Goal: Task Accomplishment & Management: Complete application form

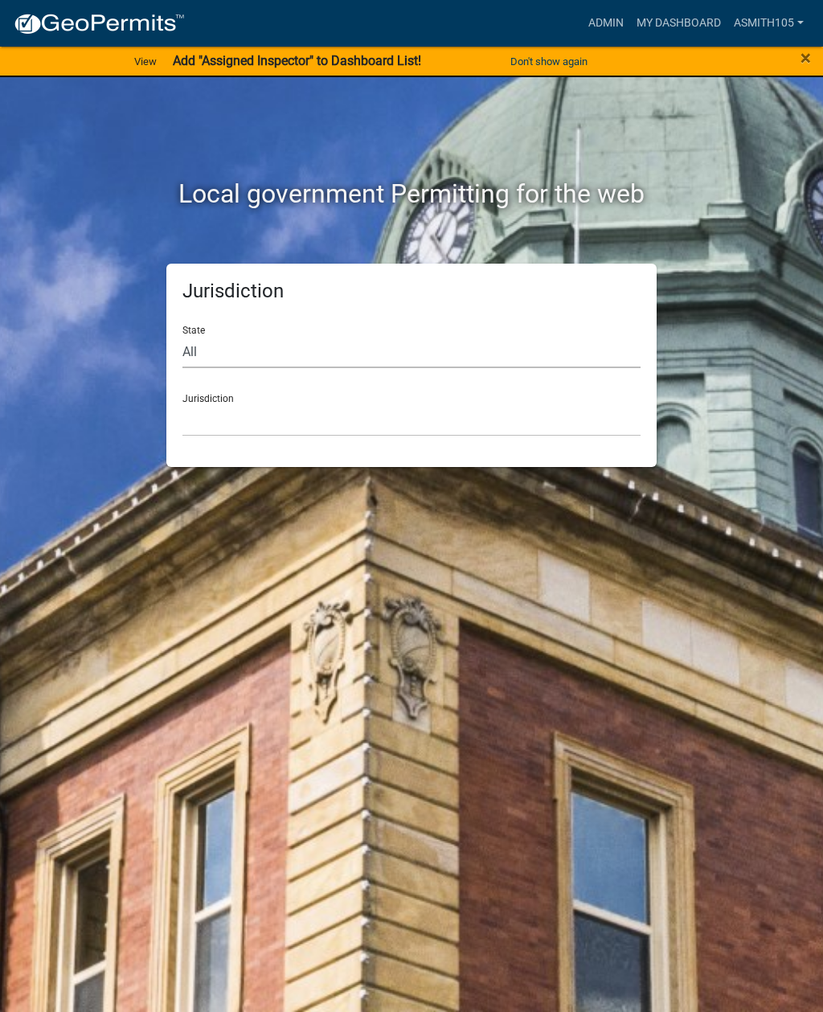
click at [281, 351] on select "All [US_STATE] [US_STATE] [US_STATE] [US_STATE] [US_STATE] [US_STATE] [US_STATE…" at bounding box center [412, 351] width 458 height 33
select select "[US_STATE]"
click at [385, 410] on select "[GEOGRAPHIC_DATA], [US_STATE][PERSON_NAME][GEOGRAPHIC_DATA], [US_STATE][PERSON_…" at bounding box center [412, 420] width 458 height 33
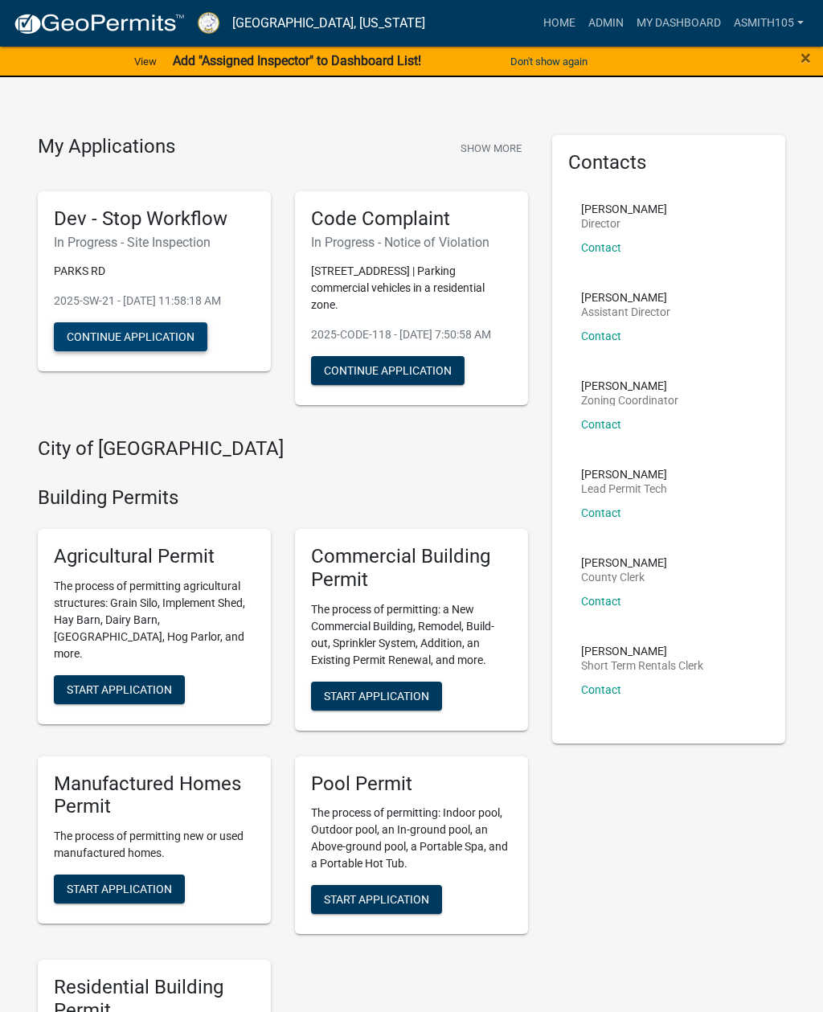
click at [105, 348] on button "Continue Application" at bounding box center [131, 336] width 154 height 29
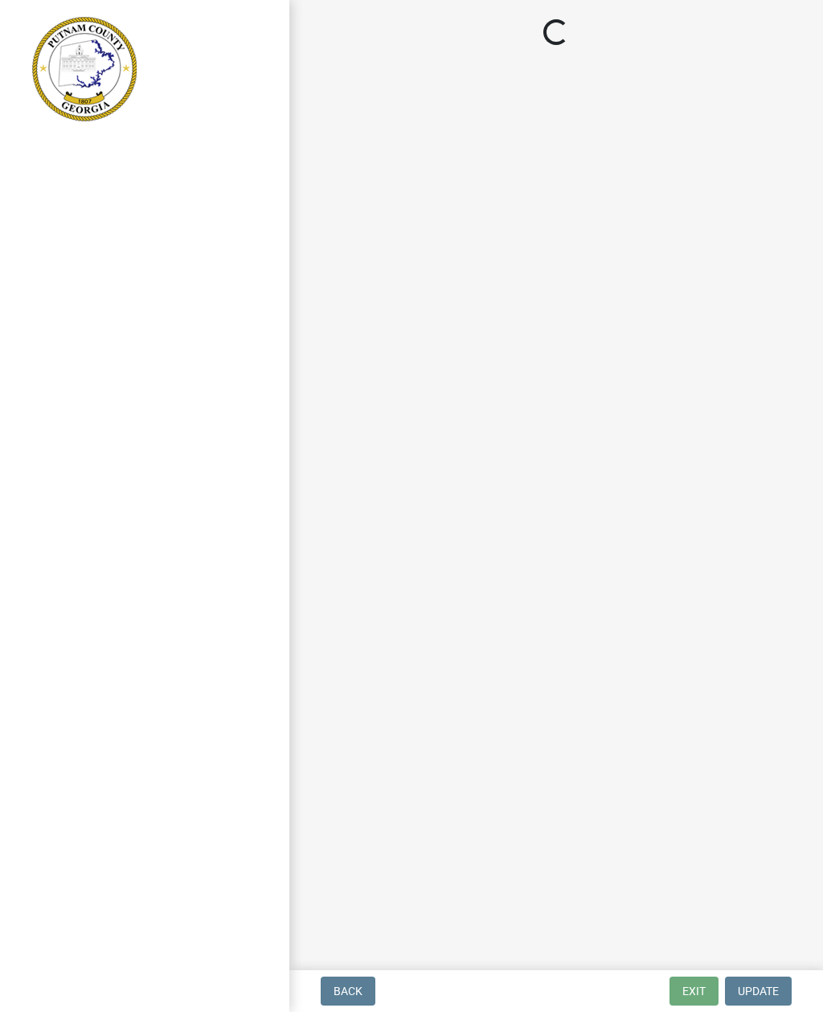
select select "af3c6edf-34d7-49be-824e-99d5d0a3954f"
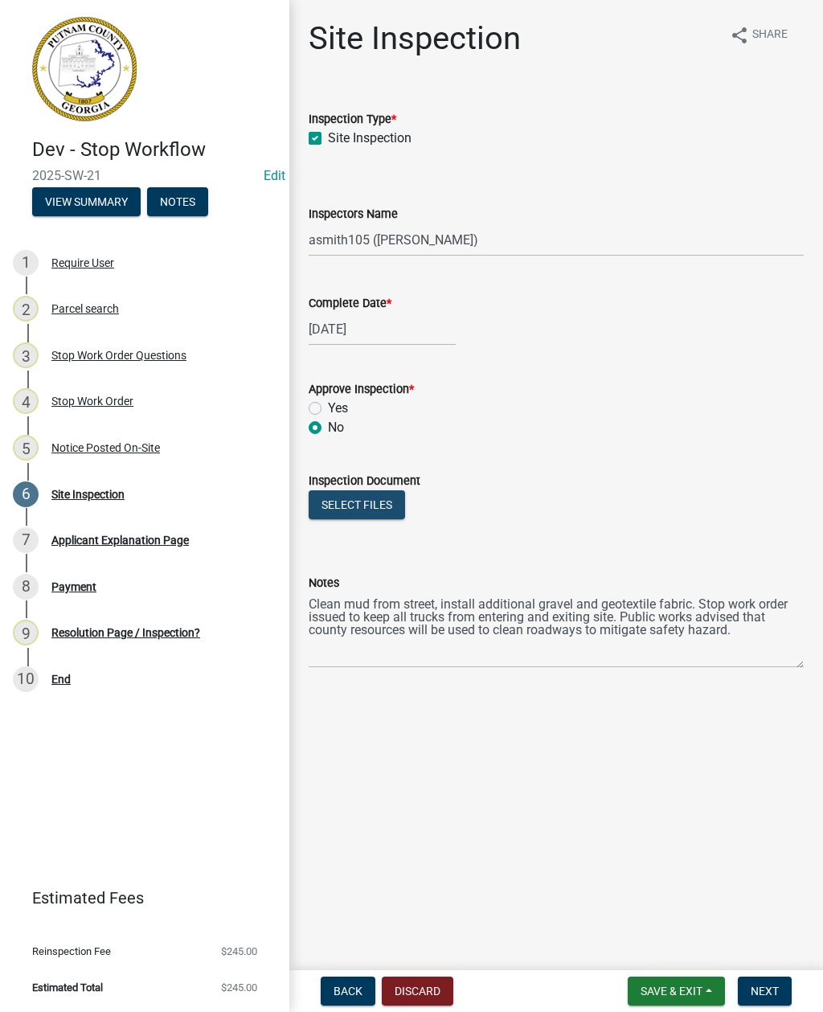
click at [362, 501] on button "Select files" at bounding box center [357, 505] width 96 height 29
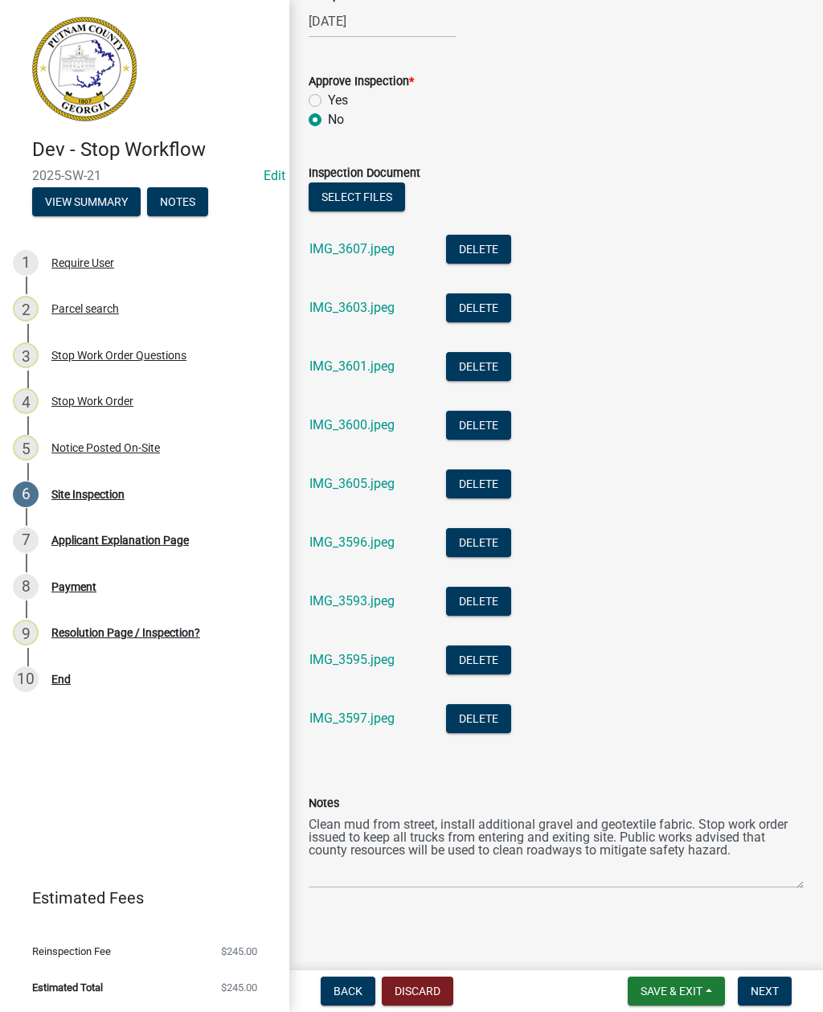
scroll to position [308, 0]
click at [770, 996] on span "Next" at bounding box center [765, 991] width 28 height 13
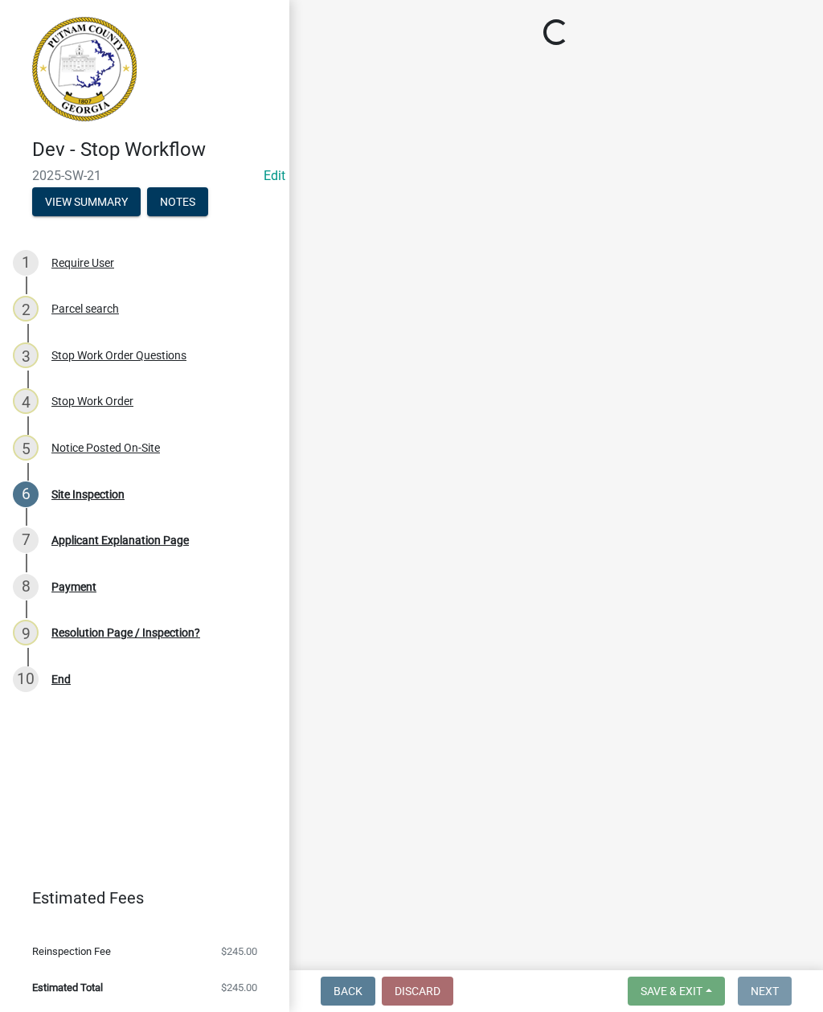
scroll to position [0, 0]
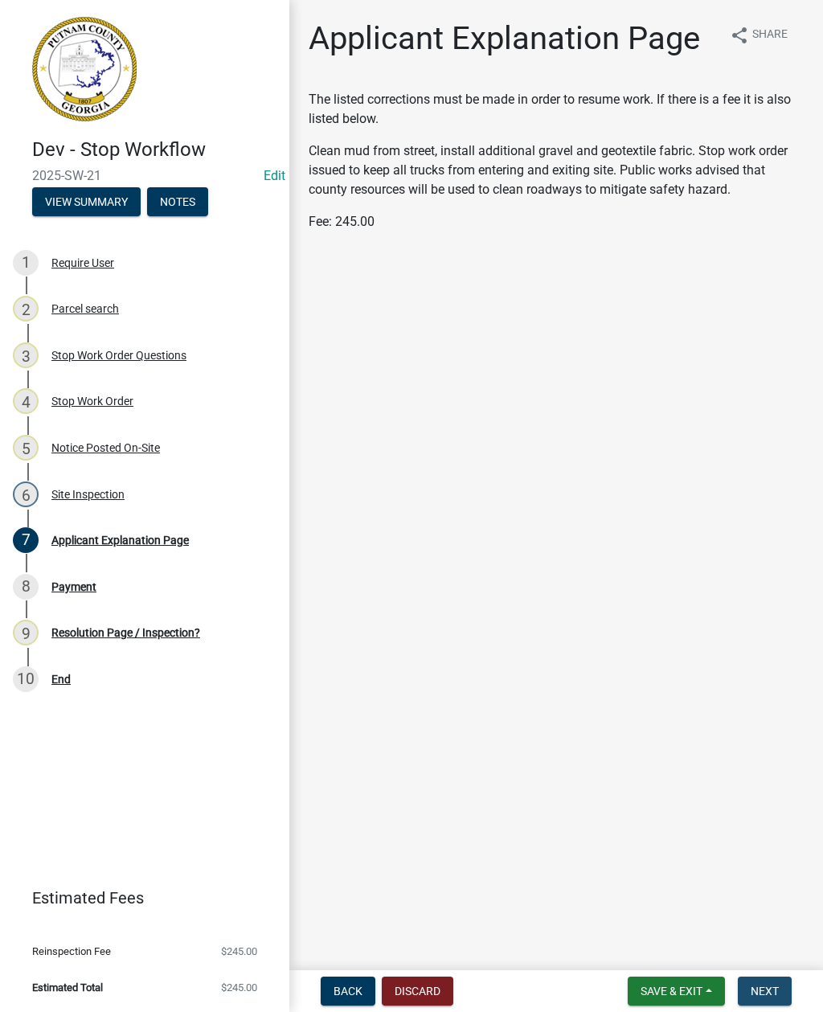
click at [777, 985] on span "Next" at bounding box center [765, 991] width 28 height 13
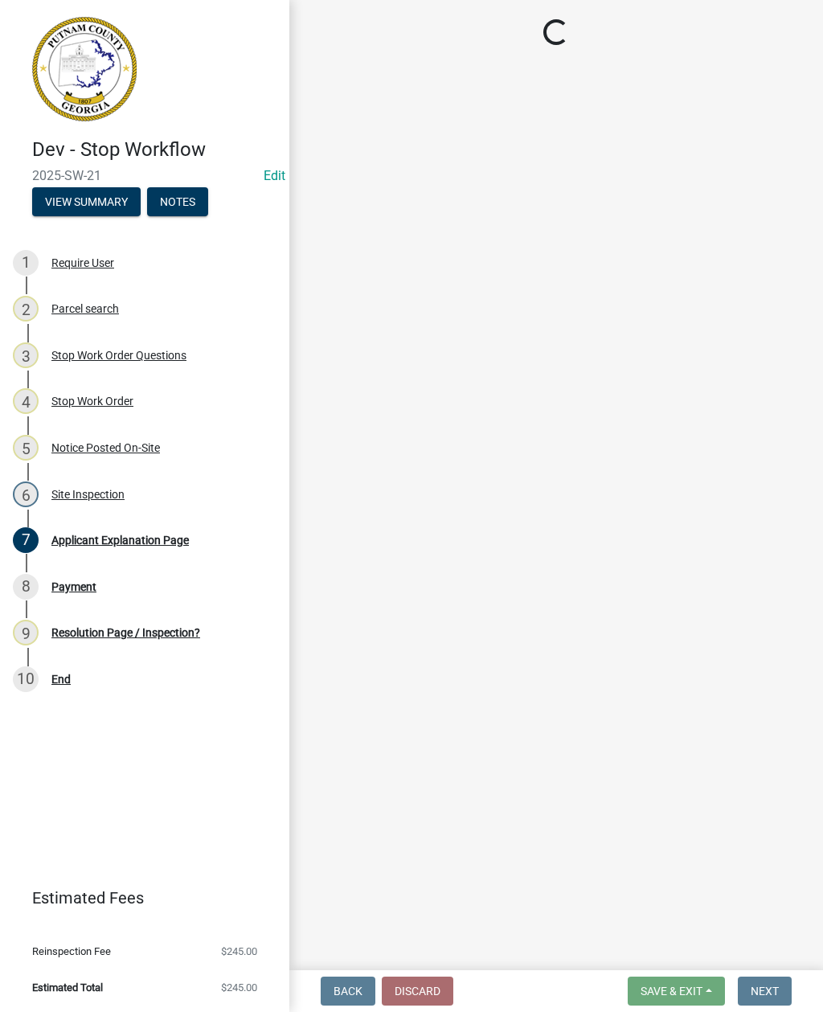
select select "3: 3"
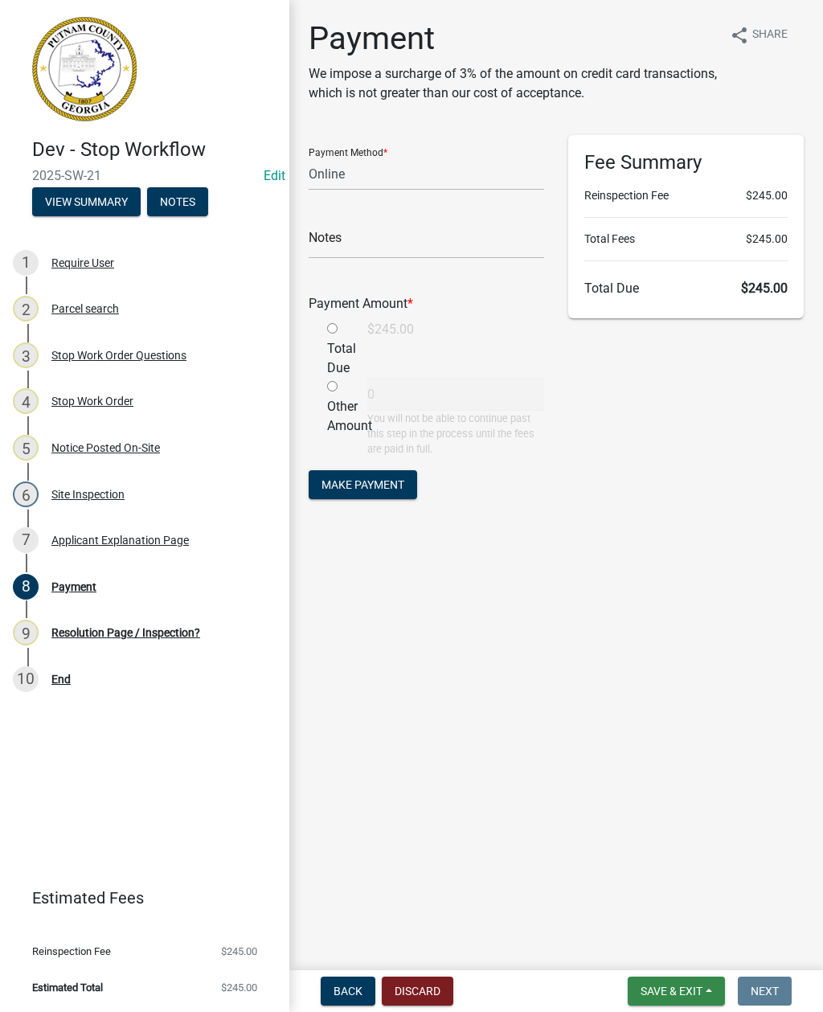
click at [673, 996] on span "Save & Exit" at bounding box center [672, 991] width 62 height 13
click at [651, 944] on button "Save & Exit" at bounding box center [661, 949] width 129 height 39
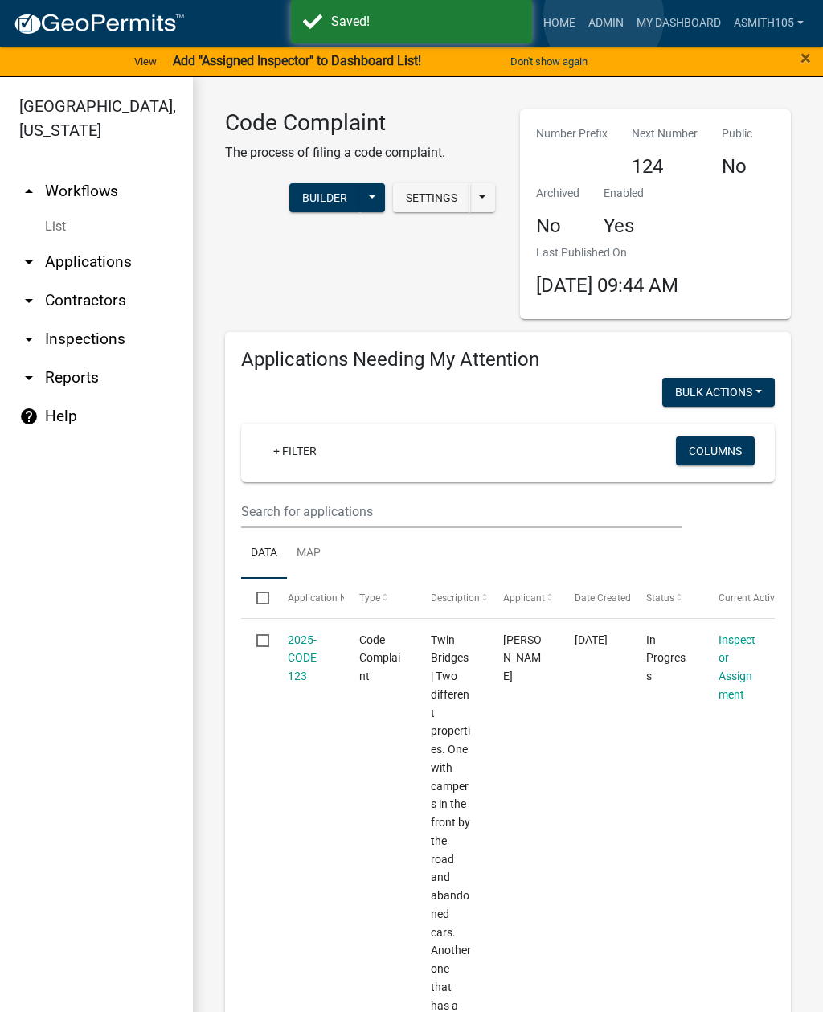
click at [605, 18] on link "Admin" at bounding box center [606, 23] width 48 height 31
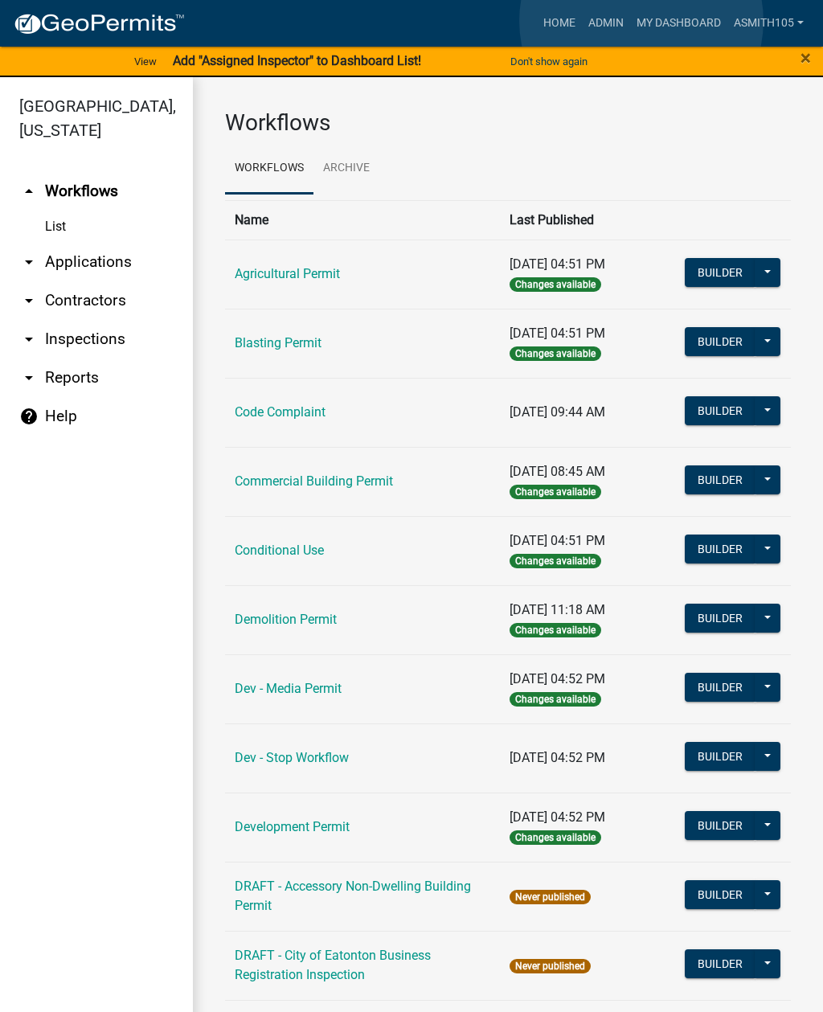
click at [643, 22] on link "My Dashboard" at bounding box center [678, 23] width 97 height 31
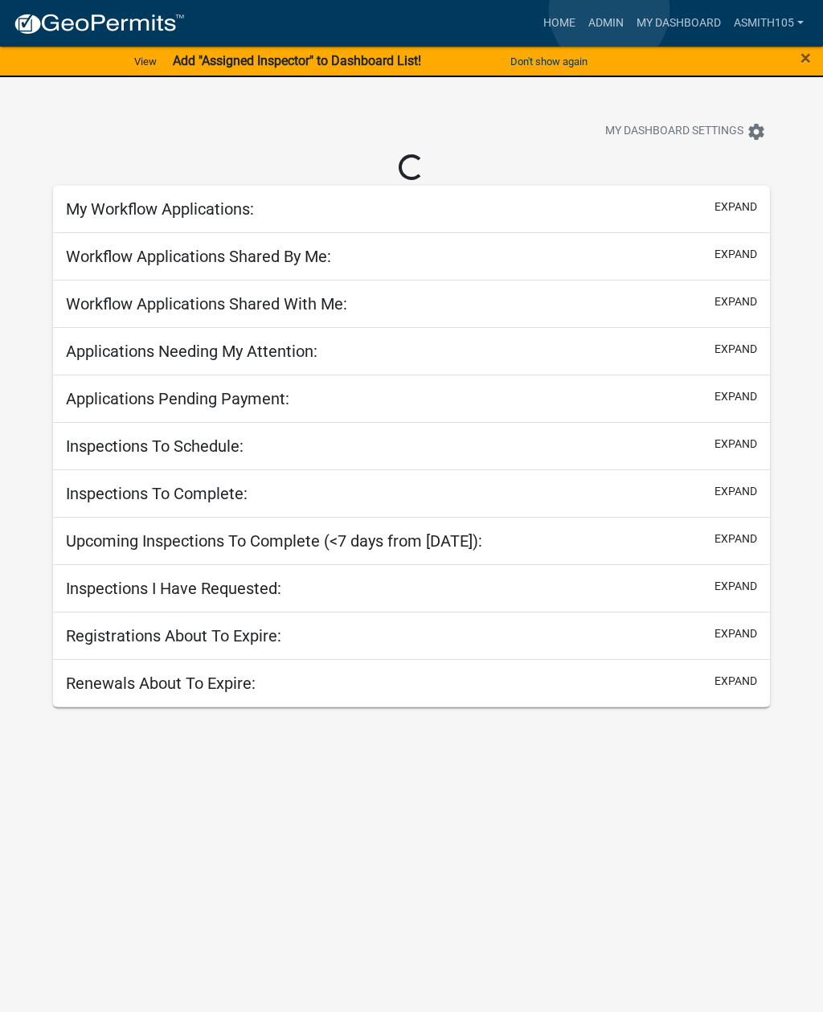
click at [610, 11] on link "Admin" at bounding box center [606, 23] width 48 height 31
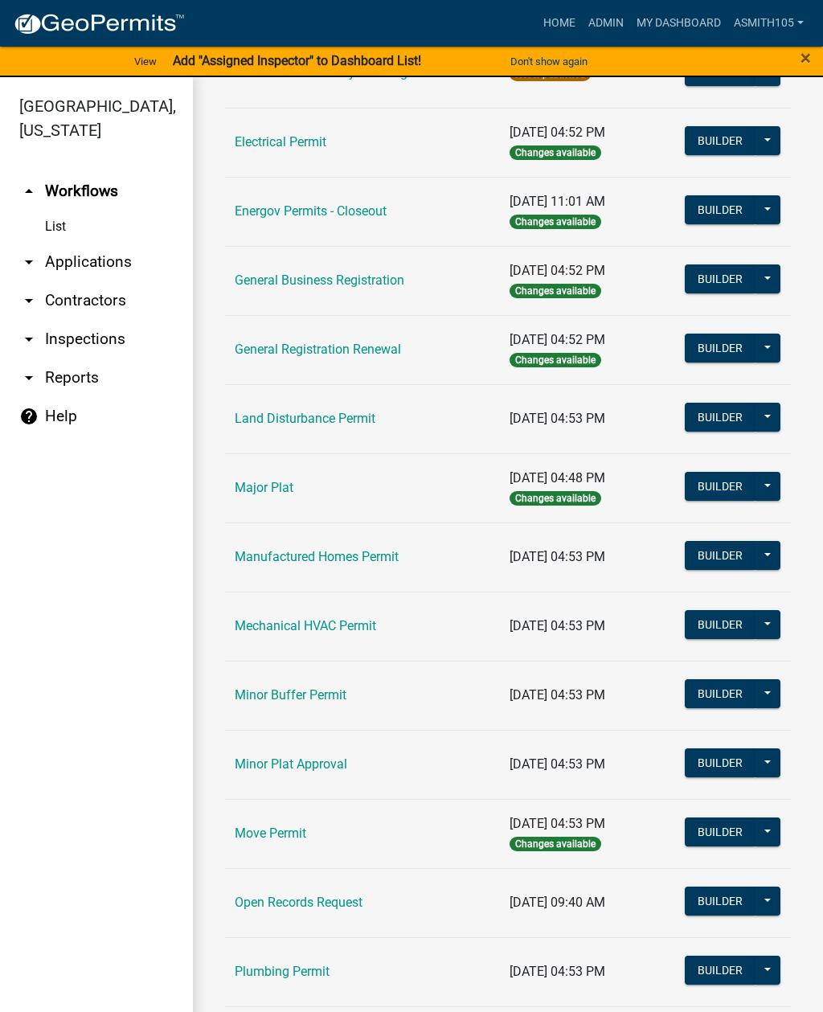
scroll to position [961, 0]
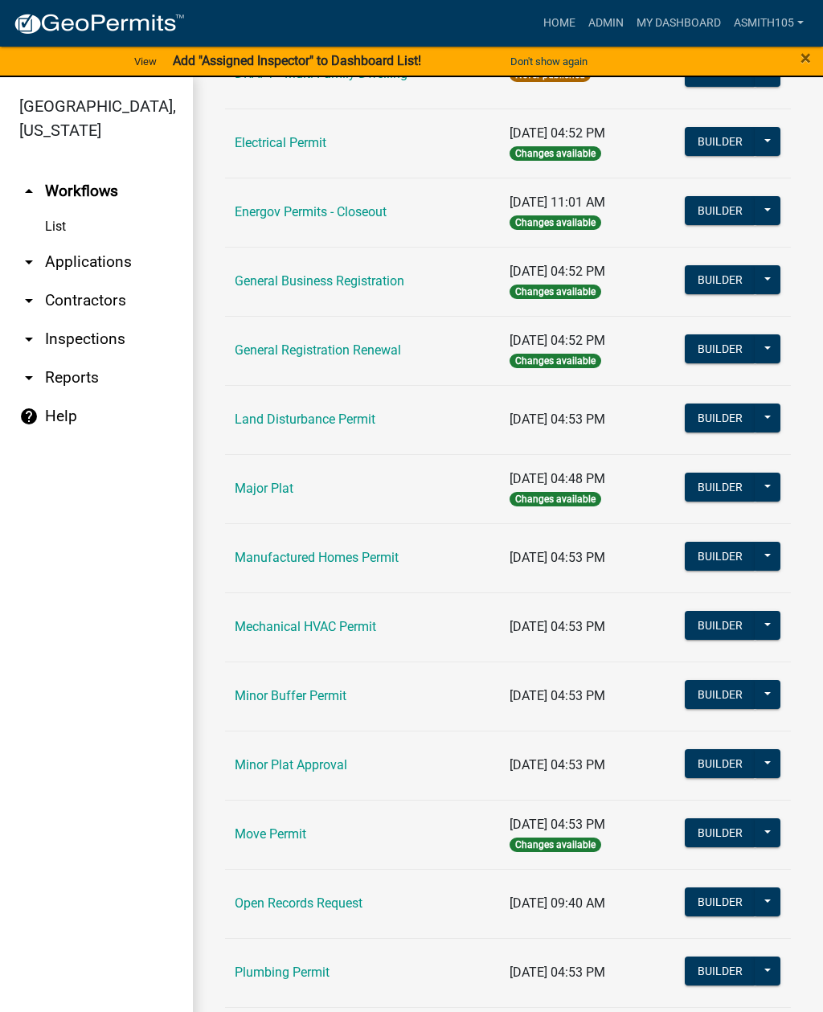
click at [300, 418] on link "Land Disturbance Permit" at bounding box center [305, 419] width 141 height 15
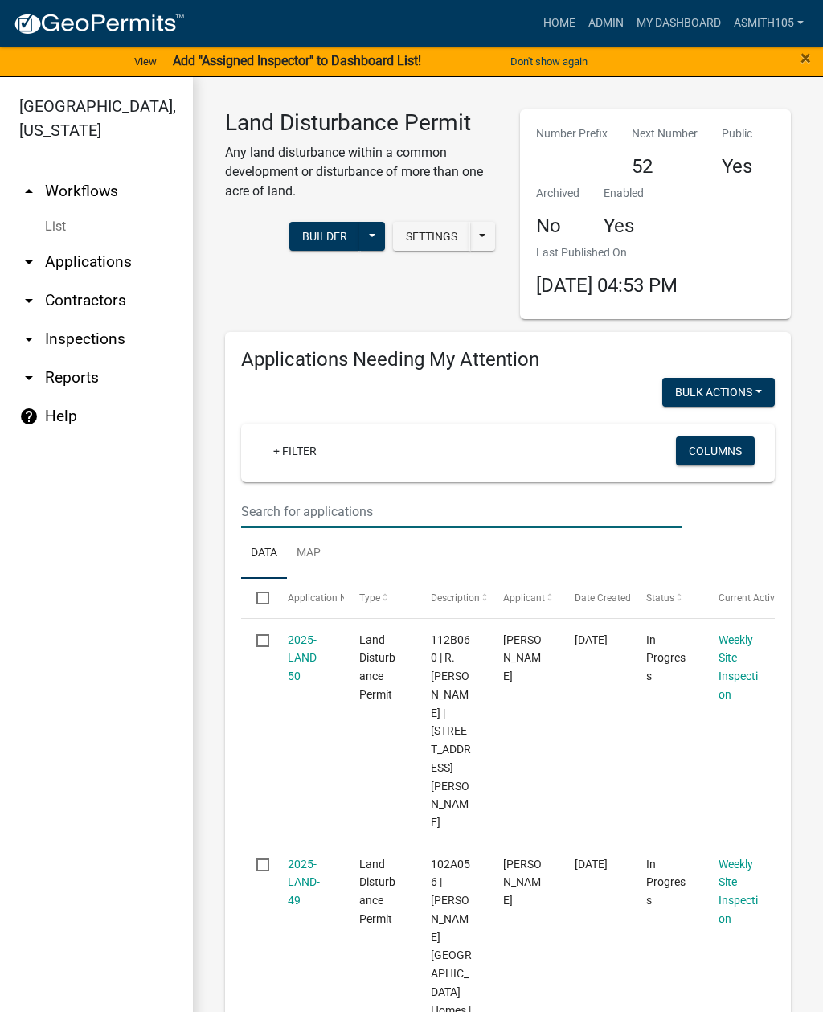
click at [434, 495] on input "text" at bounding box center [461, 511] width 441 height 33
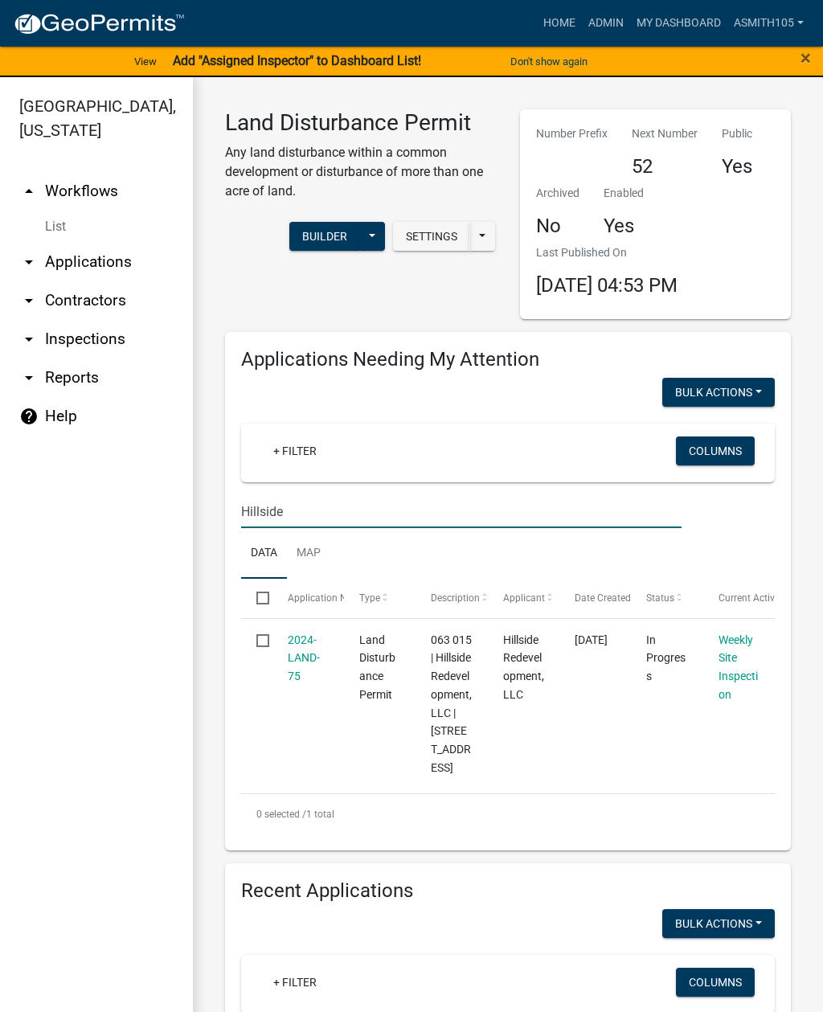
type input "Hillside"
click at [298, 643] on link "2024-LAND-75" at bounding box center [304, 659] width 32 height 50
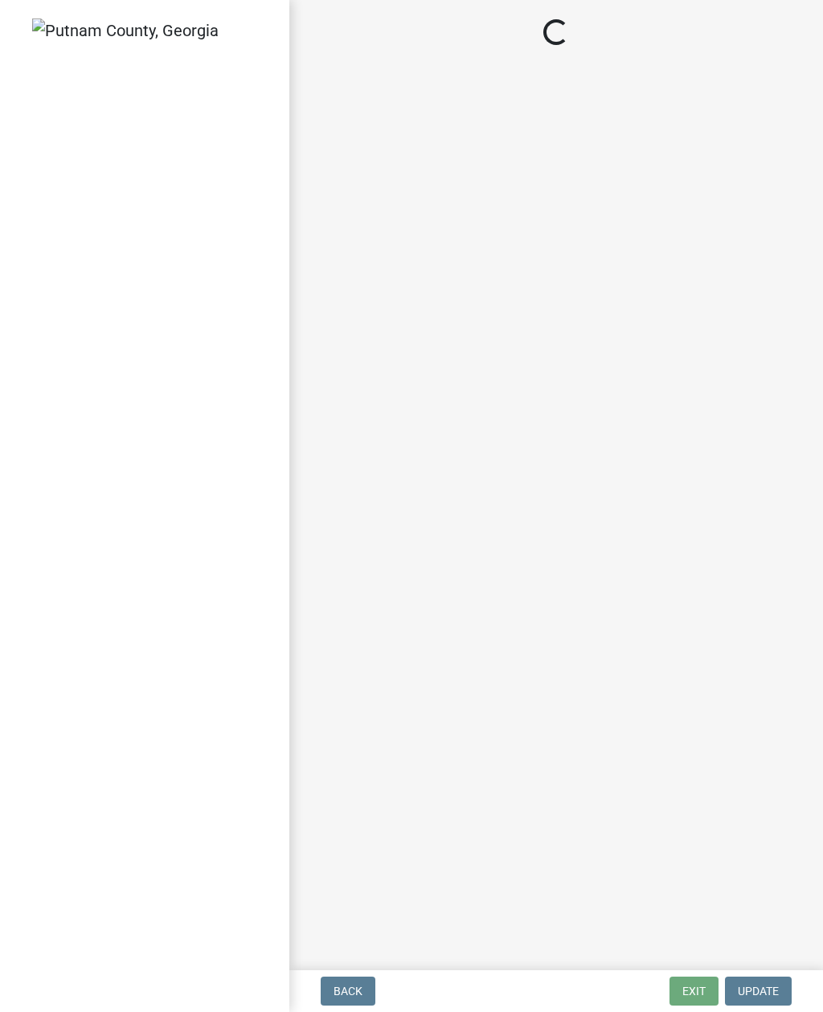
select select "af3c6edf-34d7-49be-824e-99d5d0a3954f"
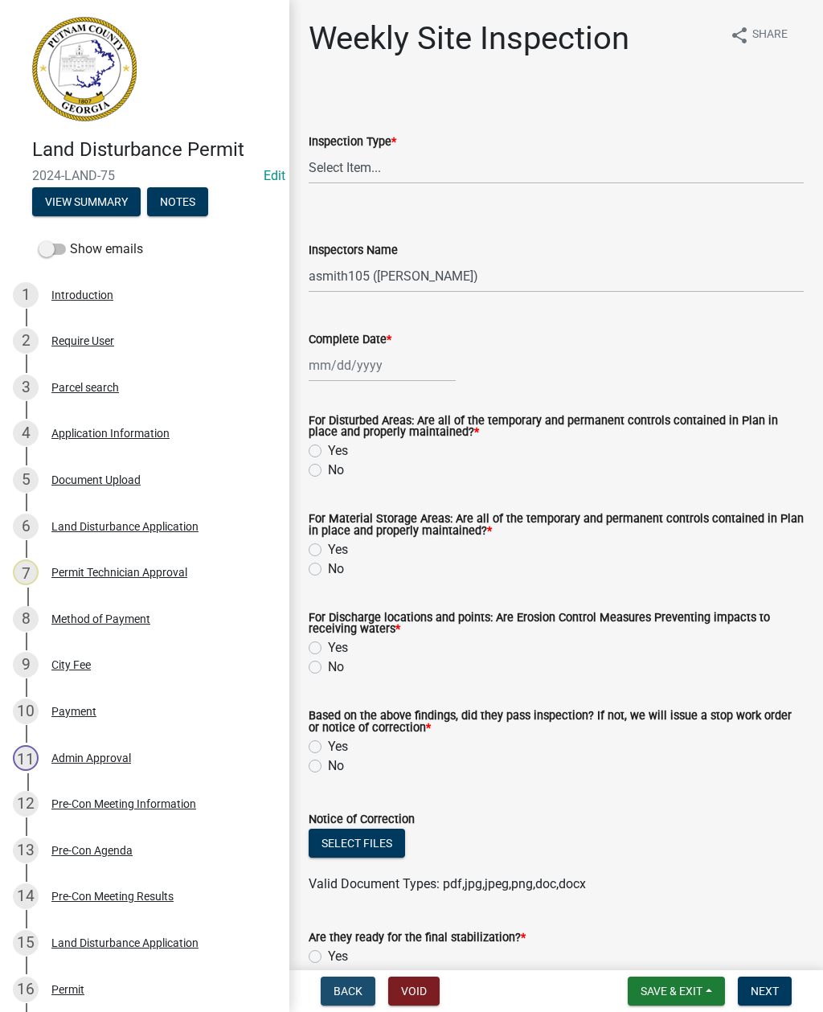
click at [329, 994] on button "Back" at bounding box center [348, 991] width 55 height 29
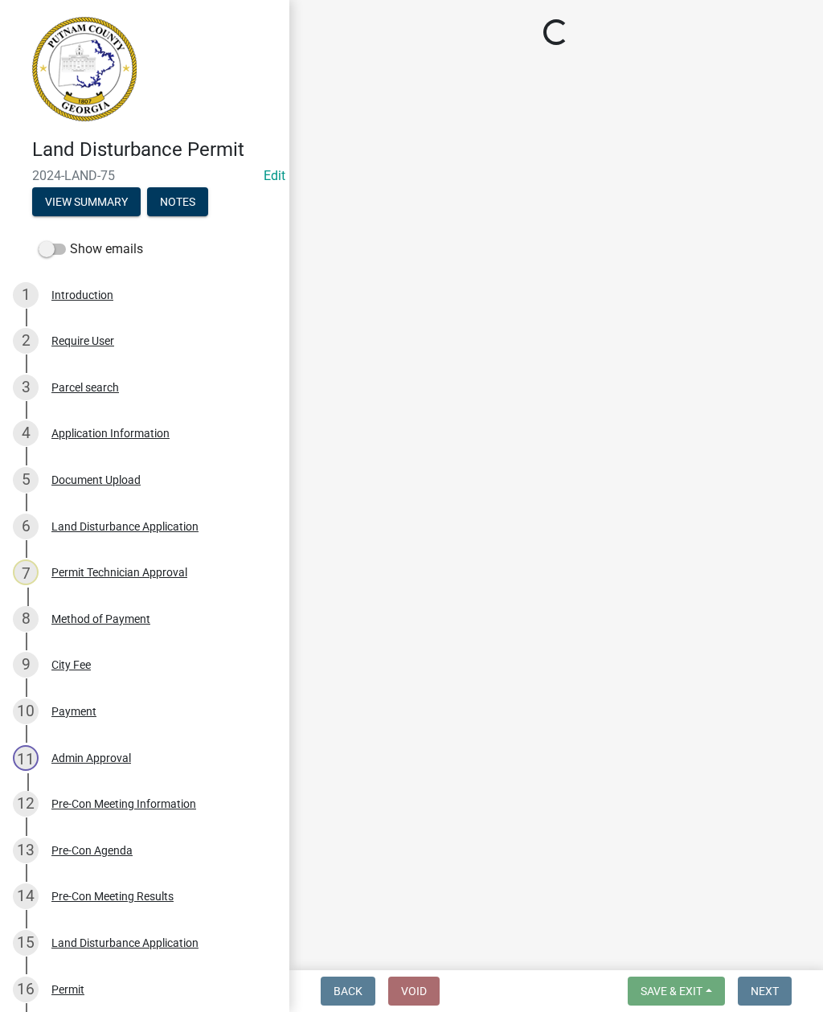
select select "93c72d9c-4ccd-4a4f-9c87-9d2cfc81a2e2"
select select "41005c5c-e1e6-4724-b212-606768993ffb"
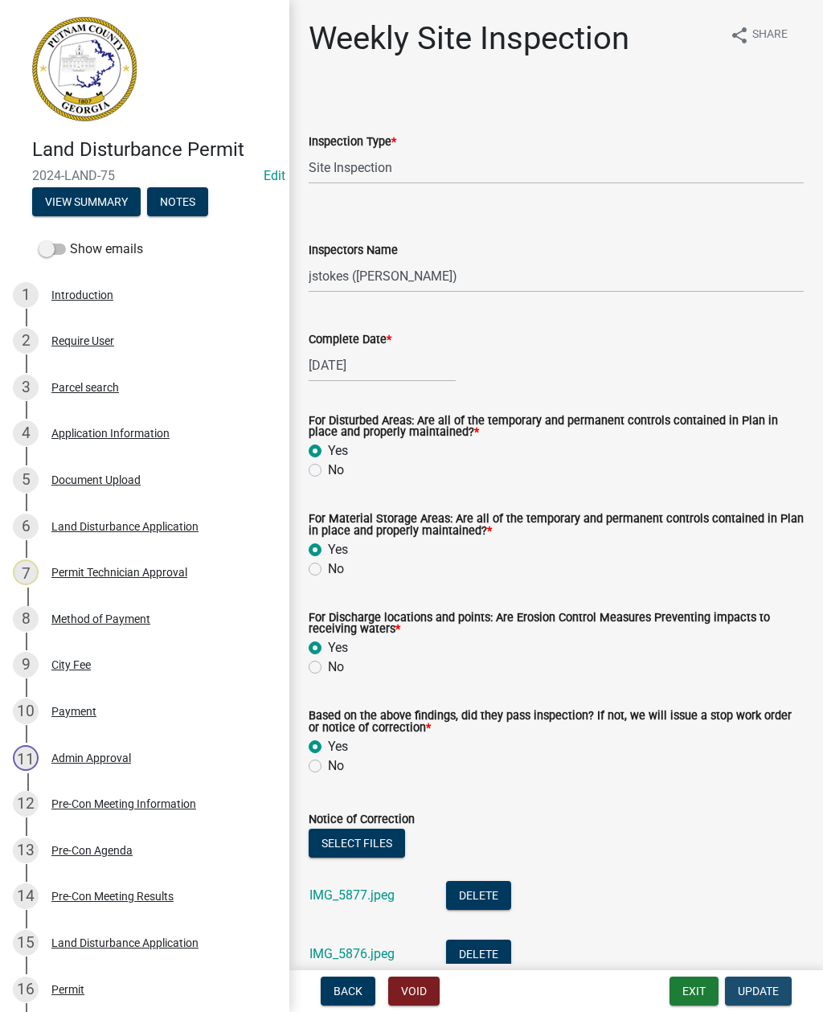
click at [775, 987] on span "Update" at bounding box center [758, 991] width 41 height 13
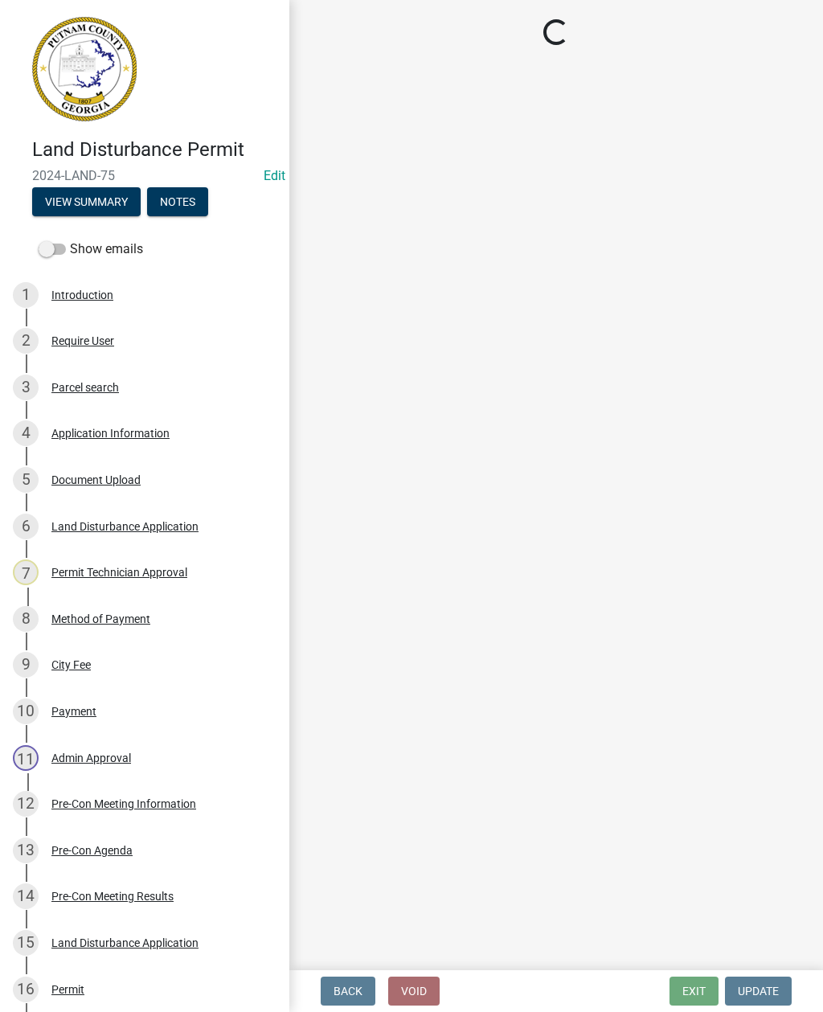
select select "af3c6edf-34d7-49be-824e-99d5d0a3954f"
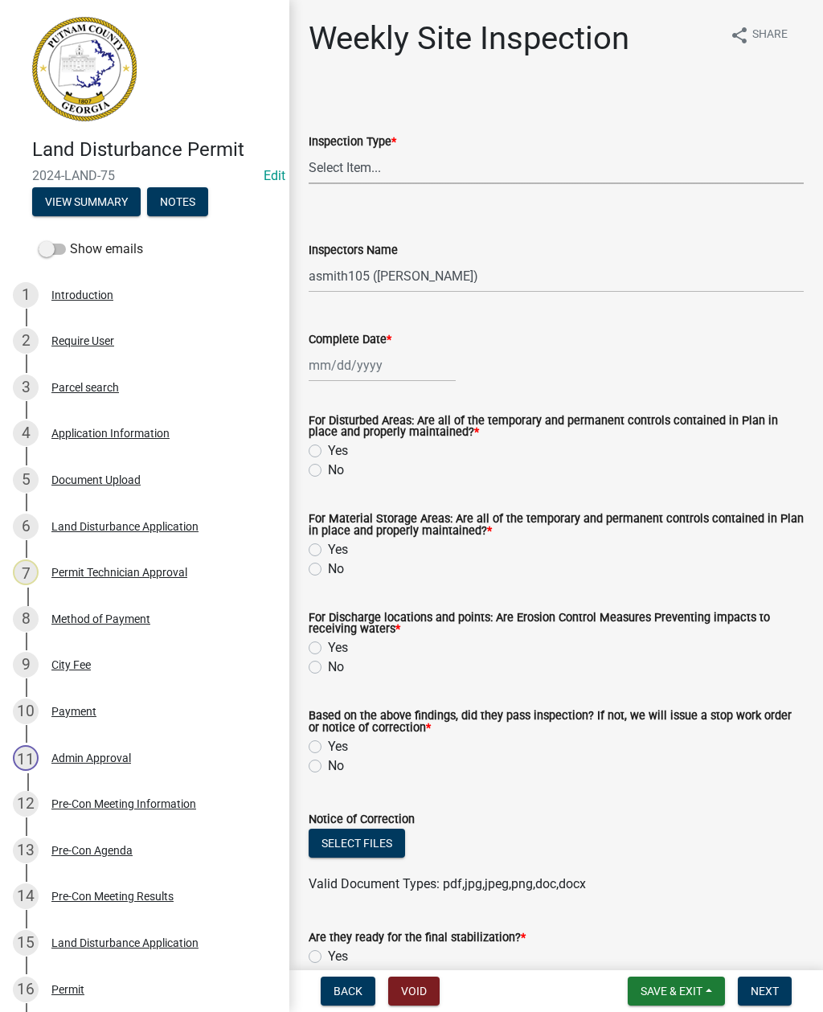
click at [486, 162] on select "Select Item... Site Inspection Initial Inspection Within 24 hours of a 0.5" sto…" at bounding box center [556, 167] width 495 height 33
select select "93c72d9c-4ccd-4a4f-9c87-9d2cfc81a2e2"
click at [399, 360] on div at bounding box center [382, 365] width 147 height 33
select select "8"
select select "2025"
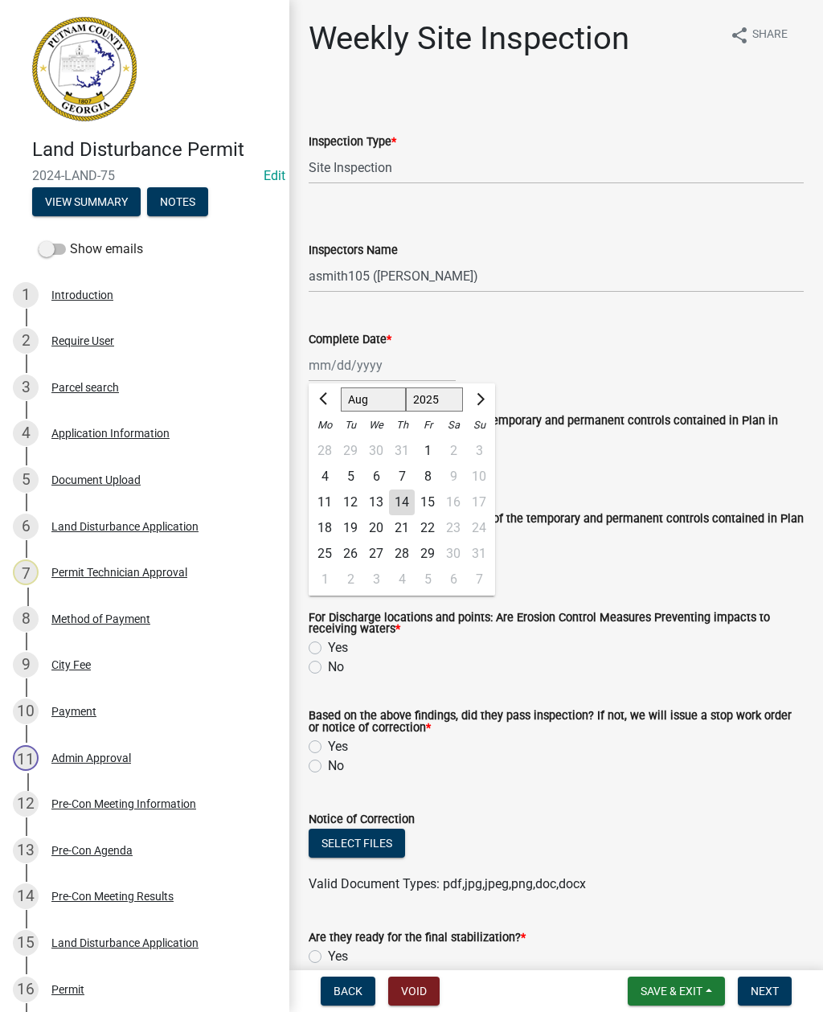
click at [398, 493] on div "14" at bounding box center [402, 503] width 26 height 26
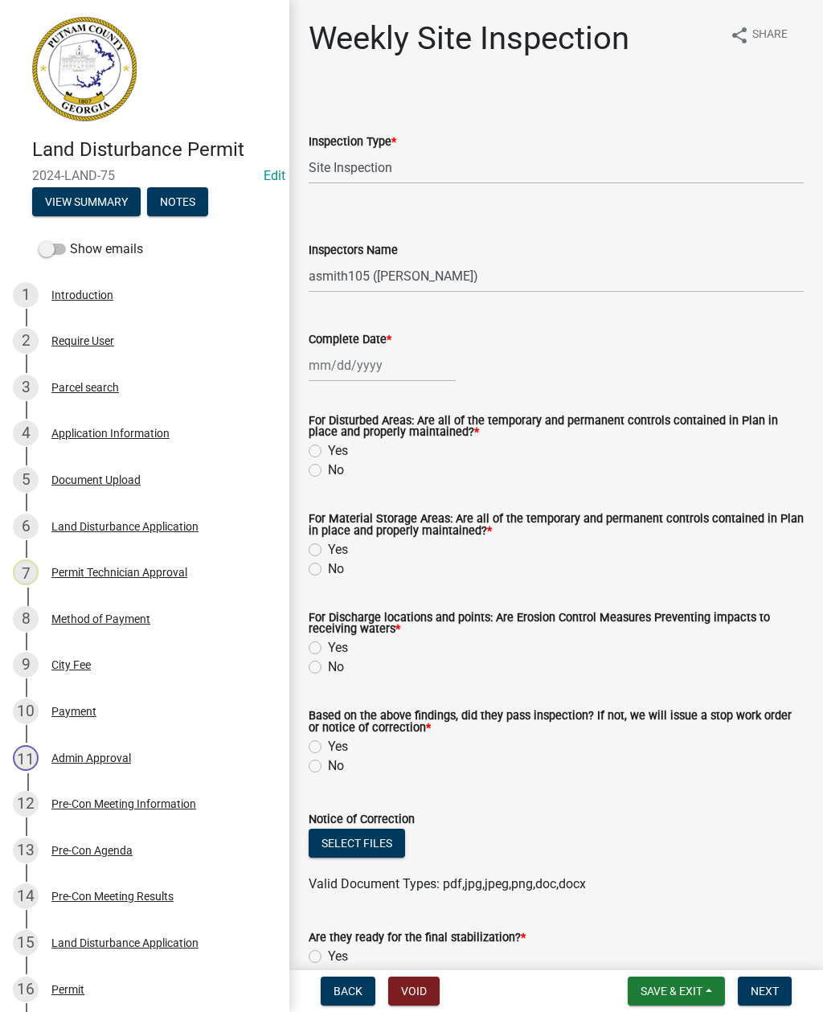
type input "[DATE]"
click at [328, 468] on label "No" at bounding box center [336, 470] width 16 height 19
click at [328, 468] on input "No" at bounding box center [333, 466] width 10 height 10
radio input "true"
click at [324, 546] on div "Yes" at bounding box center [556, 549] width 495 height 19
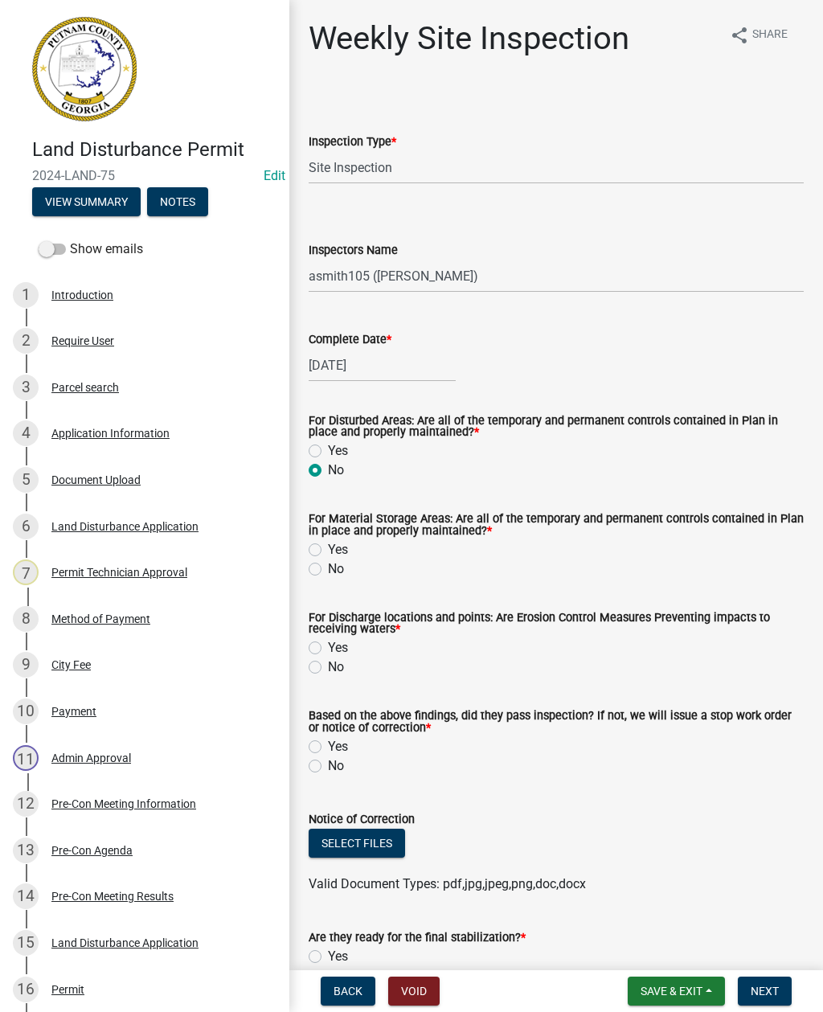
click at [328, 546] on label "Yes" at bounding box center [338, 549] width 20 height 19
click at [328, 546] on input "Yes" at bounding box center [333, 545] width 10 height 10
radio input "true"
click at [328, 666] on label "No" at bounding box center [336, 667] width 16 height 19
click at [328, 666] on input "No" at bounding box center [333, 663] width 10 height 10
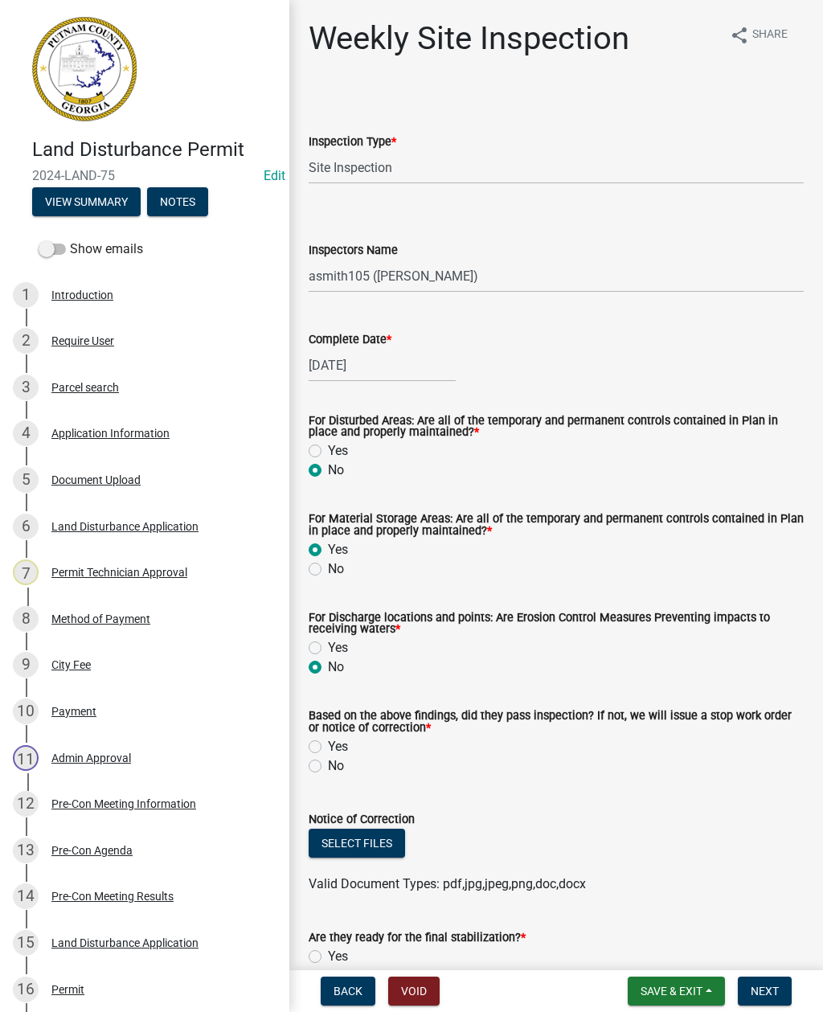
radio input "true"
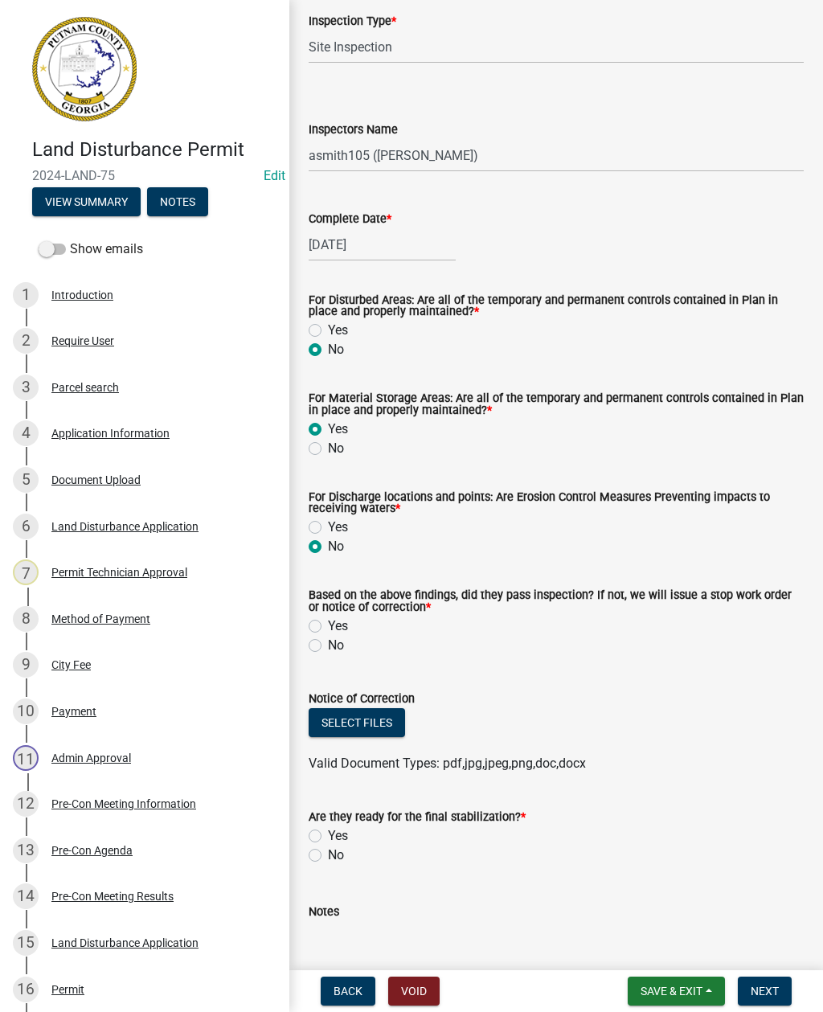
scroll to position [122, 0]
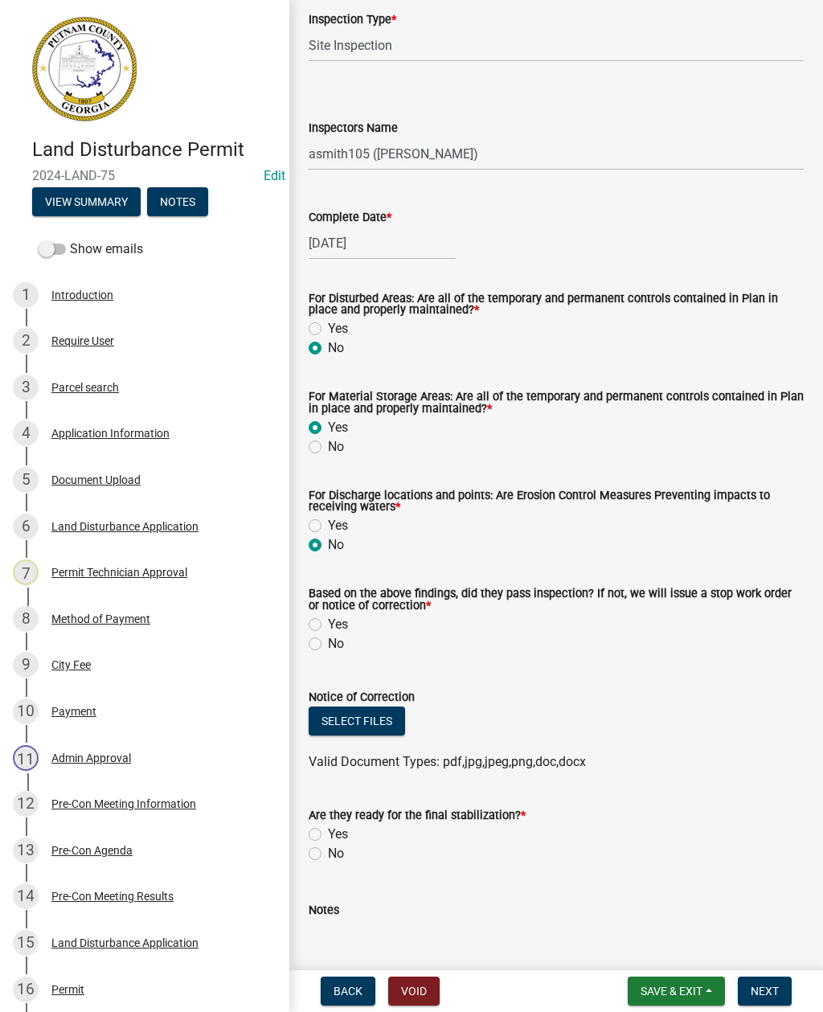
click at [328, 643] on label "No" at bounding box center [336, 643] width 16 height 19
click at [328, 643] on input "No" at bounding box center [333, 639] width 10 height 10
radio input "true"
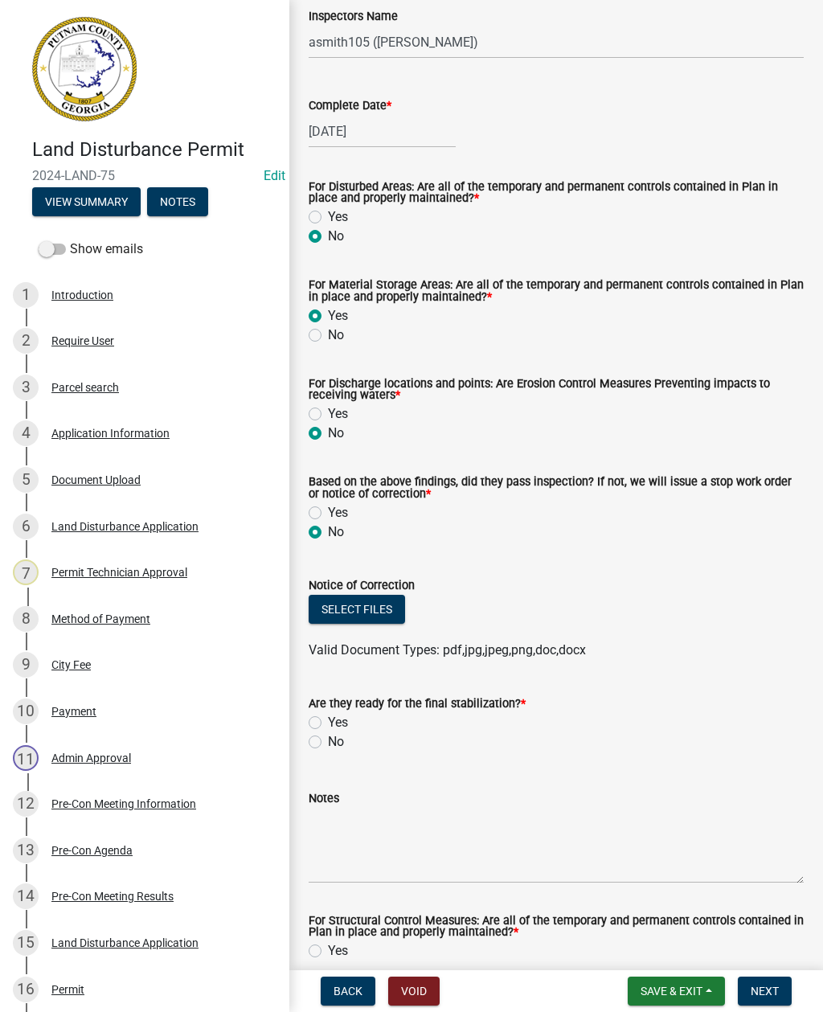
scroll to position [242, 0]
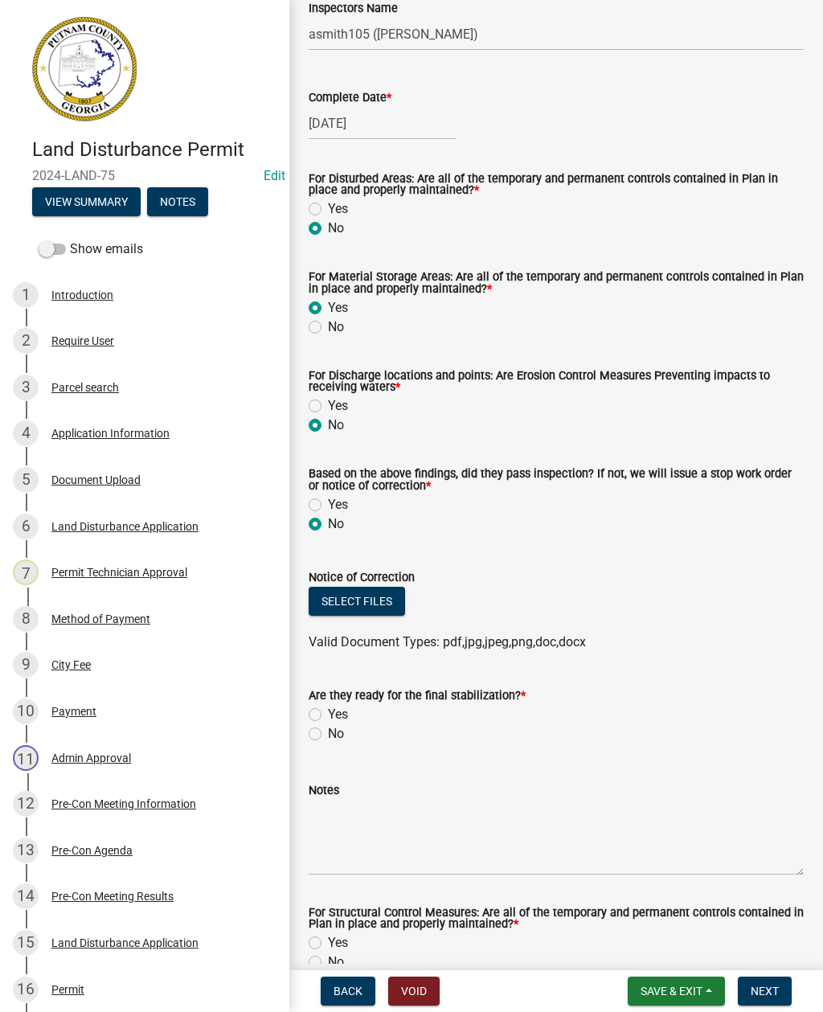
click at [349, 597] on button "Select files" at bounding box center [357, 601] width 96 height 29
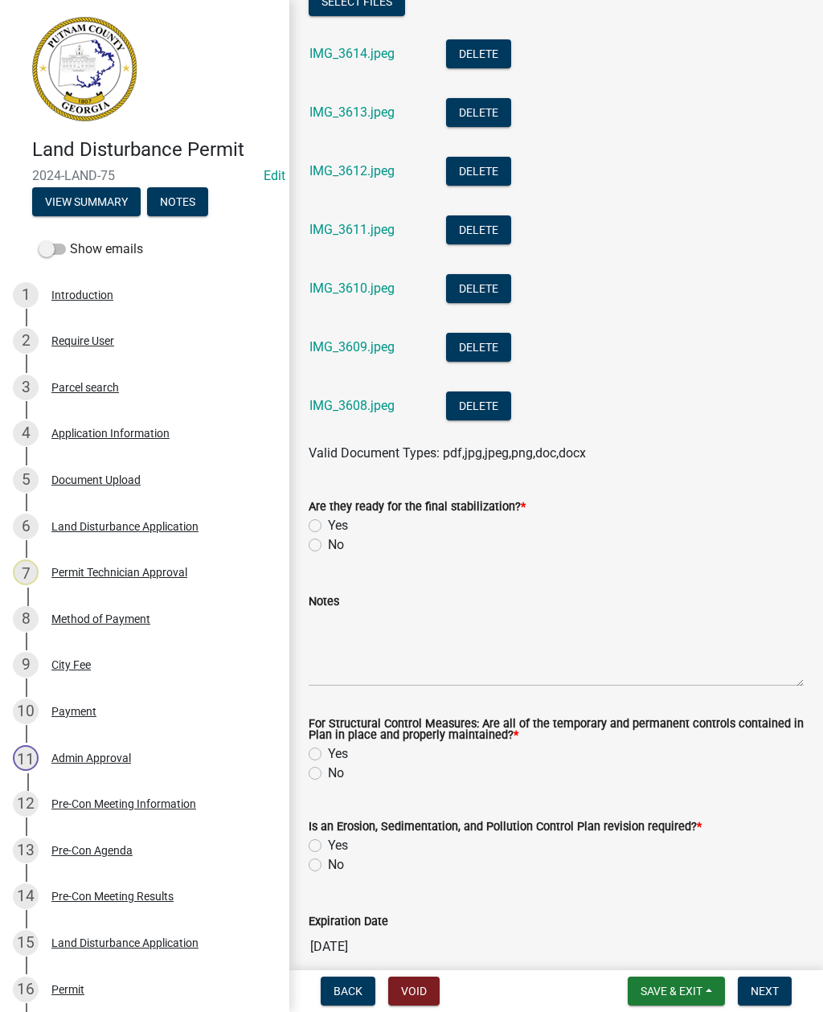
scroll to position [843, 0]
click at [328, 542] on label "No" at bounding box center [336, 544] width 16 height 19
click at [328, 542] on input "No" at bounding box center [333, 540] width 10 height 10
radio input "true"
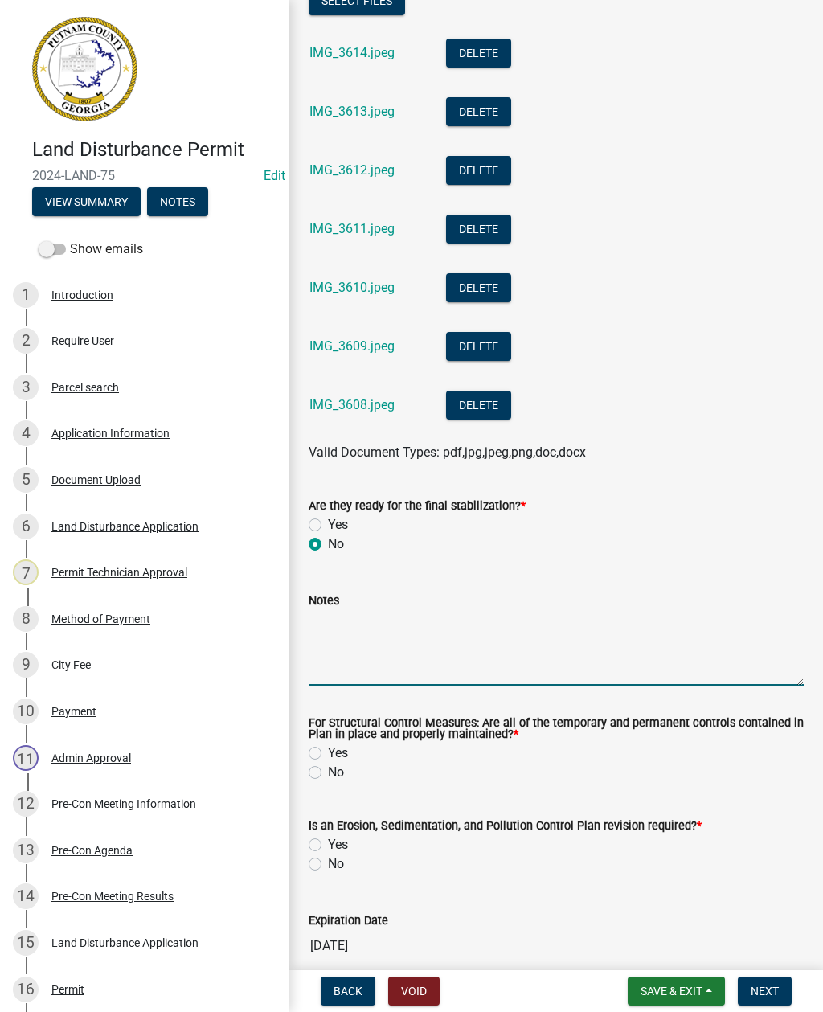
click at [344, 636] on textarea "Notes" at bounding box center [556, 648] width 495 height 76
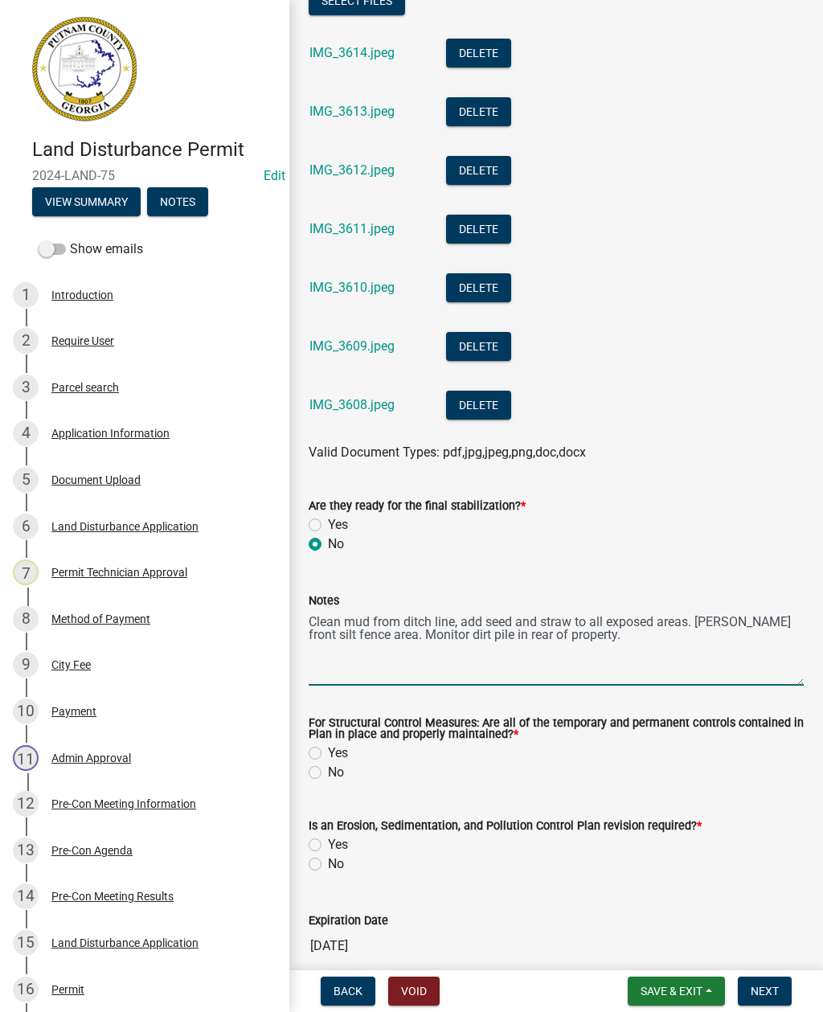
type textarea "Clean mud from ditch line, add seed and straw to all exposed areas. De-Muck fro…"
click at [328, 751] on label "Yes" at bounding box center [338, 753] width 20 height 19
click at [328, 751] on input "Yes" at bounding box center [333, 749] width 10 height 10
radio input "true"
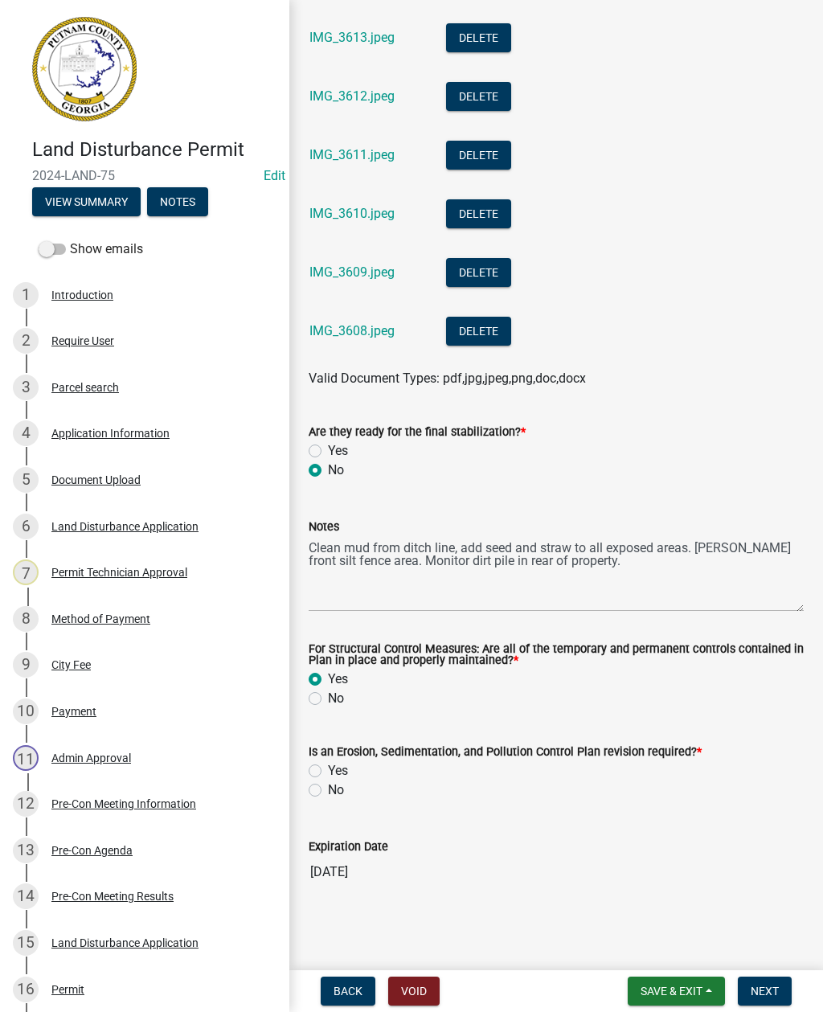
scroll to position [919, 0]
click at [328, 790] on label "No" at bounding box center [336, 790] width 16 height 19
click at [328, 790] on input "No" at bounding box center [333, 786] width 10 height 10
radio input "true"
click at [602, 569] on textarea "Clean mud from ditch line, add seed and straw to all exposed areas. De-Muck fro…" at bounding box center [556, 574] width 495 height 76
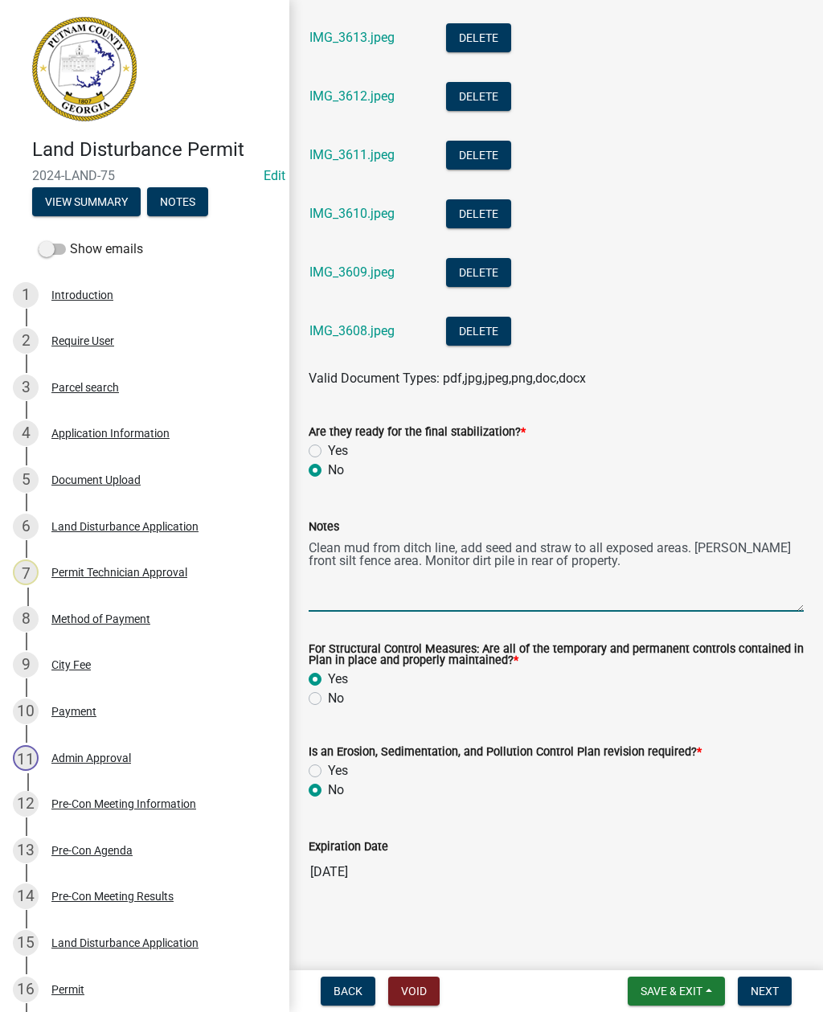
click at [618, 559] on textarea "Clean mud from ditch line, add seed and straw to all exposed areas. De-Muck fro…" at bounding box center [556, 574] width 495 height 76
click at [299, 546] on div "Notes Clean mud from ditch line, add seed and straw to all exposed areas. De-Mu…" at bounding box center [556, 553] width 519 height 117
click at [305, 544] on div "Notes Clean mud from ditch line, add seed and straw to all exposed areas. De-Mu…" at bounding box center [556, 553] width 519 height 117
click at [311, 532] on label "Notes" at bounding box center [324, 527] width 31 height 11
click at [311, 536] on textarea "Clean mud from ditch line, add seed and straw to all exposed areas. De-Muck fro…" at bounding box center [556, 574] width 495 height 76
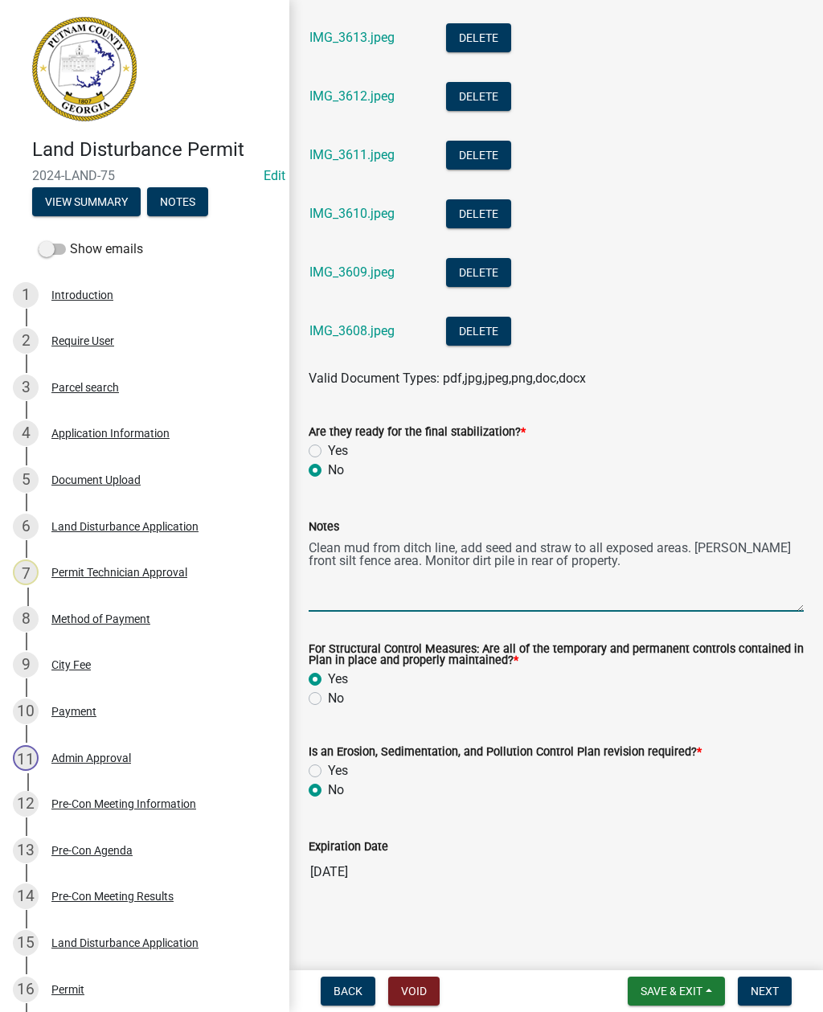
click at [310, 538] on textarea "Clean mud from ditch line, add seed and straw to all exposed areas. De-Muck fro…" at bounding box center [556, 574] width 495 height 76
click at [615, 571] on textarea "Clean mud from ditch line, add seed and straw to all exposed areas. De-Muck fro…" at bounding box center [556, 574] width 495 height 76
click at [312, 543] on textarea "Clean mud from ditch line, add seed and straw to all exposed areas. De-Muck fro…" at bounding box center [556, 574] width 495 height 76
type textarea "Notice to correct issued to Clean mud from ditch line, add seed and straw to al…"
click at [799, 576] on textarea "Notice to correct issued to Clean mud from ditch line, add seed and straw to al…" at bounding box center [556, 574] width 495 height 76
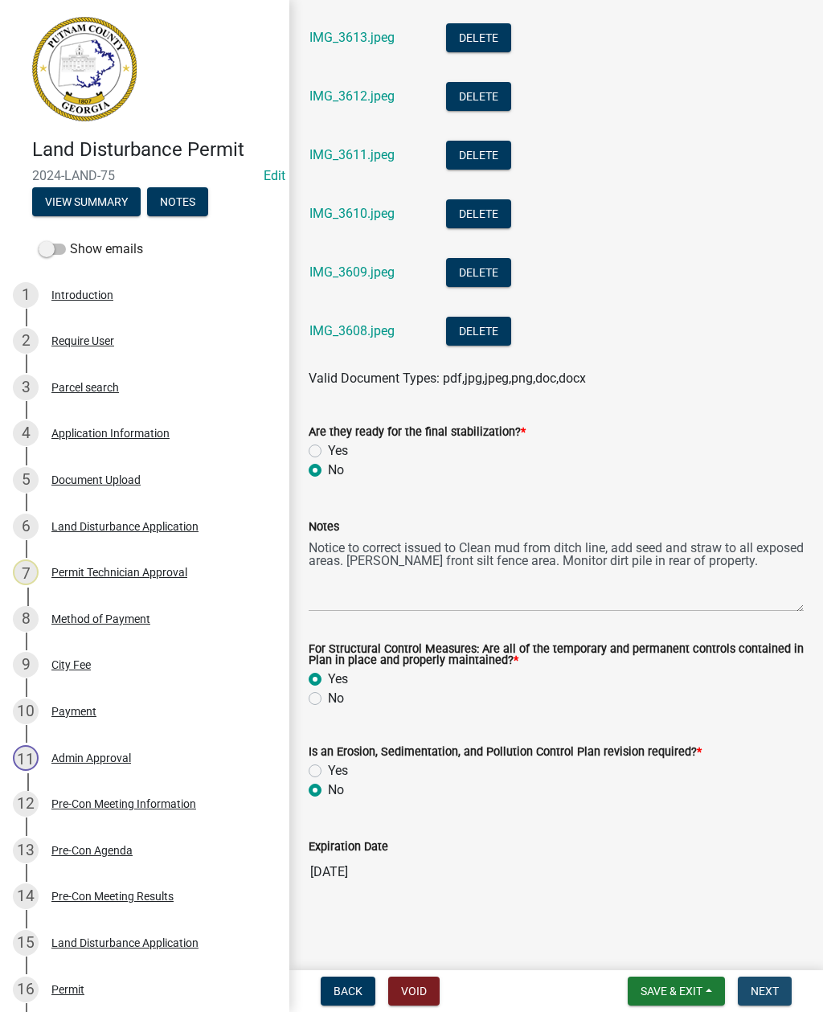
click at [785, 989] on button "Next" at bounding box center [765, 991] width 54 height 29
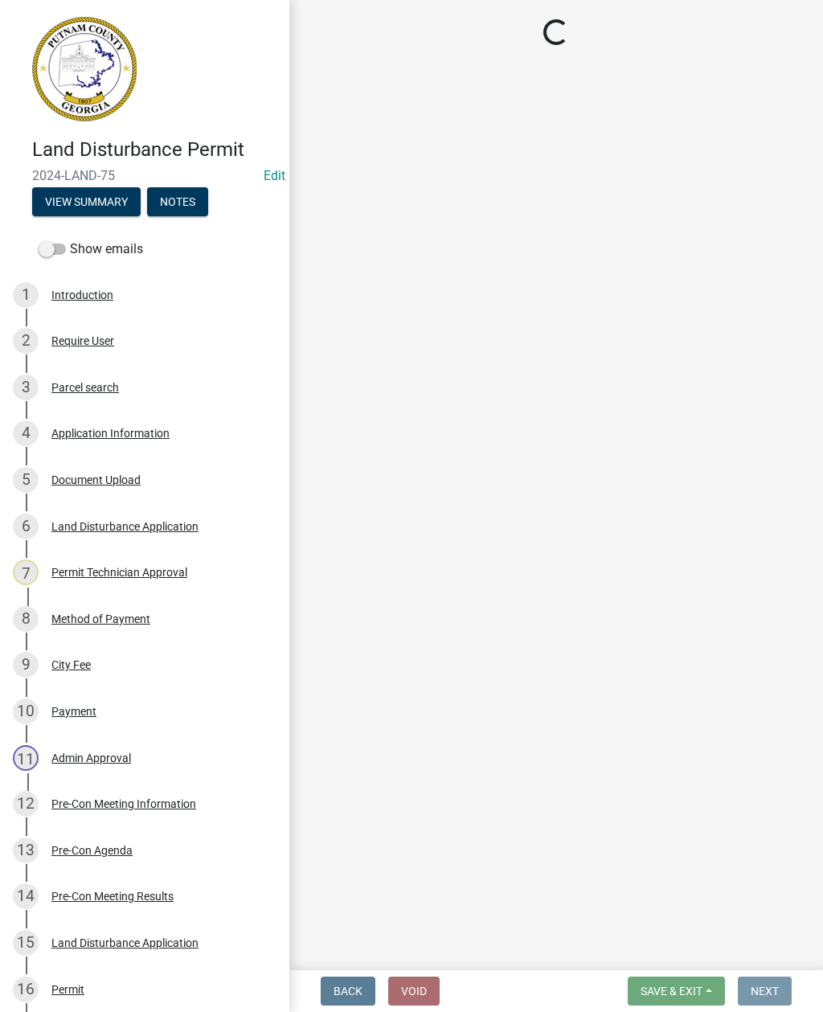
scroll to position [0, 0]
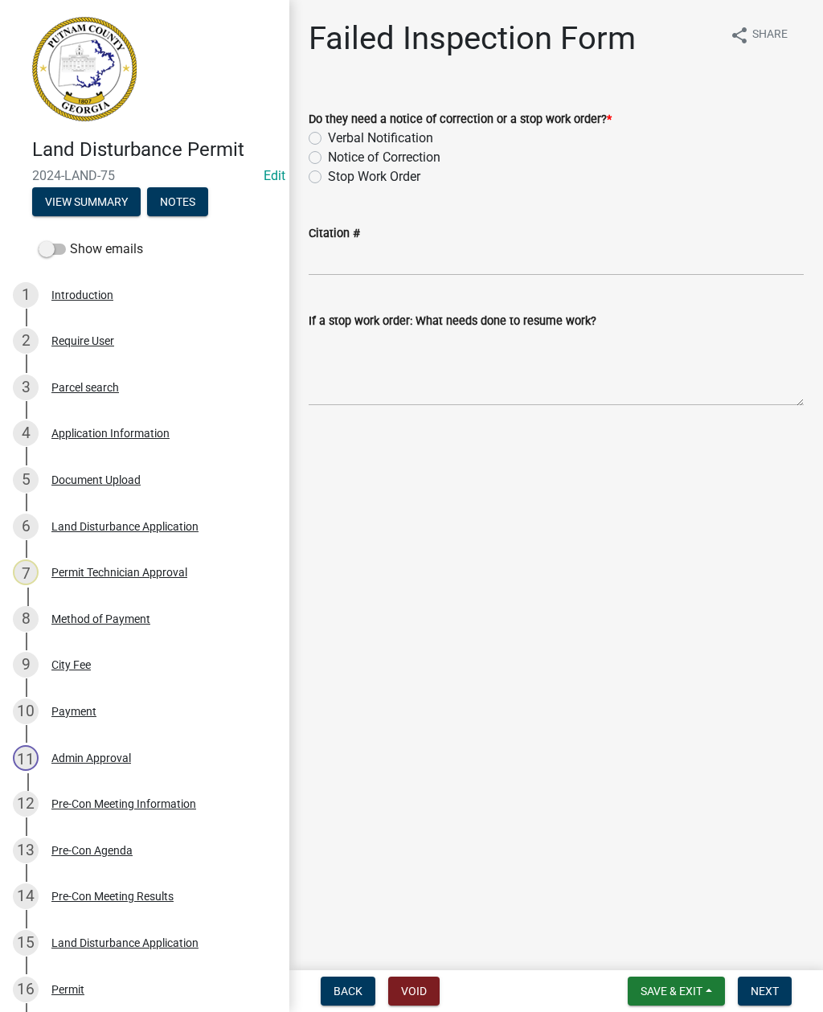
click at [328, 161] on label "Notice of Correction" at bounding box center [384, 157] width 113 height 19
click at [328, 158] on input "Notice of Correction" at bounding box center [333, 153] width 10 height 10
radio input "true"
click at [368, 361] on textarea "If a stop work order: What needs done to resume work?" at bounding box center [556, 369] width 495 height 76
paste textarea "Notice to correct issued to Clean mud from ditch line, add seed and straw to al…"
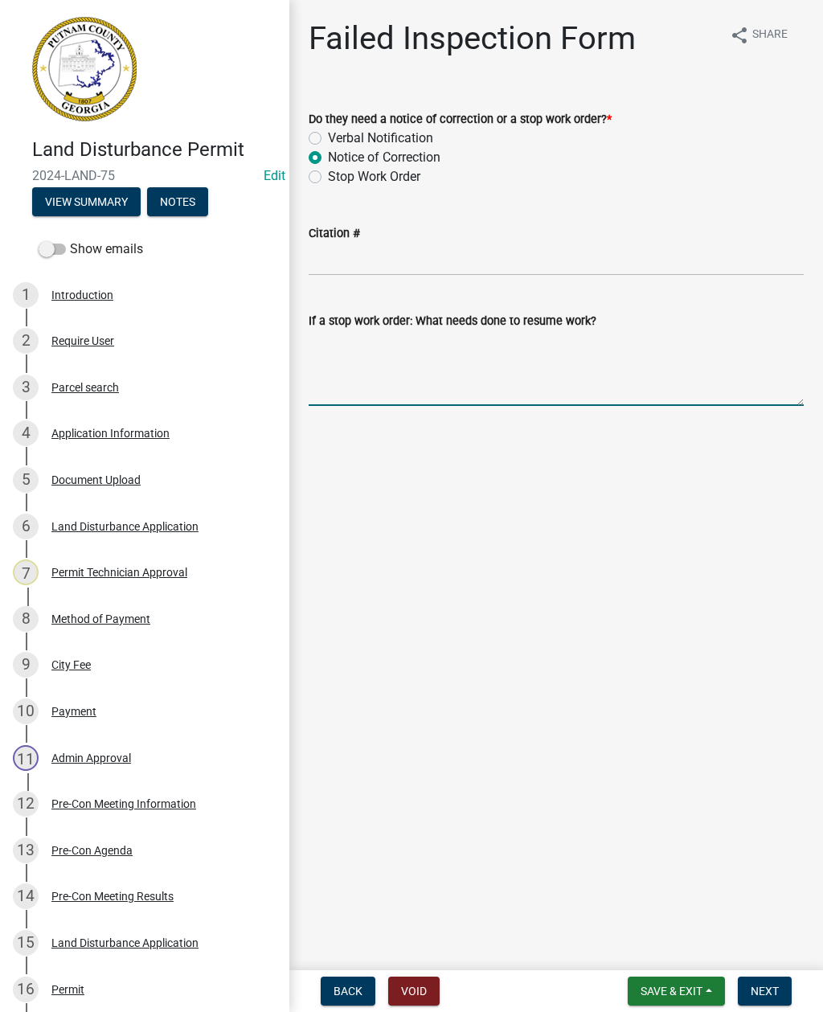
type textarea "Notice to correct issued to Clean mud from ditch line, add seed and straw to al…"
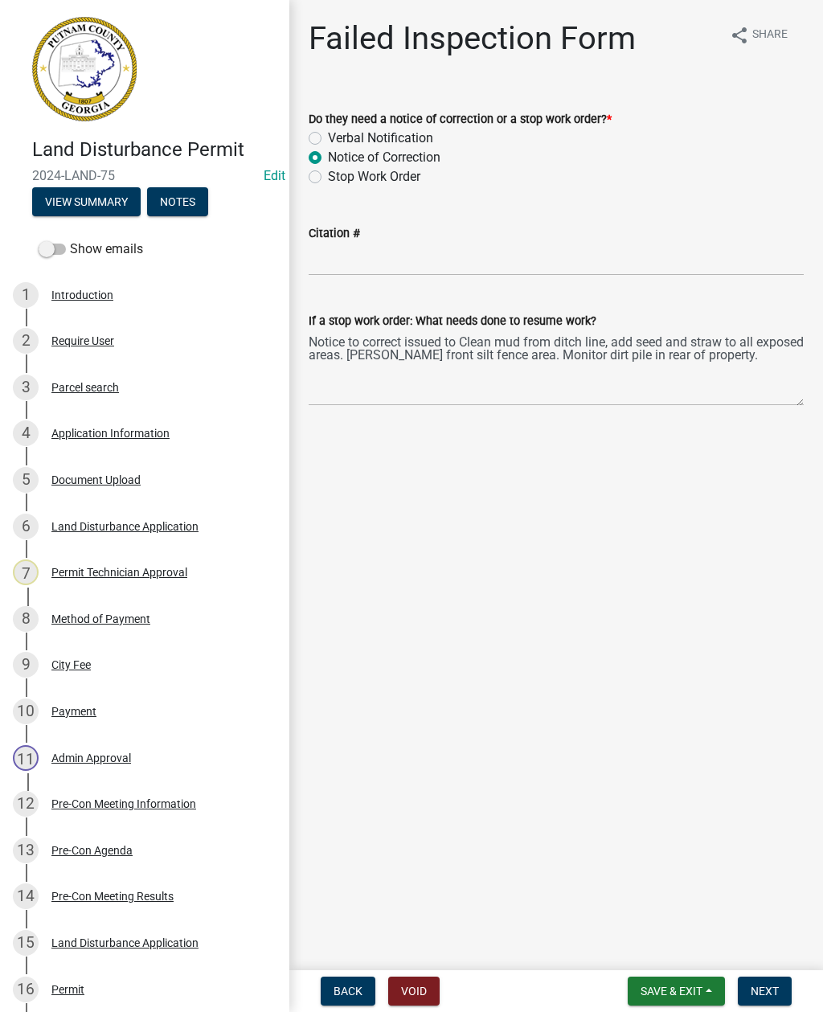
click at [769, 992] on span "Next" at bounding box center [765, 991] width 28 height 13
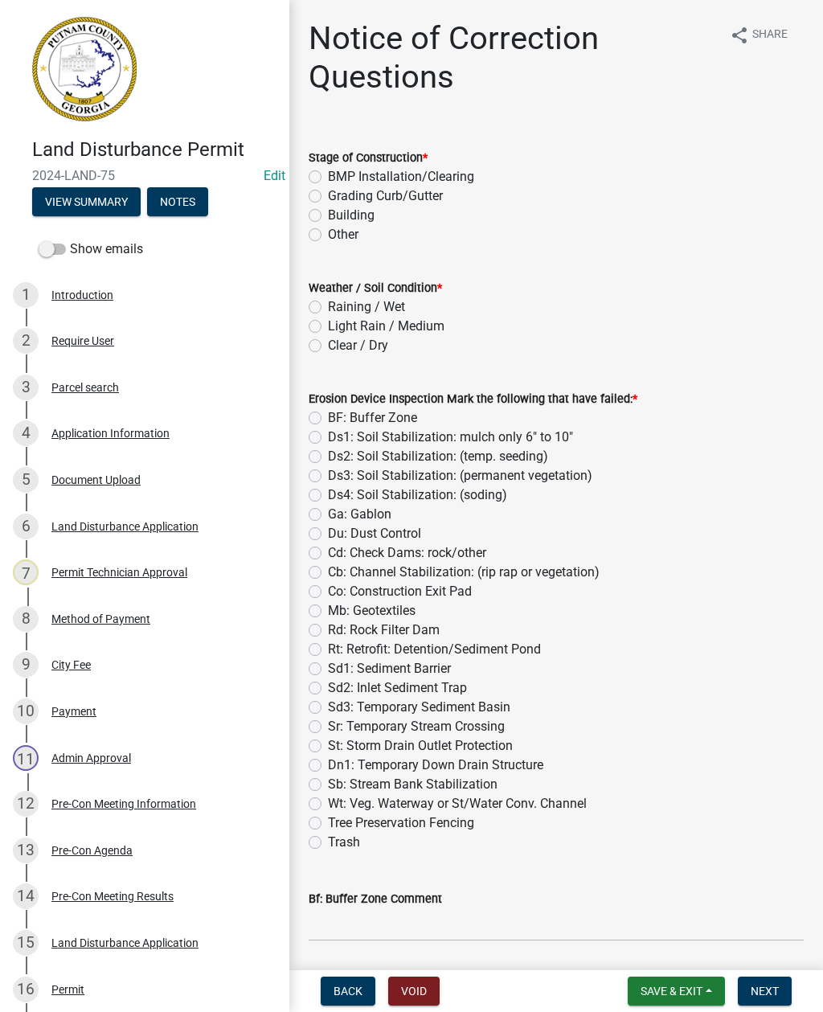
click at [328, 199] on label "Grading Curb/Gutter" at bounding box center [385, 196] width 115 height 19
click at [328, 197] on input "Grading Curb/Gutter" at bounding box center [333, 192] width 10 height 10
radio input "true"
click at [328, 327] on label "Light Rain / Medium" at bounding box center [386, 326] width 117 height 19
click at [328, 327] on input "Light Rain / Medium" at bounding box center [333, 322] width 10 height 10
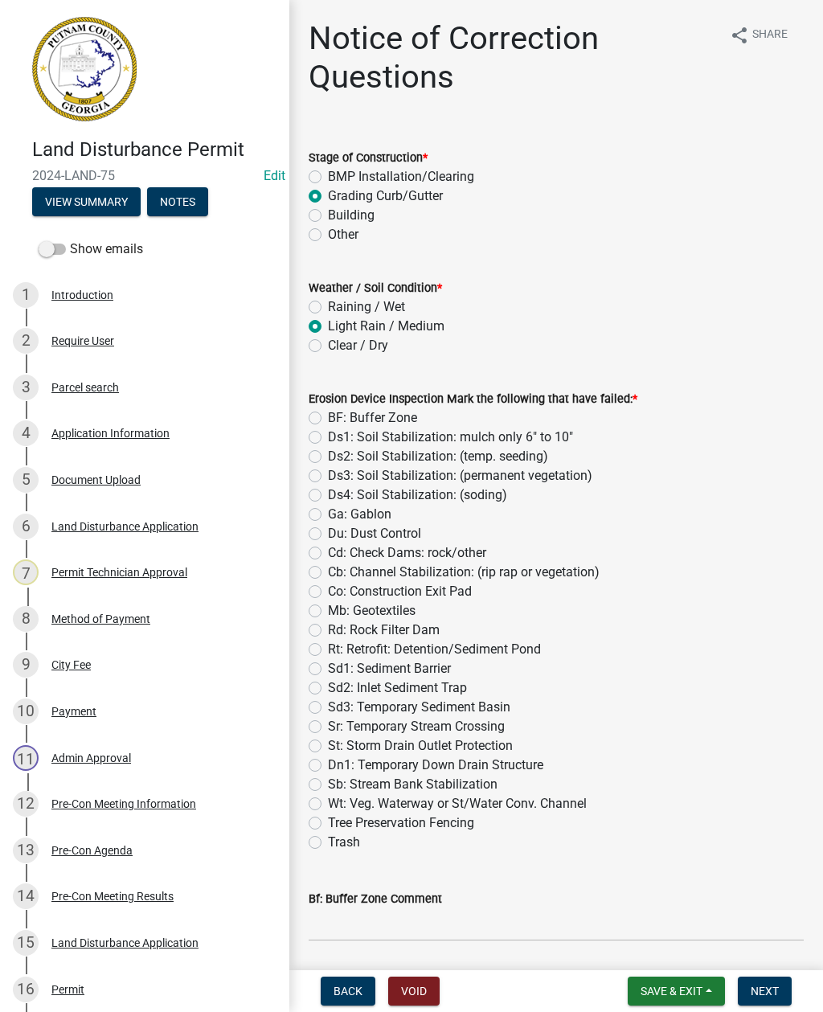
radio input "true"
click at [328, 688] on label "Sd2: Inlet Sediment Trap" at bounding box center [397, 688] width 139 height 19
click at [328, 688] on input "Sd2: Inlet Sediment Trap" at bounding box center [333, 684] width 10 height 10
radio input "true"
click at [328, 663] on label "Sd1: Sediment Barrier" at bounding box center [389, 668] width 123 height 19
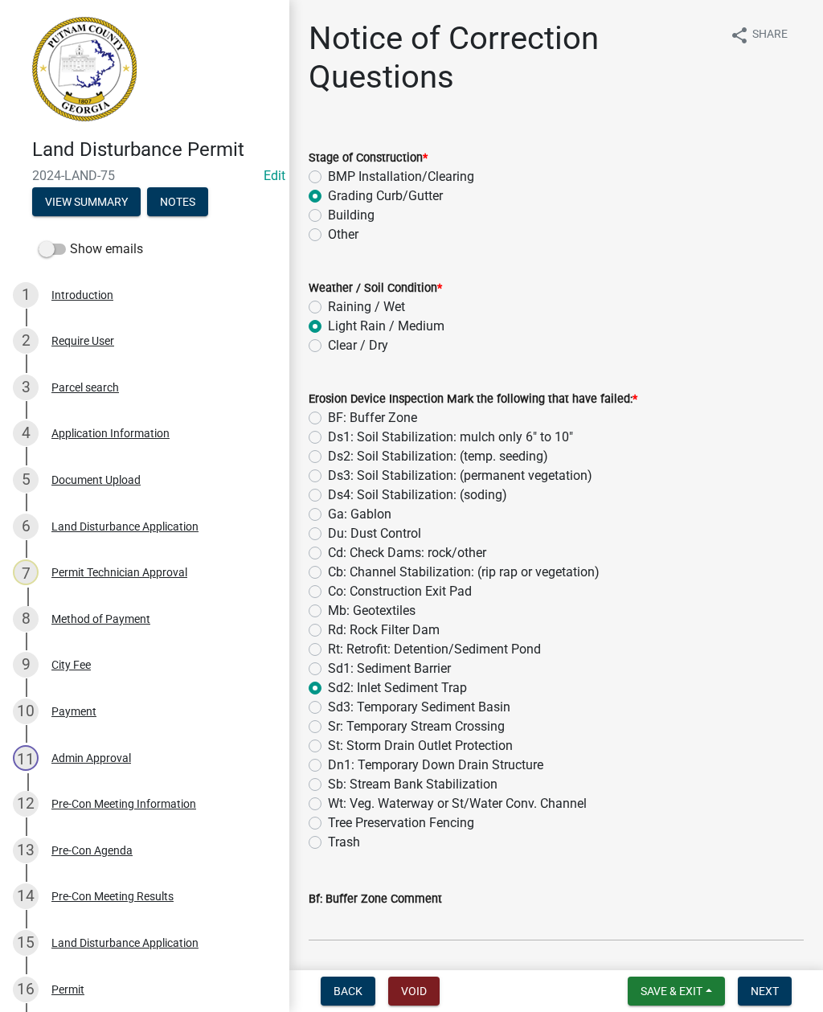
click at [328, 663] on input "Sd1: Sediment Barrier" at bounding box center [333, 664] width 10 height 10
radio input "true"
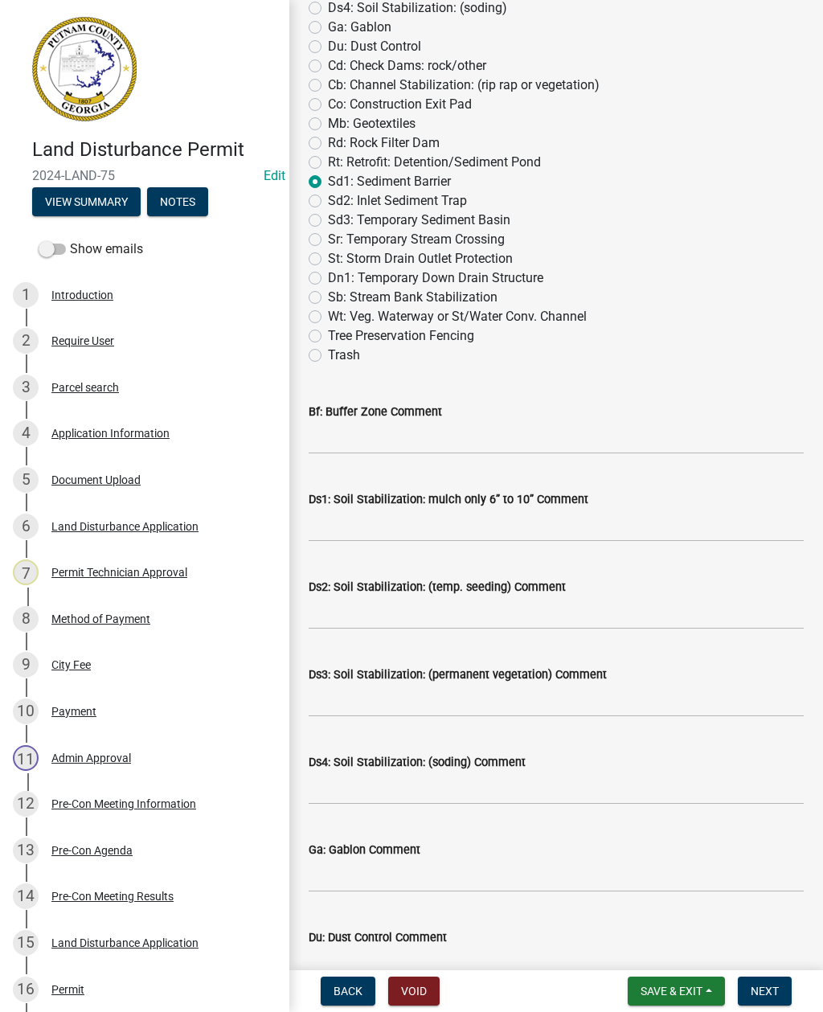
scroll to position [499, 0]
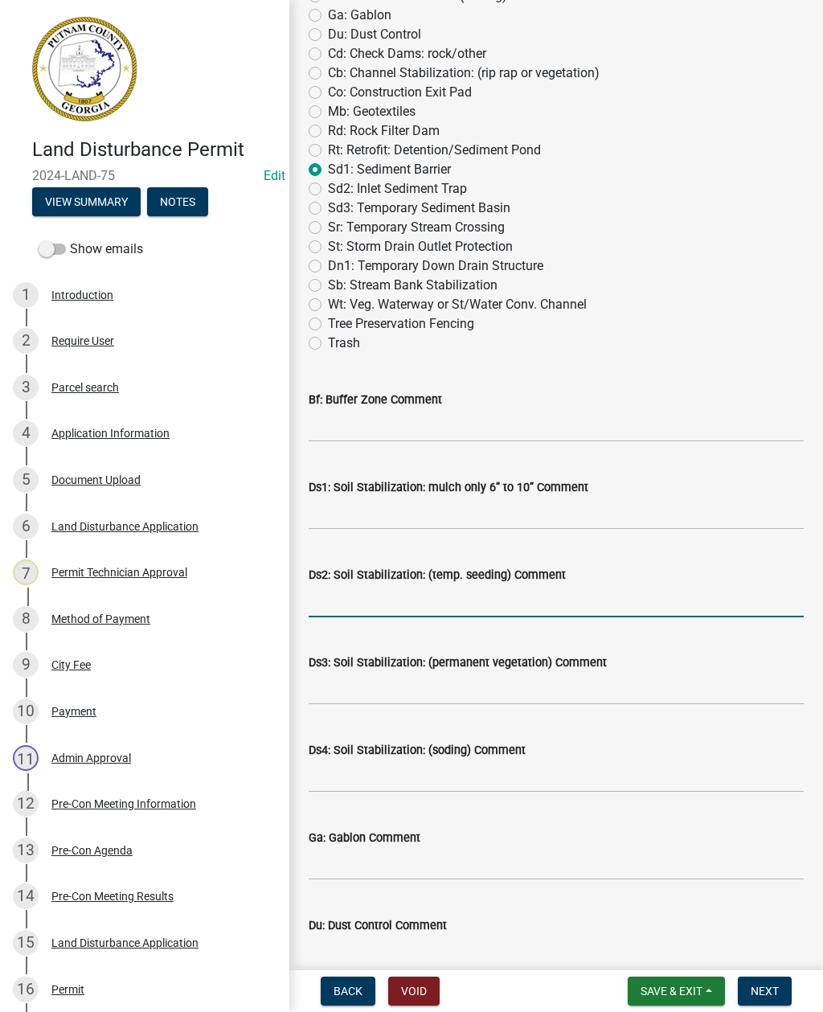
click at [361, 601] on input "Ds2: Soil Stabilization: (temp. seeding) Comment" at bounding box center [556, 601] width 495 height 33
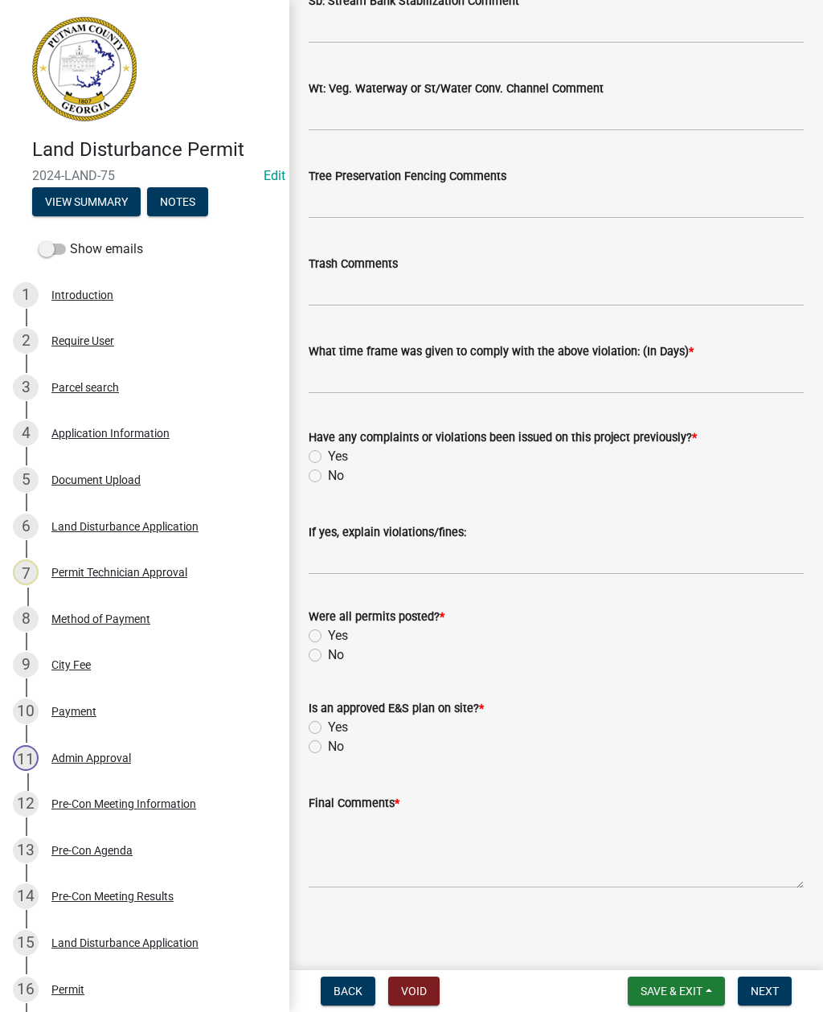
scroll to position [2564, 0]
type input "Add seed and straw for stabilization."
click at [328, 633] on label "Yes" at bounding box center [338, 635] width 20 height 19
click at [328, 633] on input "Yes" at bounding box center [333, 631] width 10 height 10
radio input "true"
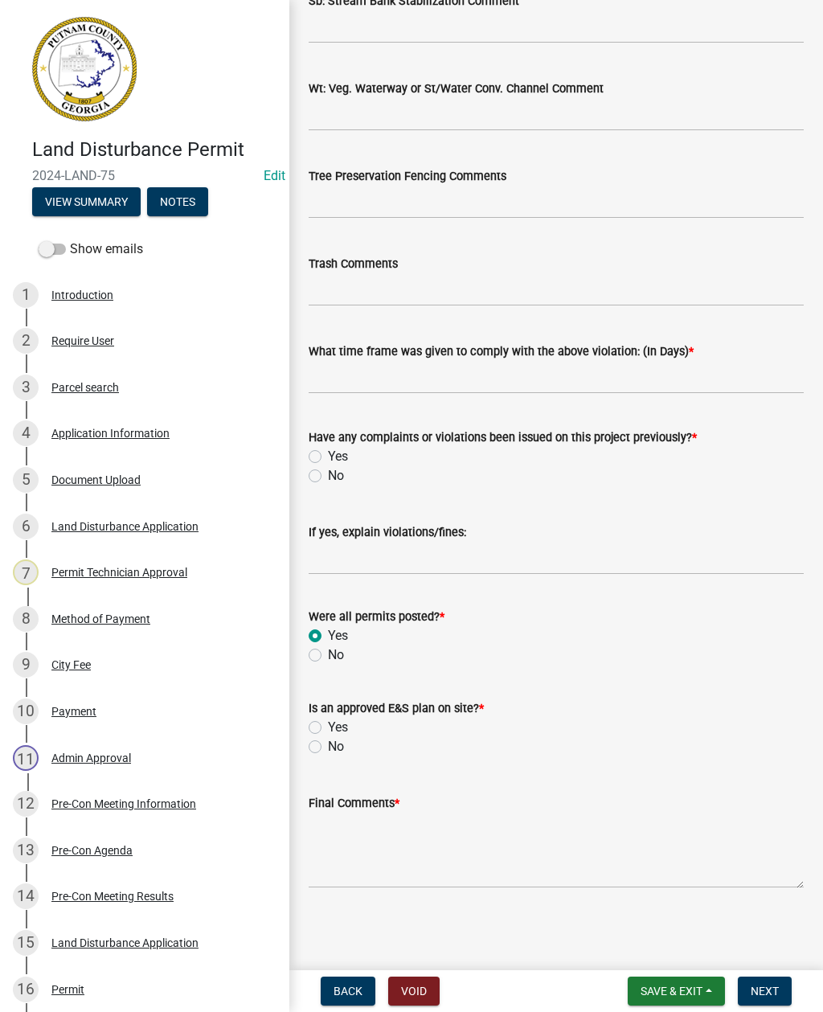
click at [328, 458] on label "Yes" at bounding box center [338, 456] width 20 height 19
click at [328, 458] on input "Yes" at bounding box center [333, 452] width 10 height 10
radio input "true"
click at [400, 550] on input "If yes, explain violations/fines:" at bounding box center [556, 558] width 495 height 33
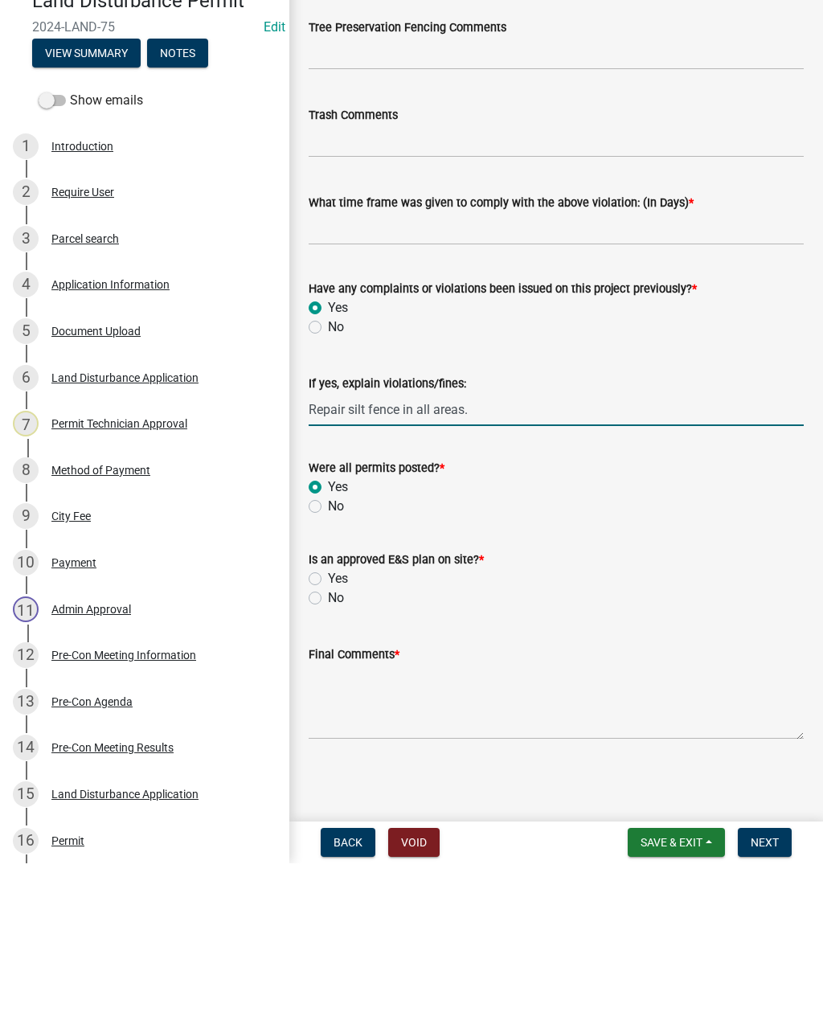
type input "Repair silt fence in all areas."
click at [328, 718] on label "Yes" at bounding box center [338, 727] width 20 height 19
click at [328, 718] on input "Yes" at bounding box center [333, 723] width 10 height 10
radio input "true"
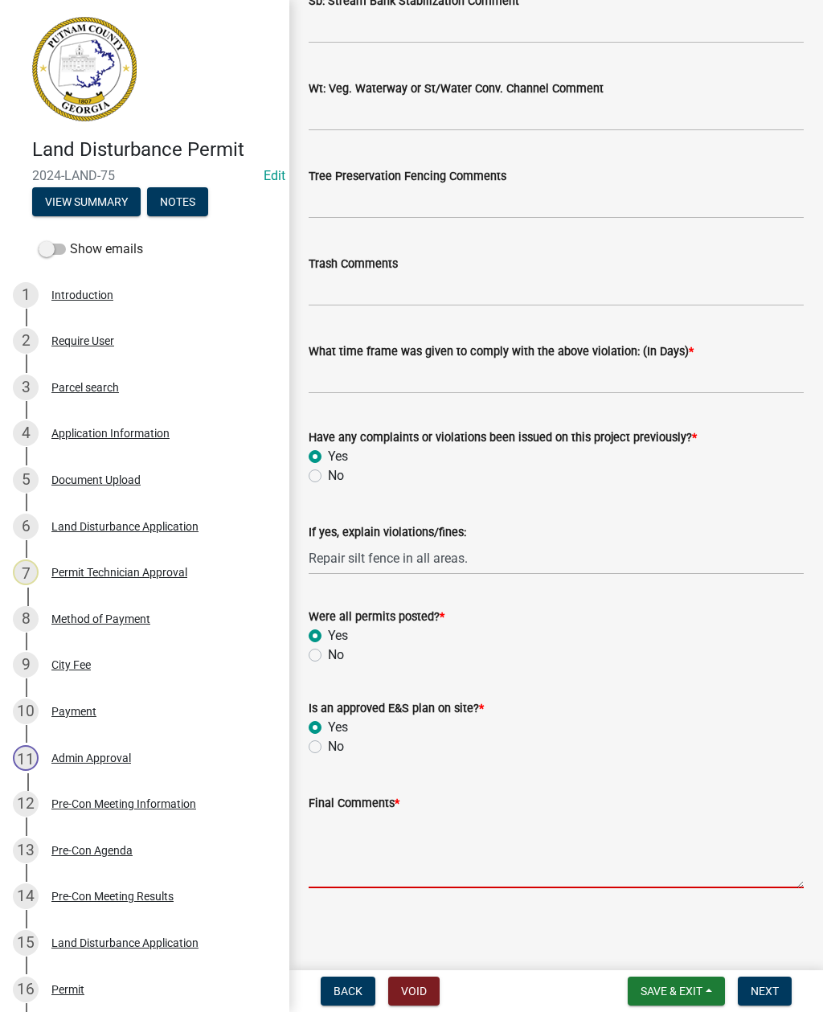
click at [384, 836] on textarea "Final Comments *" at bounding box center [556, 851] width 495 height 76
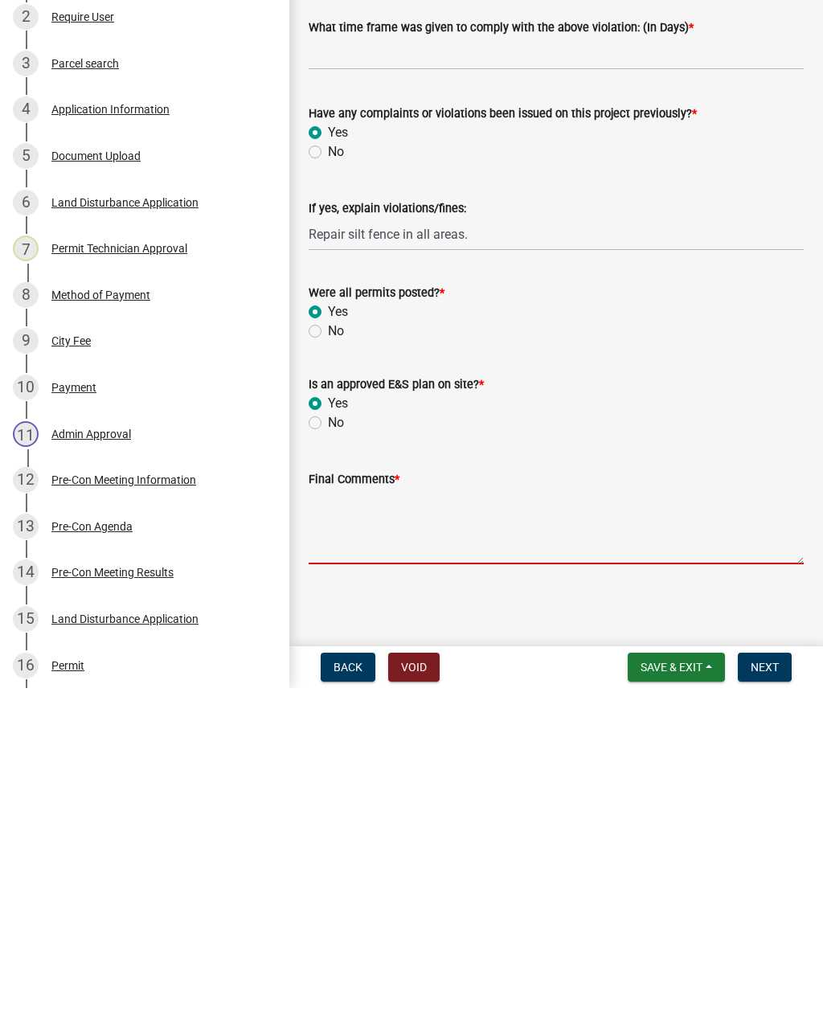
paste textarea "Notice to correct issued to Clean mud from ditch line, add seed and straw to al…"
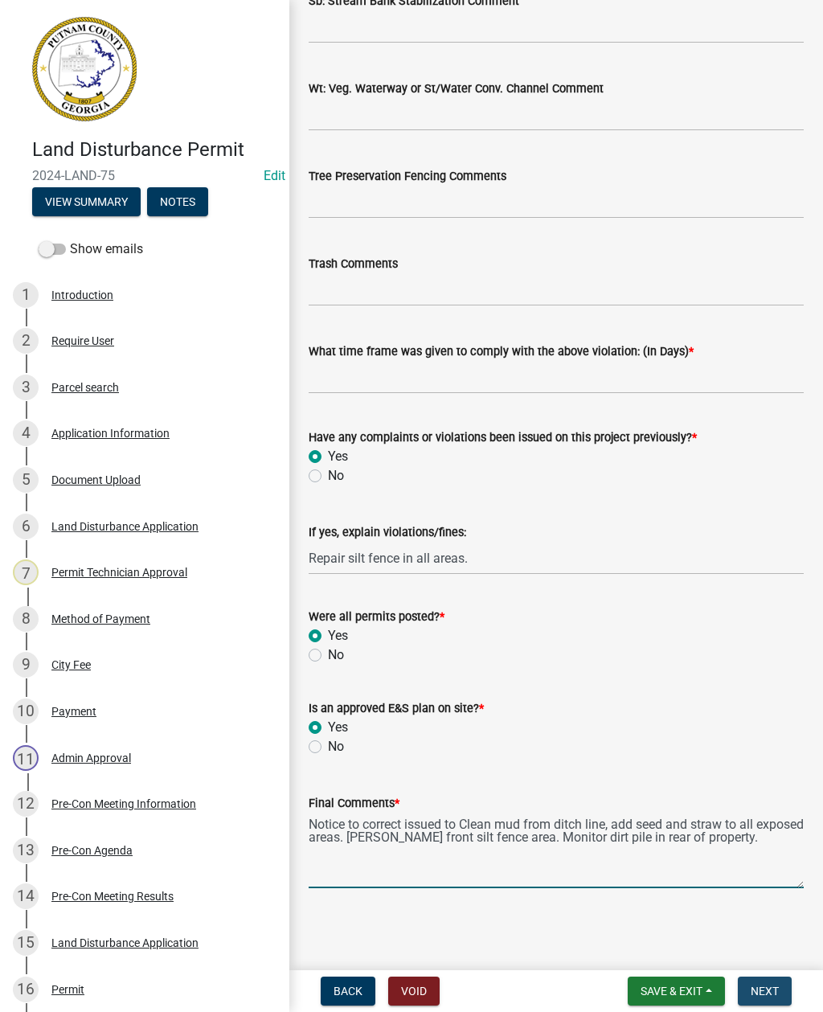
type textarea "Notice to correct issued to Clean mud from ditch line, add seed and straw to al…"
click at [776, 986] on span "Next" at bounding box center [765, 991] width 28 height 13
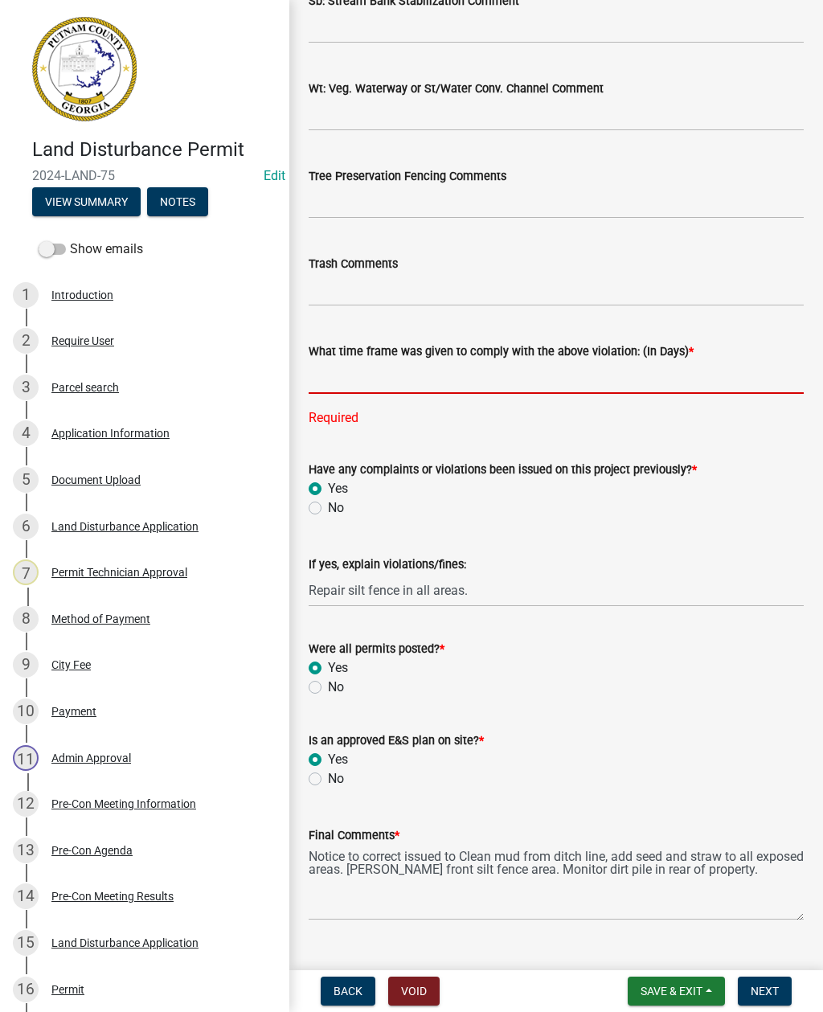
click at [343, 372] on input "text" at bounding box center [556, 377] width 495 height 33
type input "3"
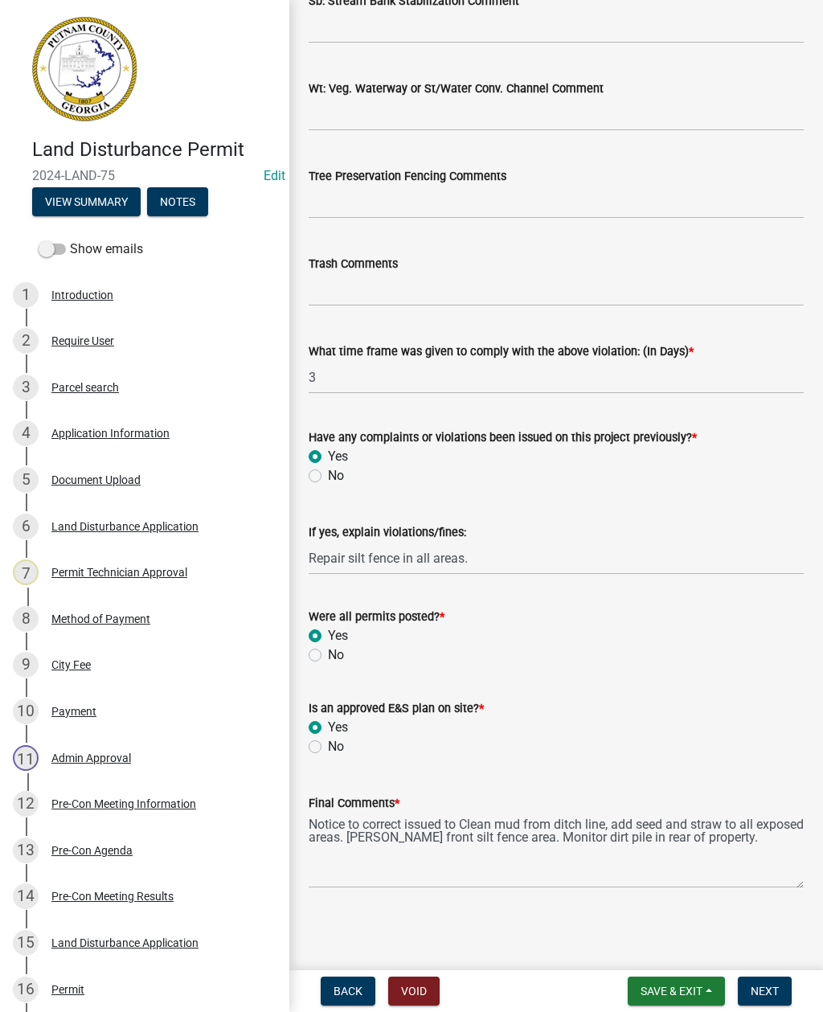
click at [777, 985] on span "Next" at bounding box center [765, 991] width 28 height 13
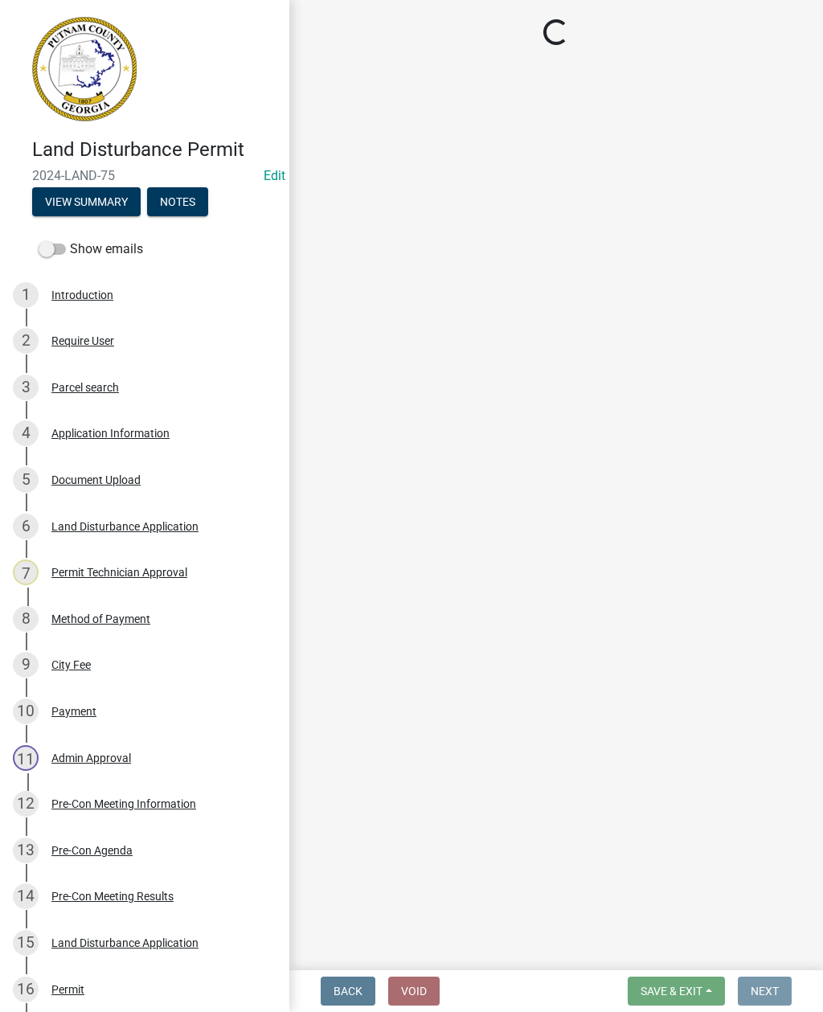
scroll to position [0, 0]
select select "af3c6edf-34d7-49be-824e-99d5d0a3954f"
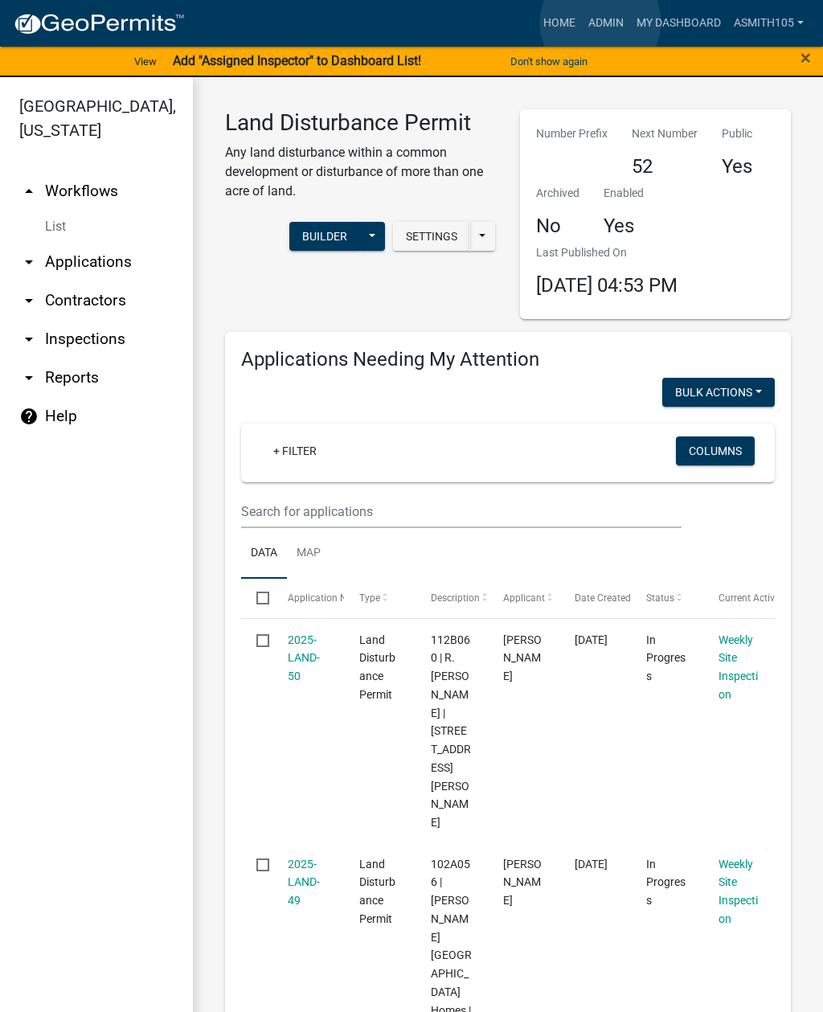
click at [601, 23] on link "Admin" at bounding box center [606, 23] width 48 height 31
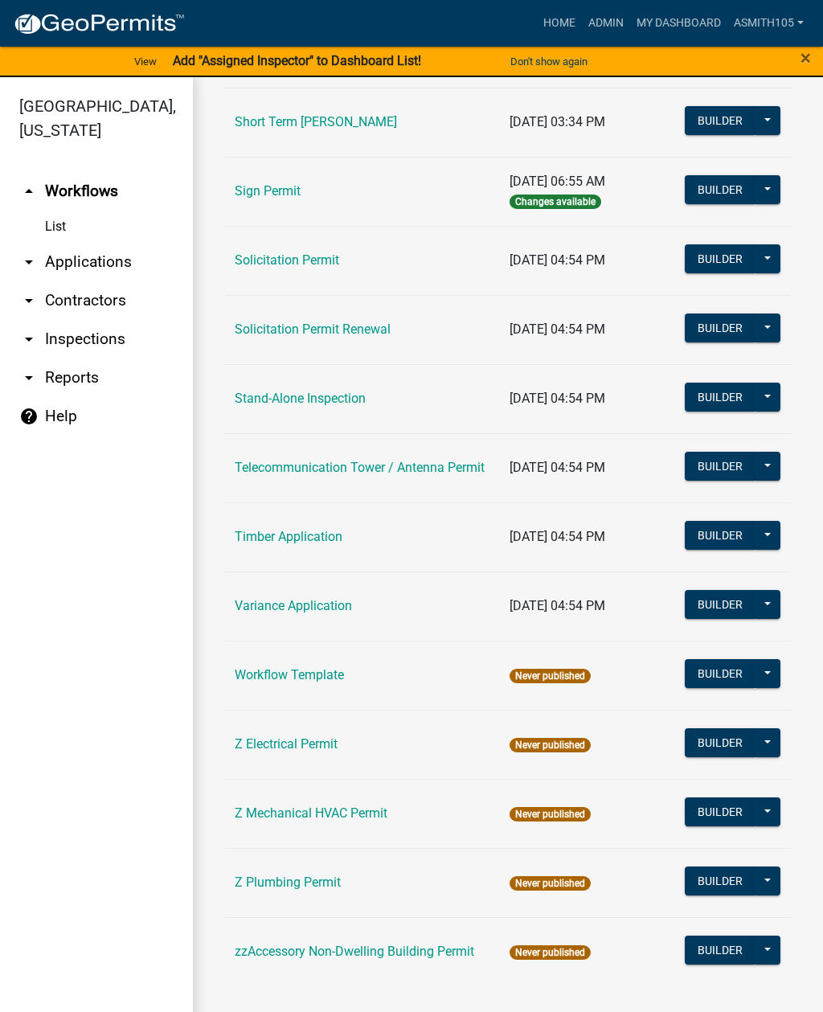
scroll to position [2157, 0]
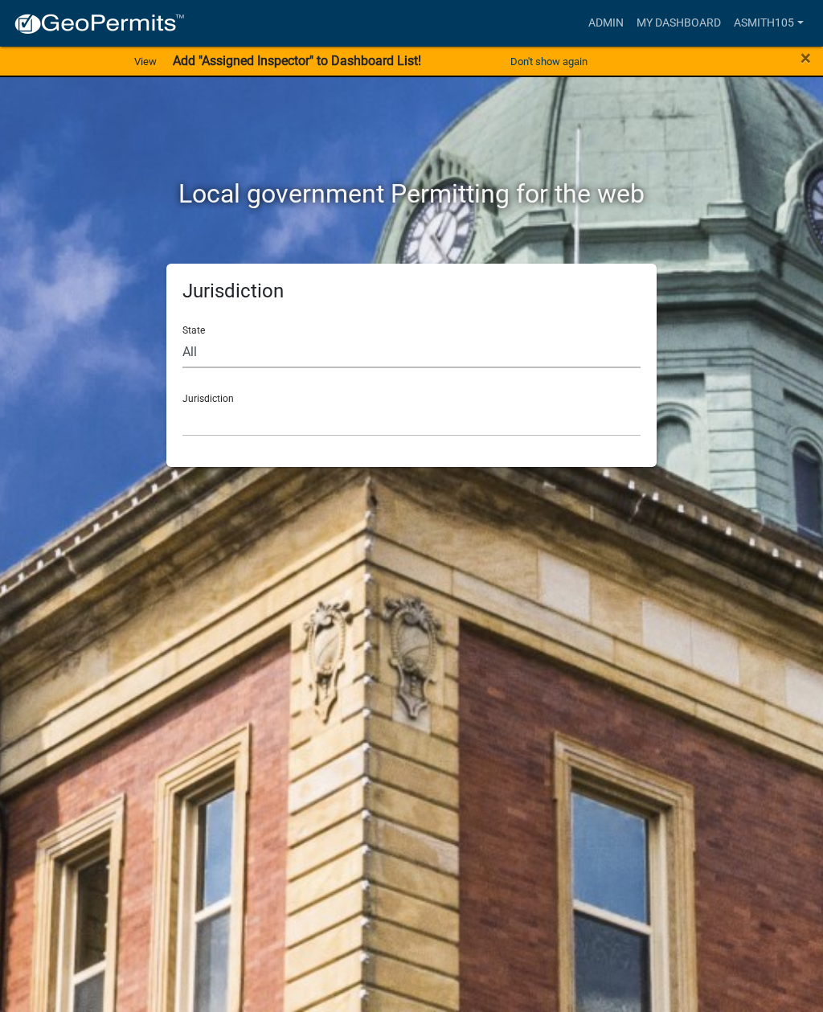
click at [255, 347] on select "All [US_STATE] [US_STATE] [US_STATE] [US_STATE] [US_STATE] [US_STATE] [US_STATE…" at bounding box center [412, 351] width 458 height 33
select select "[US_STATE]"
click at [316, 425] on select "[GEOGRAPHIC_DATA], [US_STATE][PERSON_NAME][GEOGRAPHIC_DATA], [US_STATE][PERSON_…" at bounding box center [412, 420] width 458 height 33
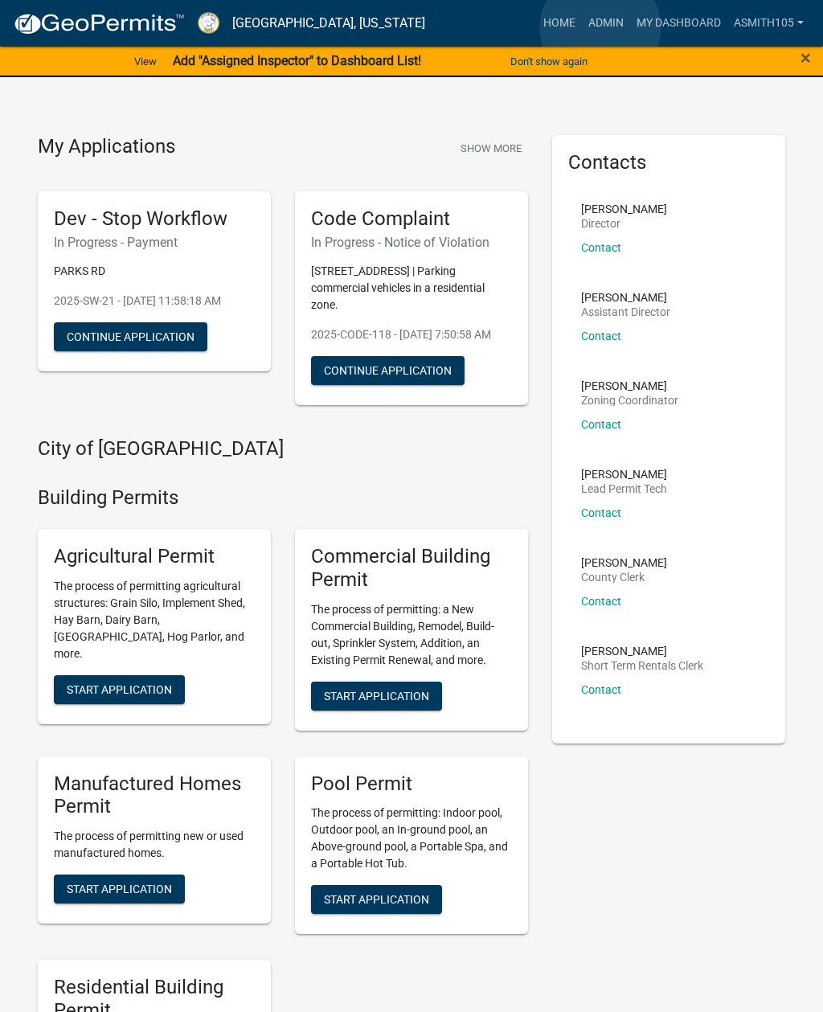
click at [601, 28] on link "Admin" at bounding box center [606, 23] width 48 height 31
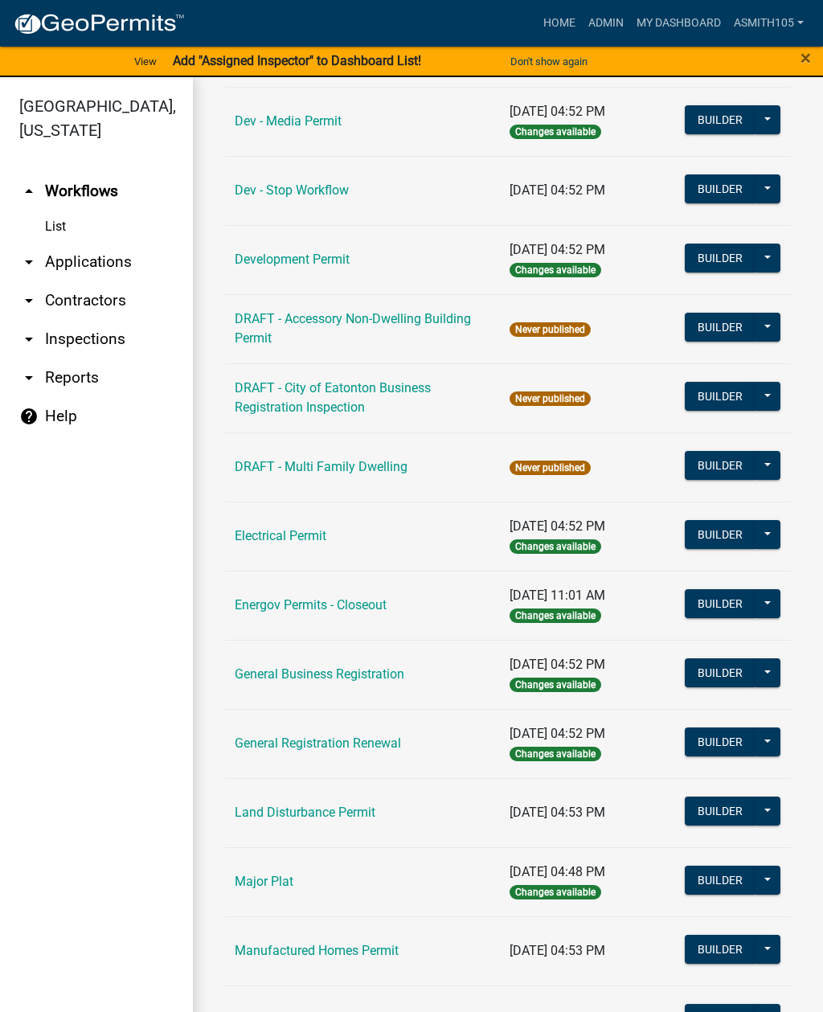
scroll to position [569, 0]
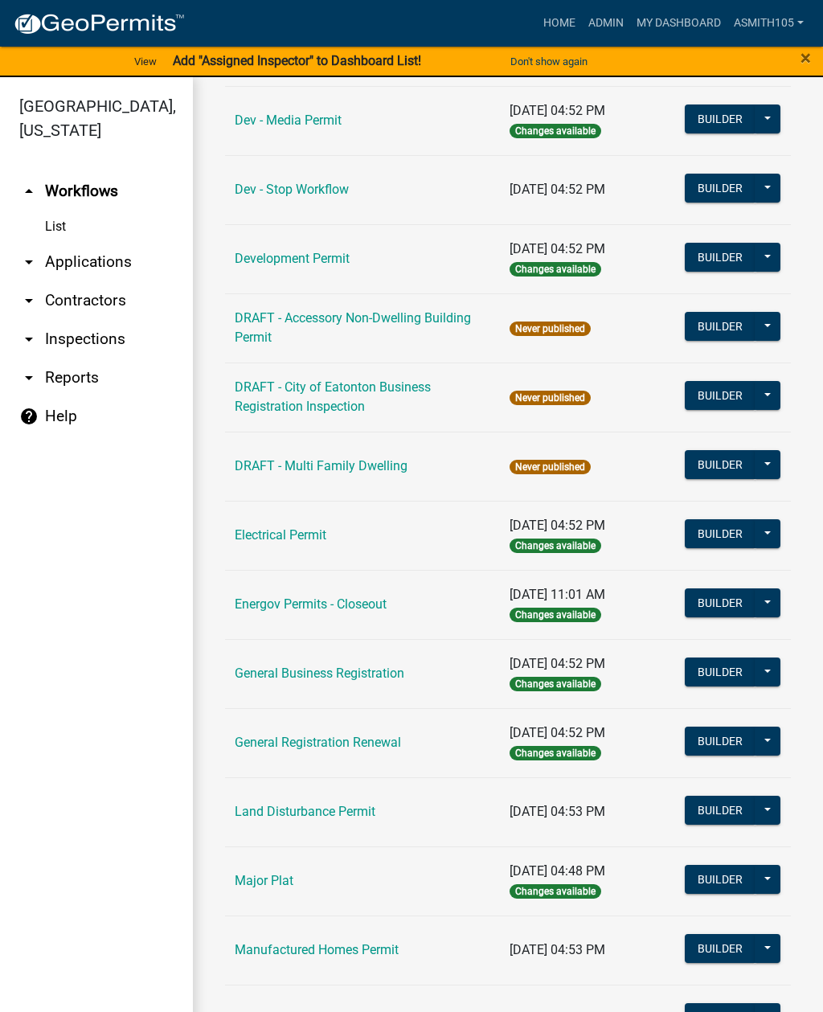
click at [304, 811] on link "Land Disturbance Permit" at bounding box center [305, 811] width 141 height 15
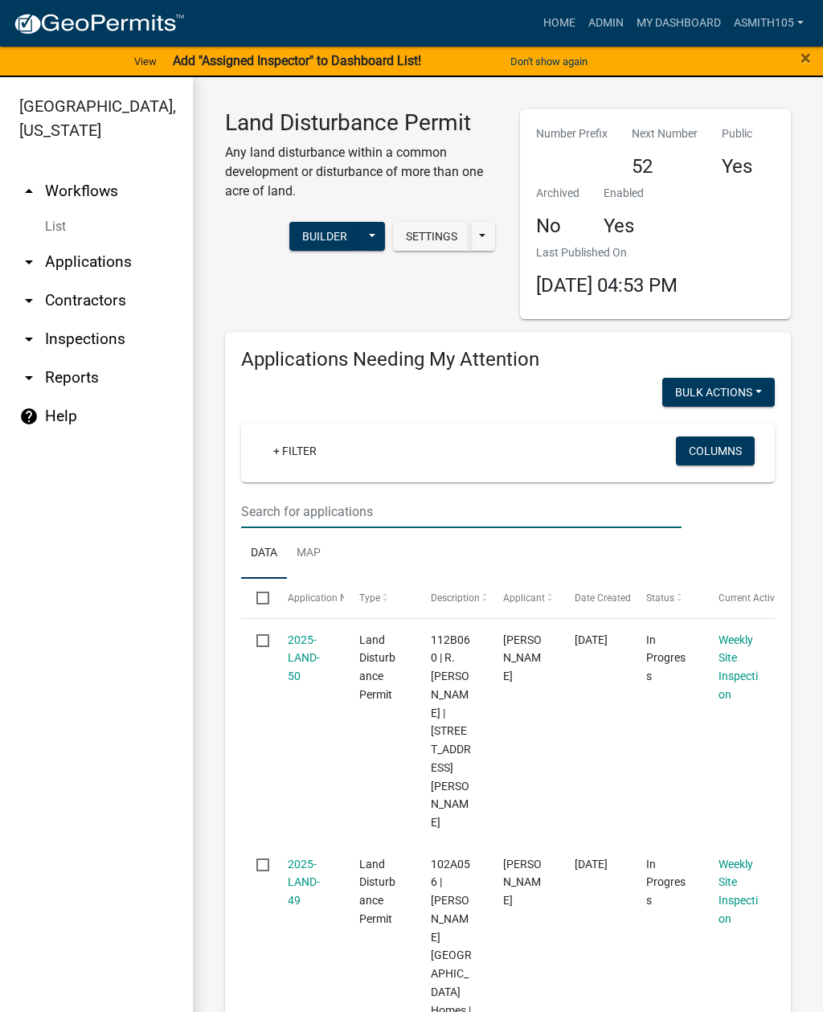
click at [425, 501] on input "text" at bounding box center [461, 511] width 441 height 33
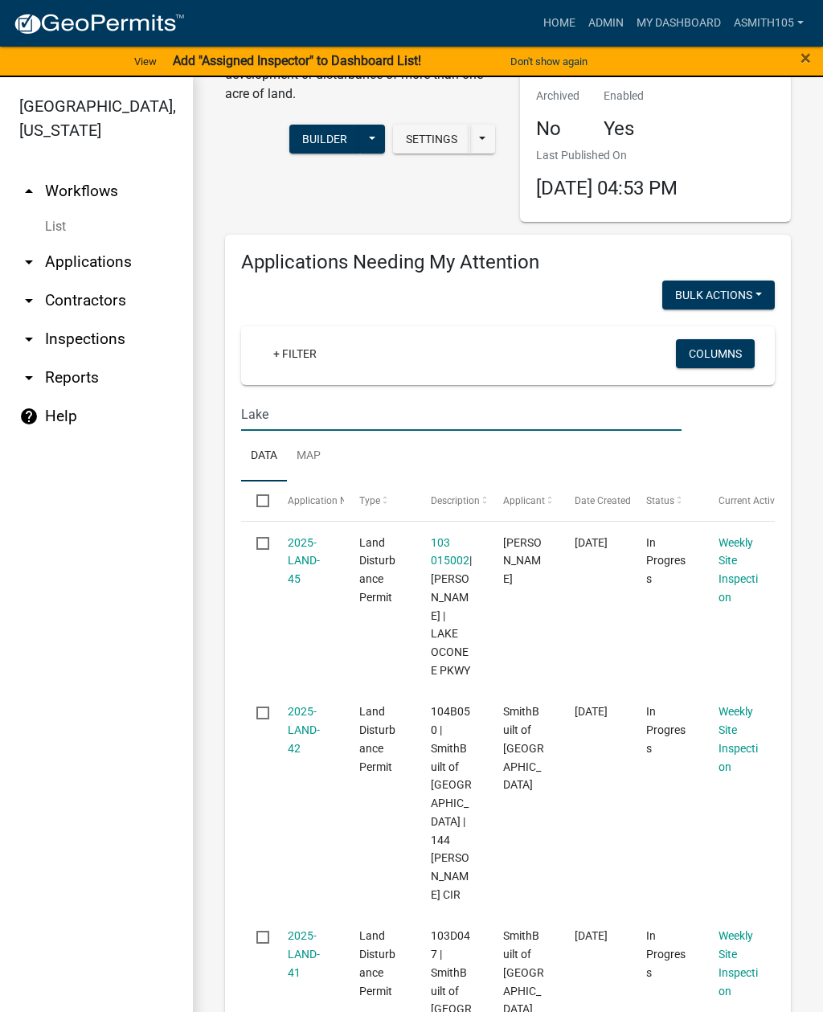
scroll to position [95, 0]
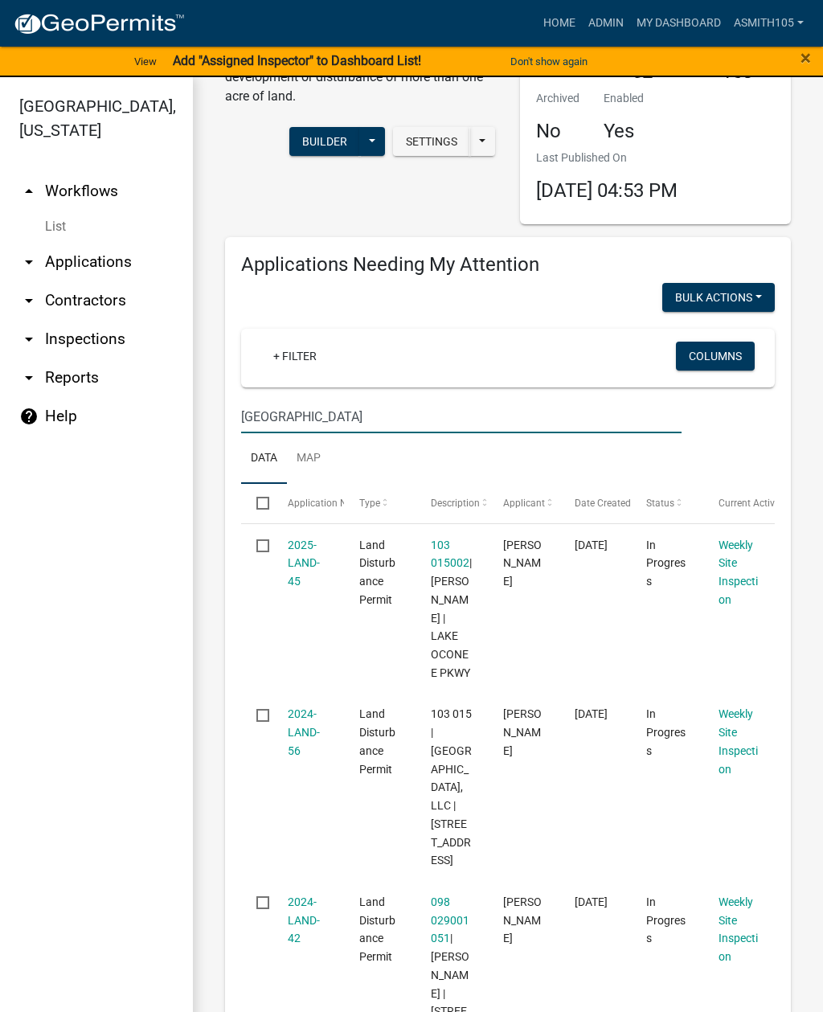
type input "[GEOGRAPHIC_DATA]"
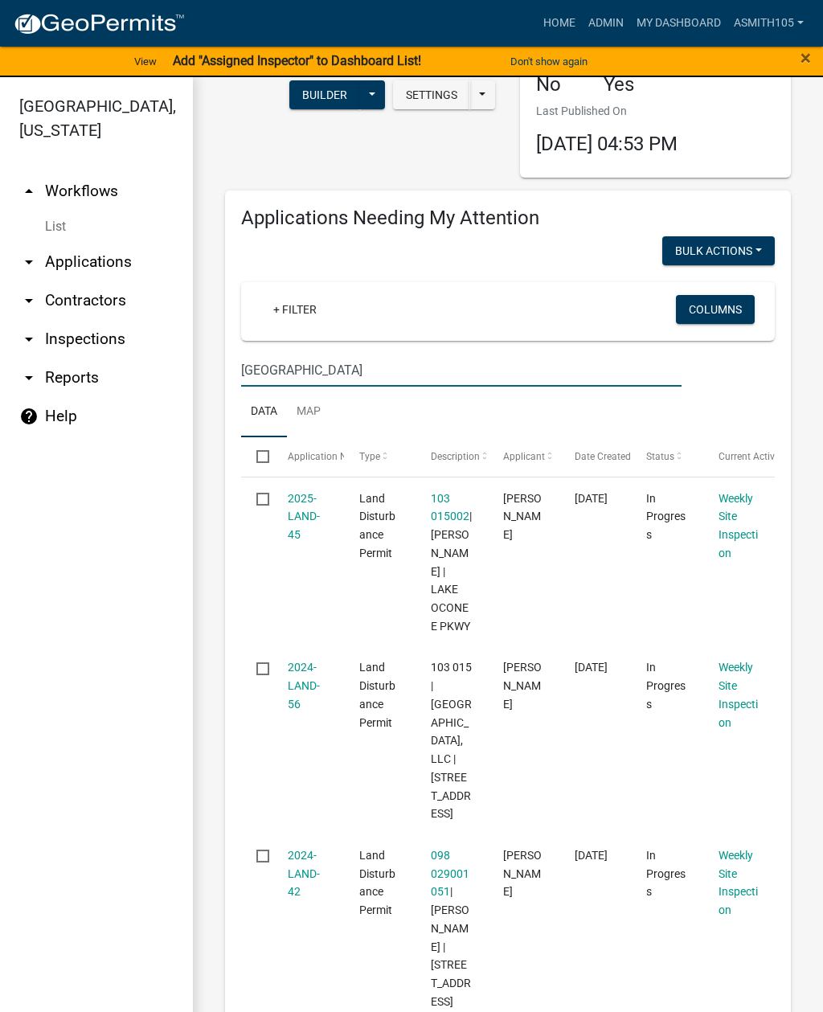
click at [294, 661] on link "2024-LAND-56" at bounding box center [304, 686] width 32 height 50
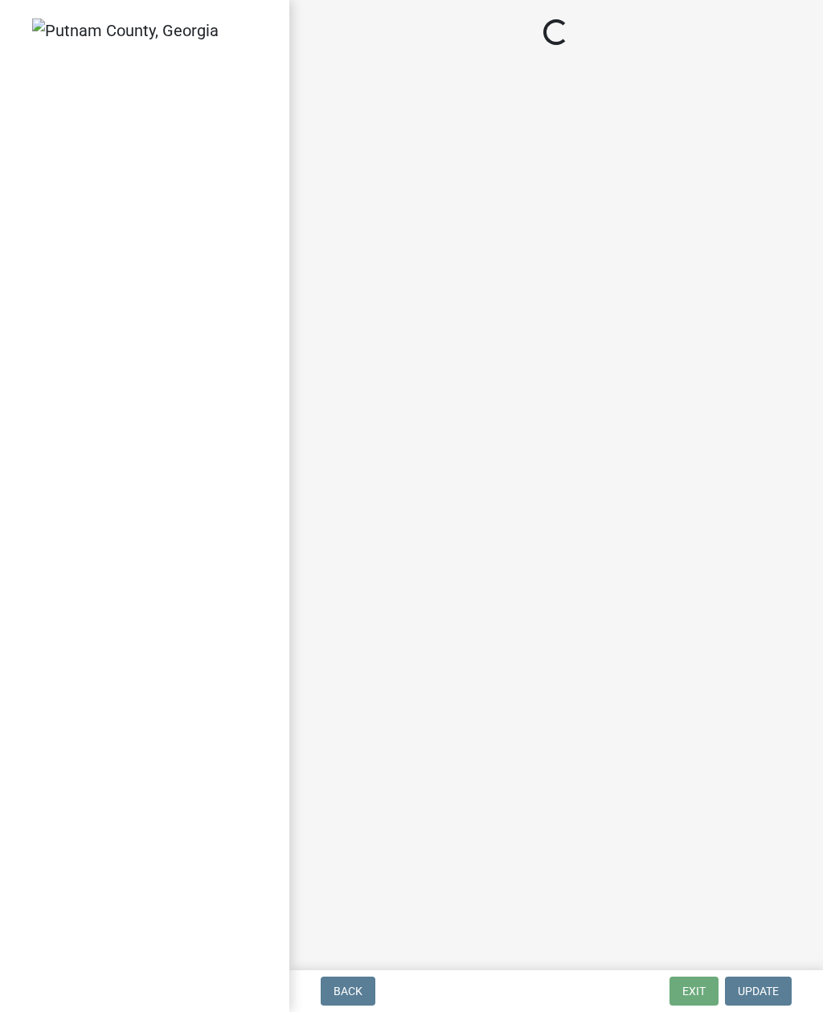
select select "af3c6edf-34d7-49be-824e-99d5d0a3954f"
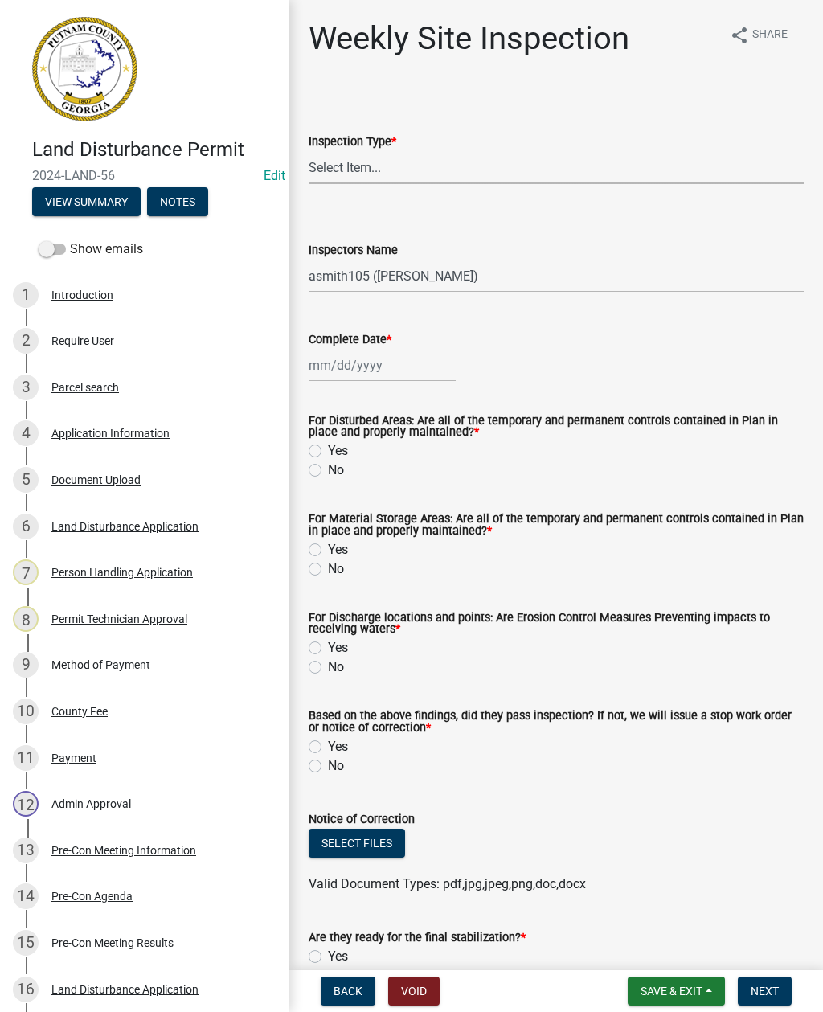
click at [405, 167] on select "Select Item... Site Inspection Initial Inspection Within 24 hours of a 0.5" sto…" at bounding box center [556, 167] width 495 height 33
select select "93c72d9c-4ccd-4a4f-9c87-9d2cfc81a2e2"
click at [359, 365] on div at bounding box center [382, 365] width 147 height 33
select select "8"
select select "2025"
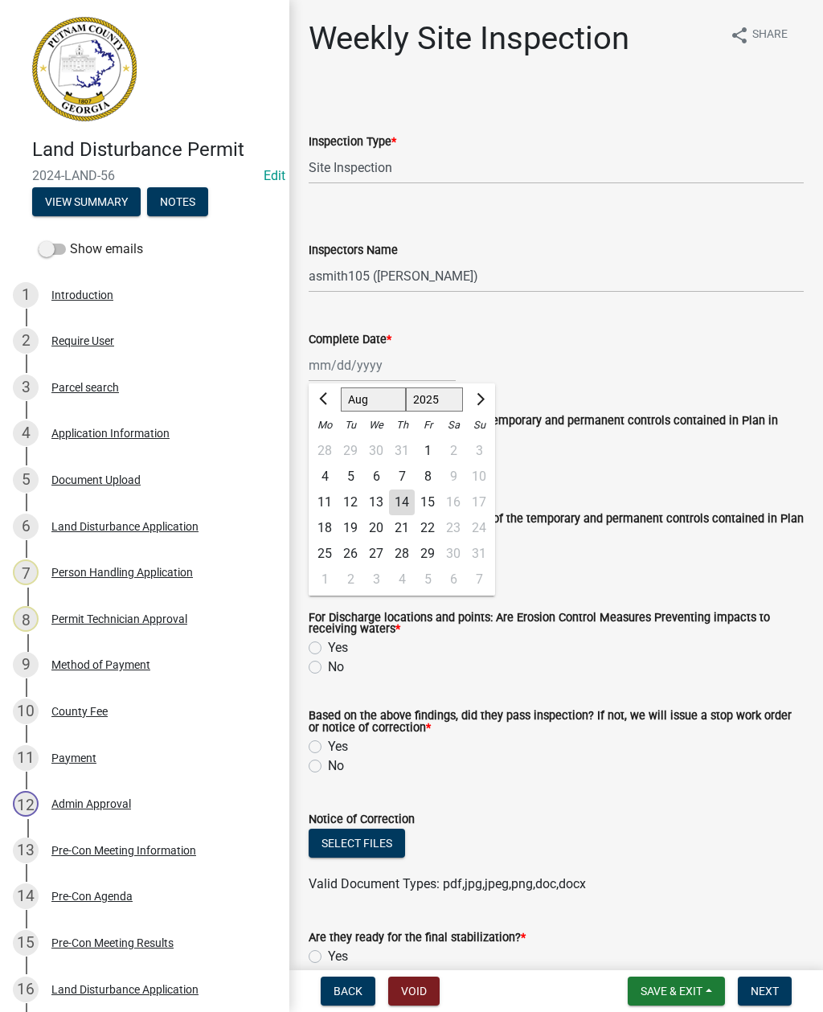
click at [406, 496] on div "14" at bounding box center [402, 503] width 26 height 26
type input "[DATE]"
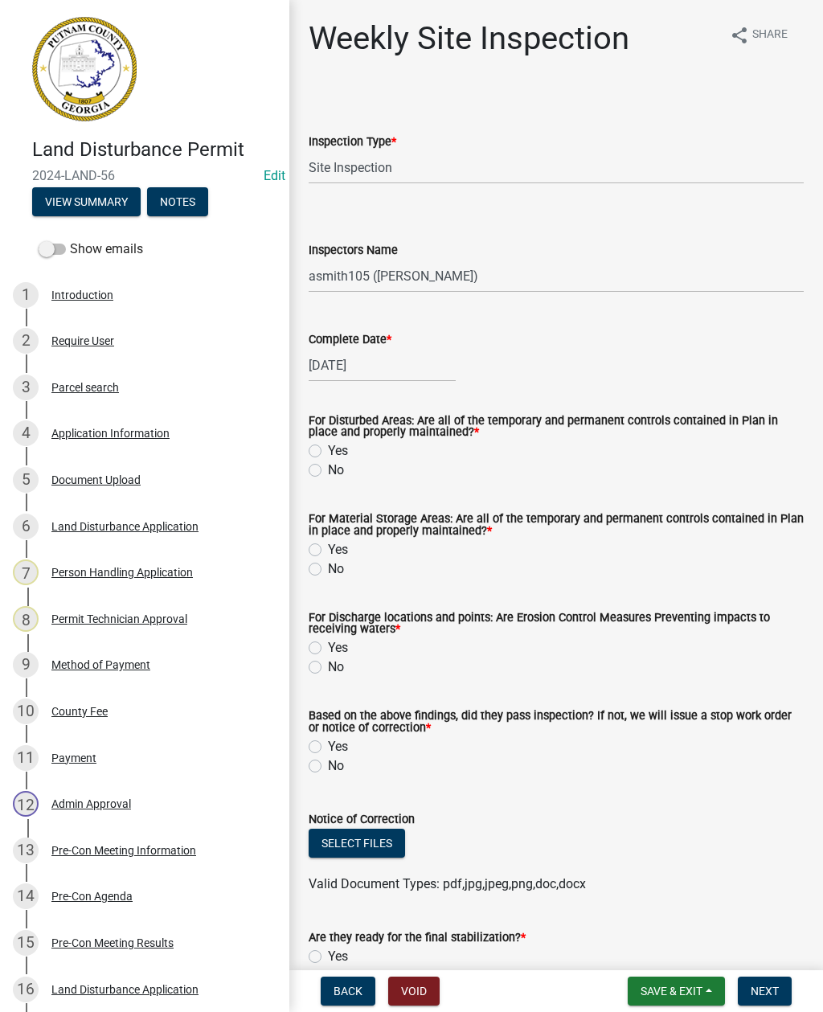
click at [328, 446] on label "Yes" at bounding box center [338, 450] width 20 height 19
click at [328, 446] on input "Yes" at bounding box center [333, 446] width 10 height 10
radio input "true"
click at [328, 550] on label "Yes" at bounding box center [338, 549] width 20 height 19
click at [328, 550] on input "Yes" at bounding box center [333, 545] width 10 height 10
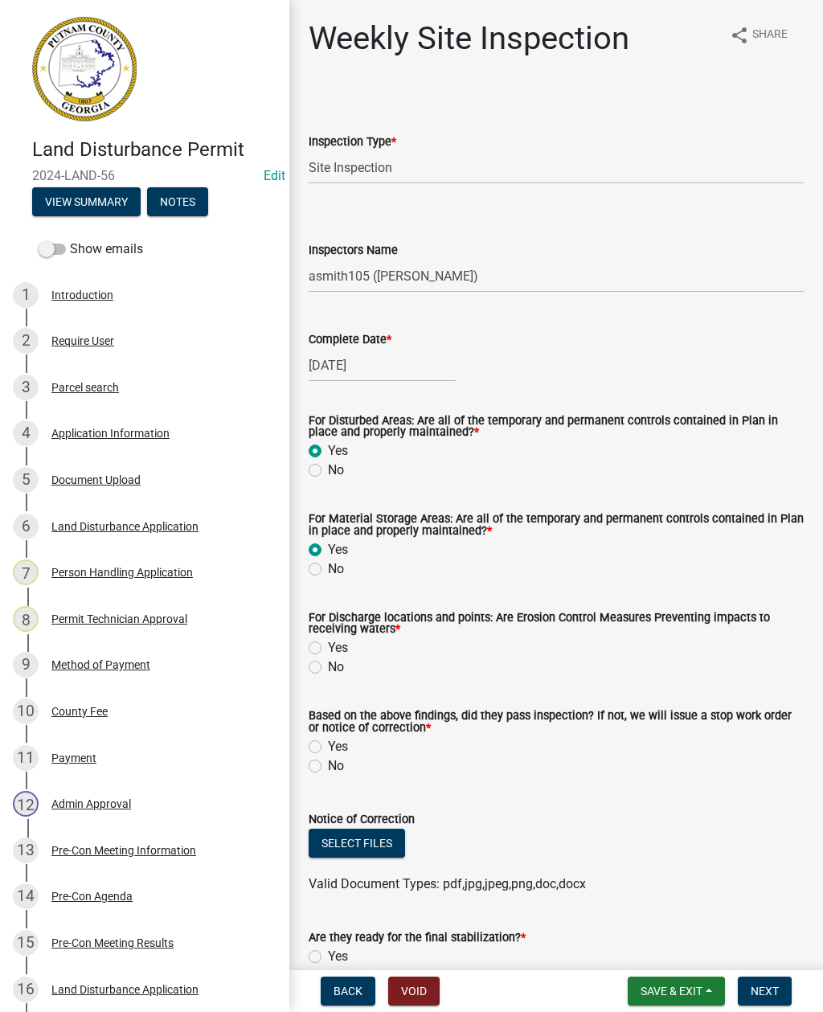
radio input "true"
click at [328, 566] on label "No" at bounding box center [336, 569] width 16 height 19
click at [328, 566] on input "No" at bounding box center [333, 565] width 10 height 10
radio input "true"
click at [328, 548] on label "Yes" at bounding box center [338, 549] width 20 height 19
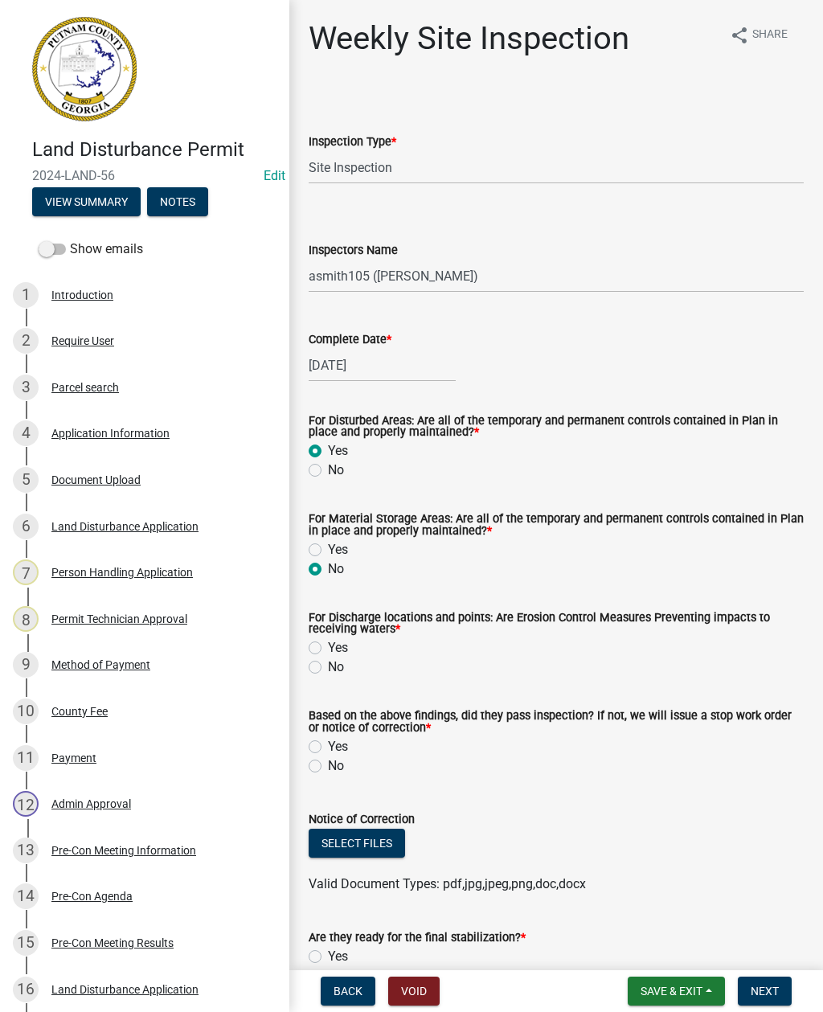
click at [328, 548] on input "Yes" at bounding box center [333, 545] width 10 height 10
radio input "true"
click at [328, 472] on label "No" at bounding box center [336, 470] width 16 height 19
click at [328, 471] on input "No" at bounding box center [333, 466] width 10 height 10
radio input "true"
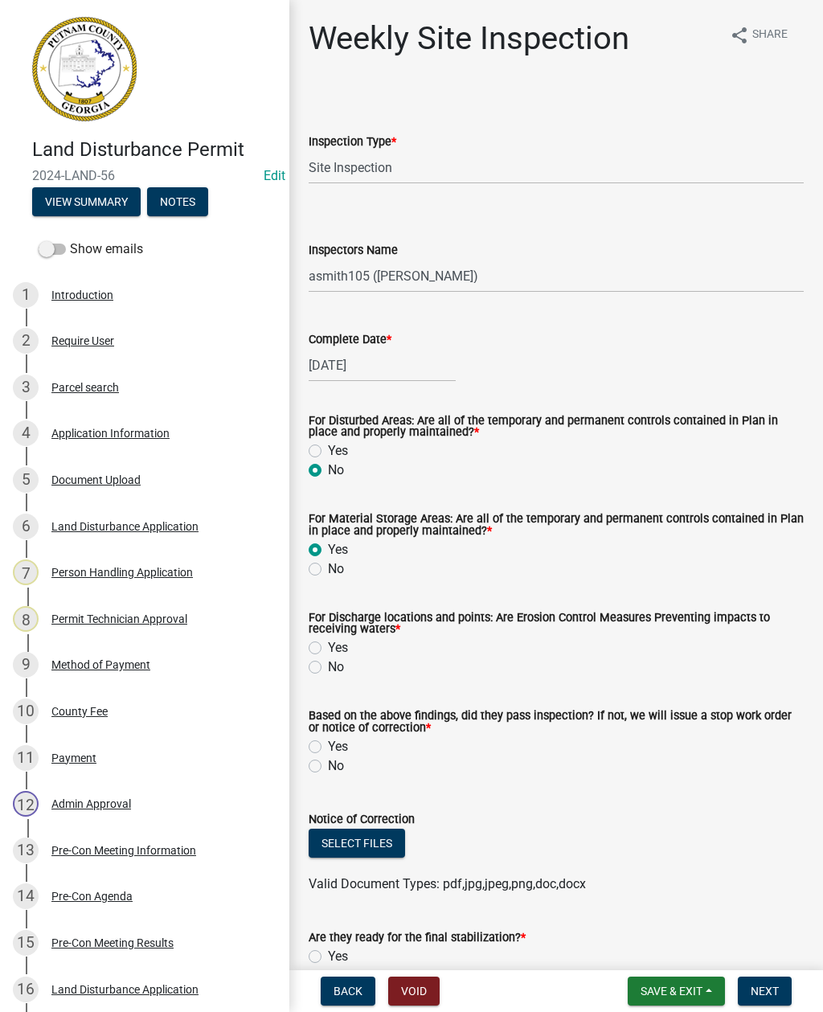
click at [328, 447] on label "Yes" at bounding box center [338, 450] width 20 height 19
click at [328, 447] on input "Yes" at bounding box center [333, 446] width 10 height 10
radio input "true"
click at [328, 474] on label "No" at bounding box center [336, 470] width 16 height 19
click at [328, 471] on input "No" at bounding box center [333, 466] width 10 height 10
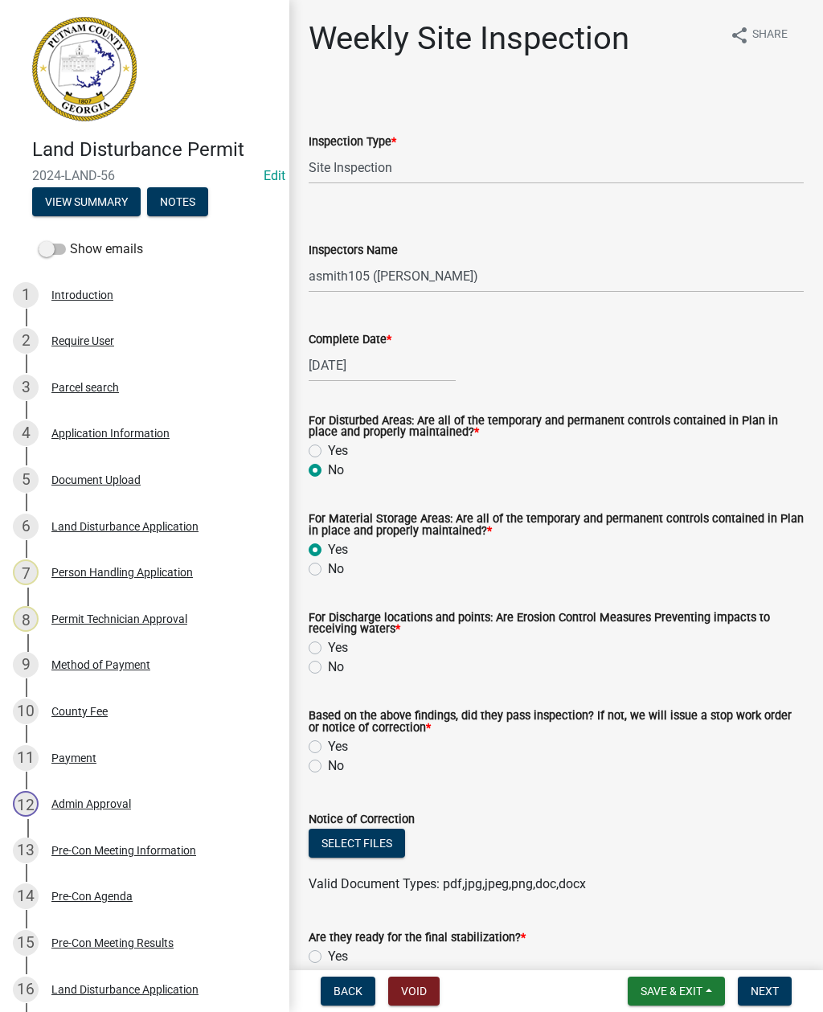
radio input "true"
click at [328, 663] on label "No" at bounding box center [336, 667] width 16 height 19
click at [328, 663] on input "No" at bounding box center [333, 663] width 10 height 10
radio input "true"
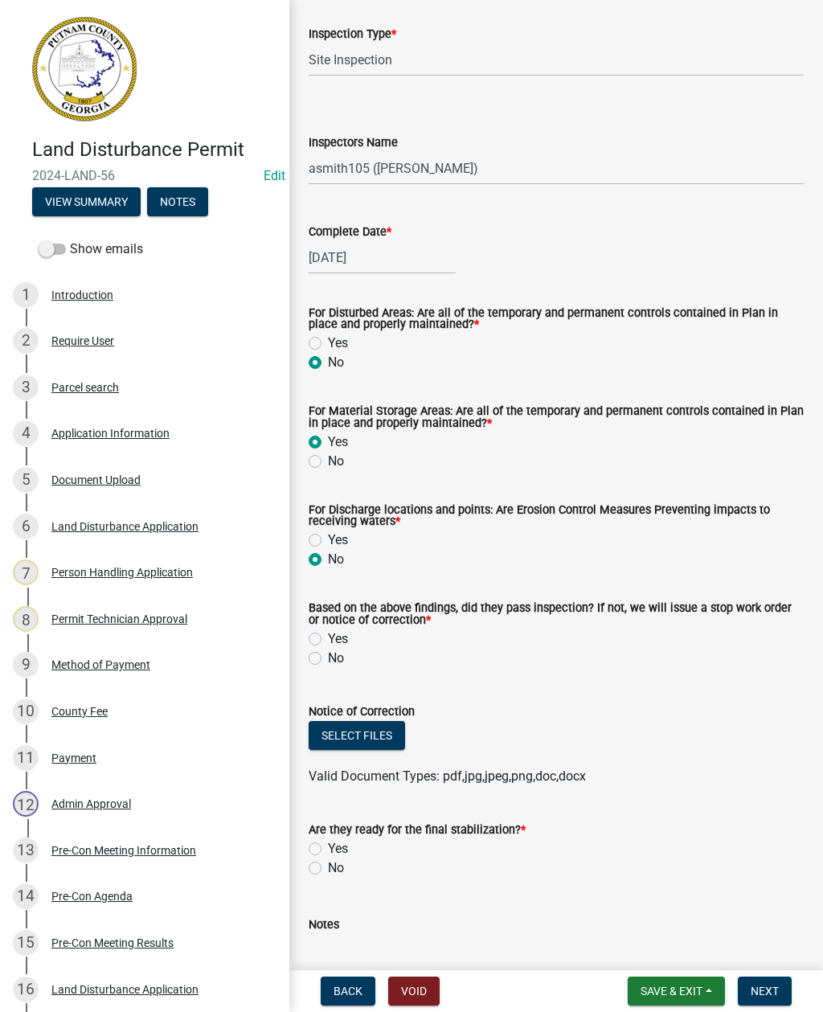
scroll to position [116, 0]
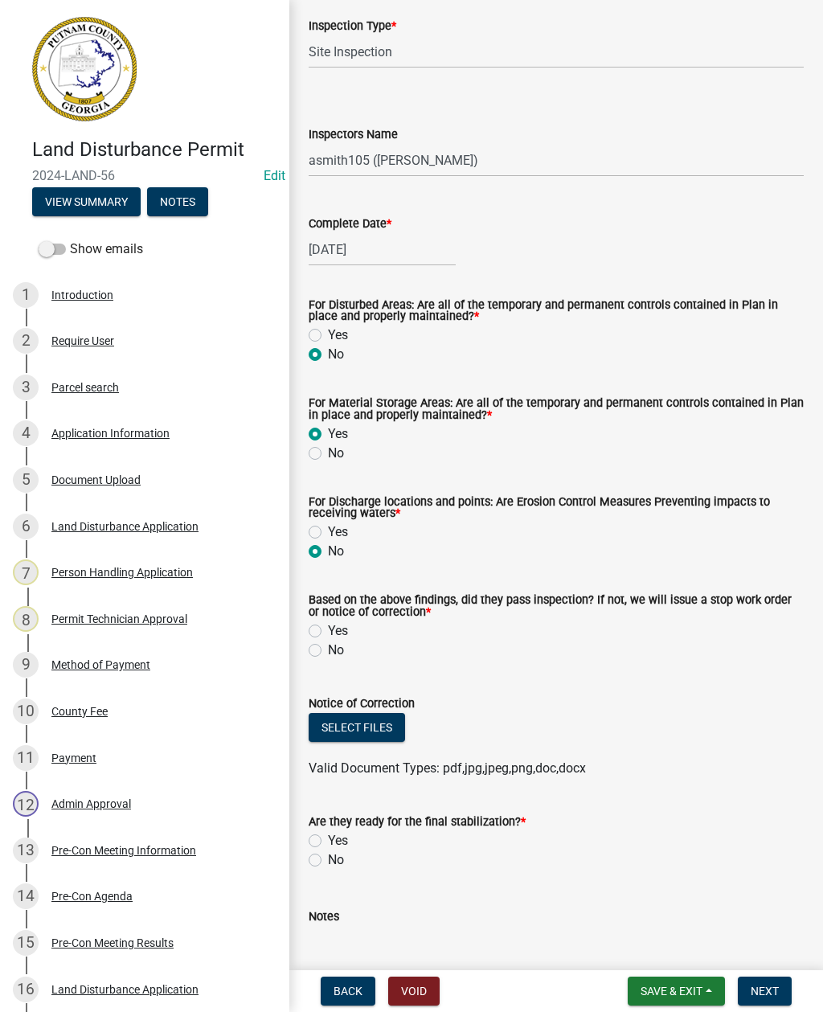
click at [328, 648] on label "No" at bounding box center [336, 650] width 16 height 19
click at [328, 648] on input "No" at bounding box center [333, 646] width 10 height 10
radio input "true"
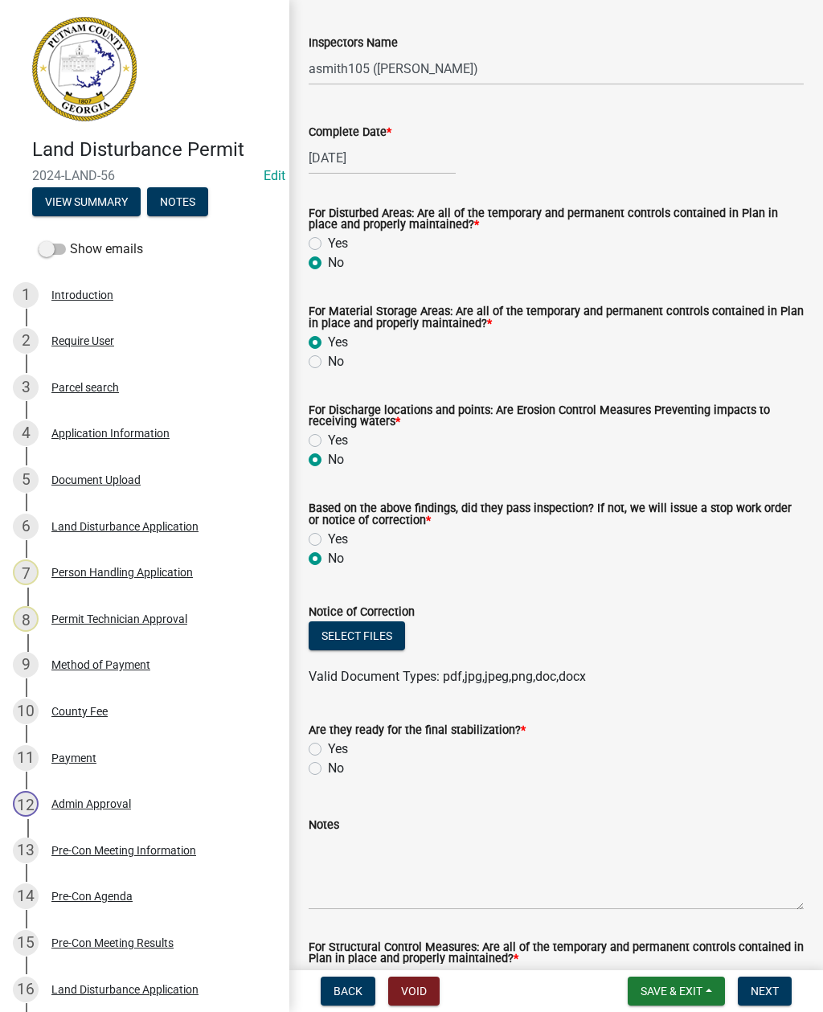
scroll to position [234, 0]
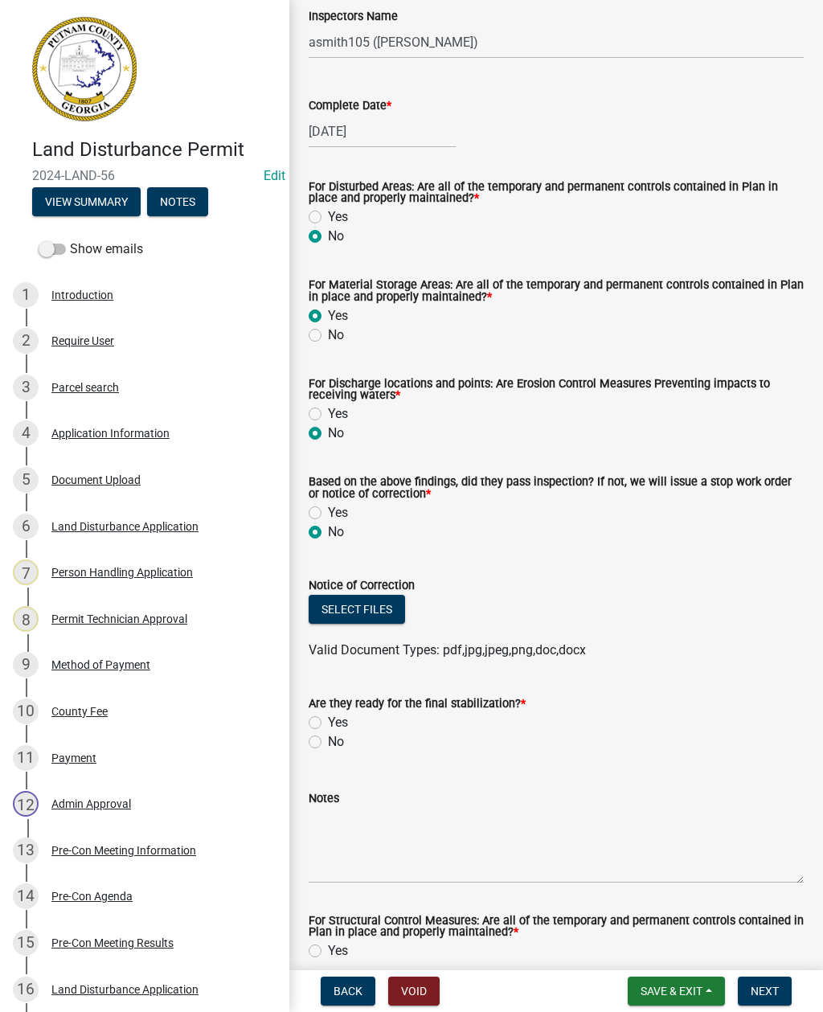
click at [328, 741] on label "No" at bounding box center [336, 742] width 16 height 19
click at [328, 741] on input "No" at bounding box center [333, 738] width 10 height 10
radio input "true"
click at [363, 604] on button "Select files" at bounding box center [357, 609] width 96 height 29
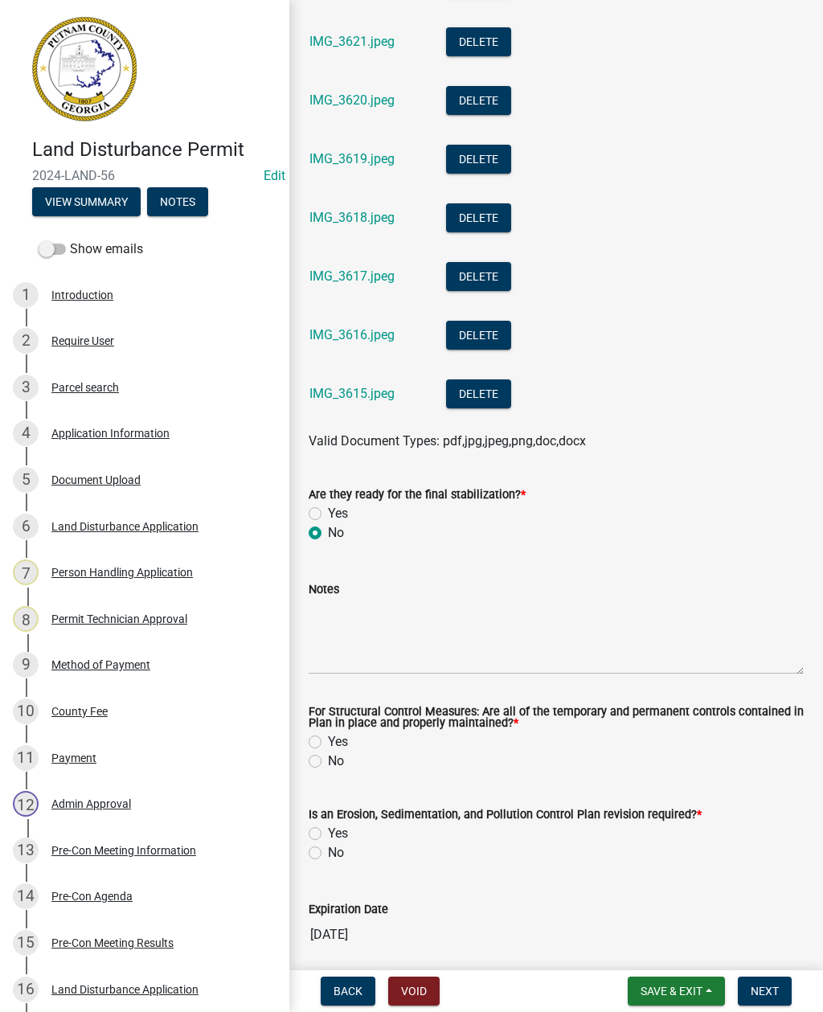
scroll to position [3879, 0]
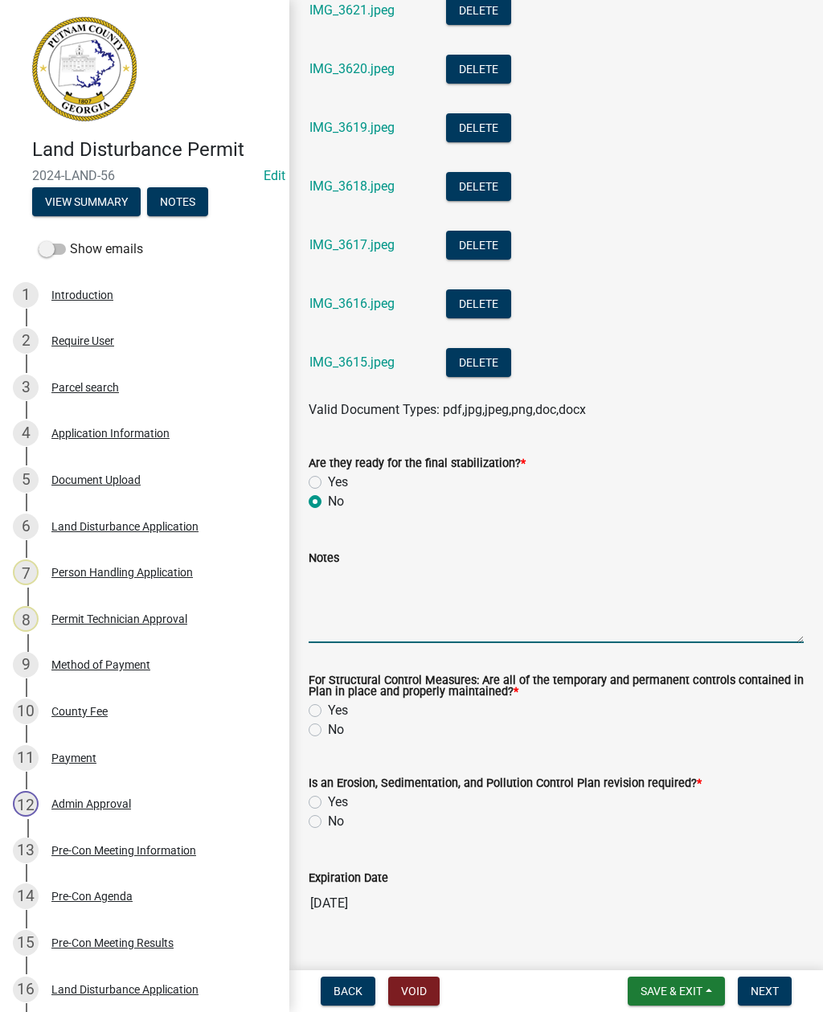
click at [376, 602] on textarea "Notes" at bounding box center [556, 606] width 495 height 76
click at [328, 712] on label "Yes" at bounding box center [338, 710] width 20 height 19
click at [328, 712] on input "Yes" at bounding box center [333, 706] width 10 height 10
radio input "true"
click at [328, 823] on label "No" at bounding box center [336, 821] width 16 height 19
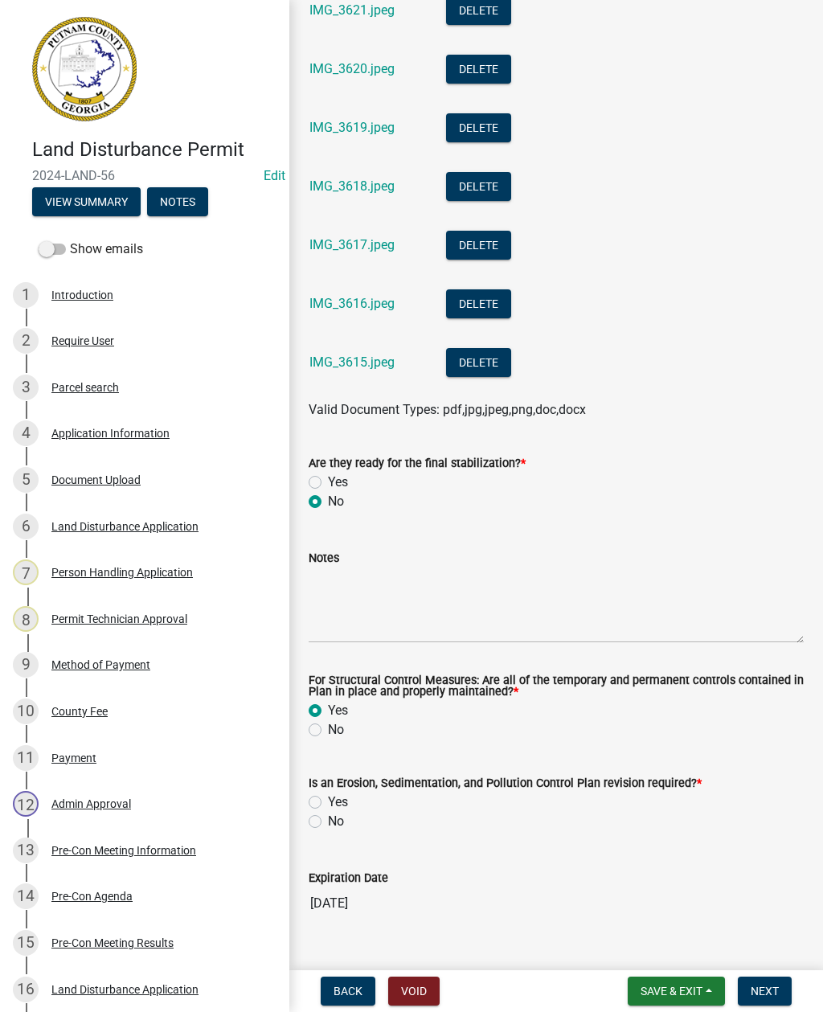
click at [328, 823] on input "No" at bounding box center [333, 817] width 10 height 10
radio input "true"
click at [369, 601] on textarea "Notes" at bounding box center [556, 606] width 495 height 76
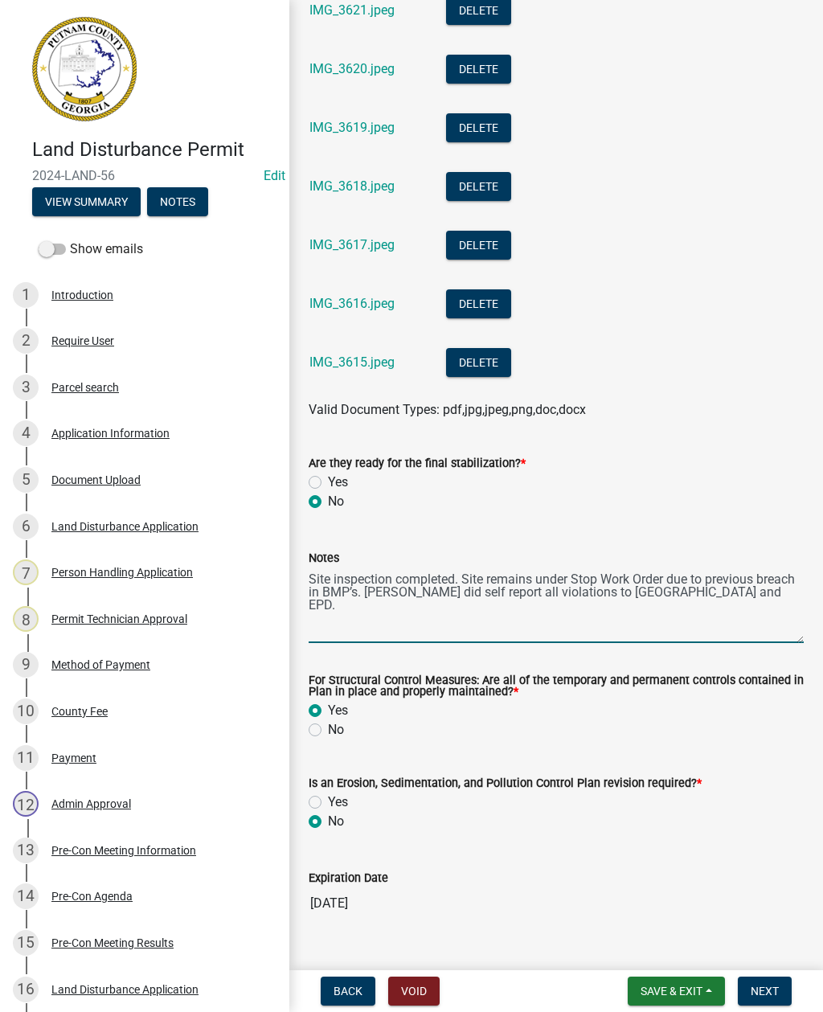
paste textarea "Description of failed BMP: SD1-S (Dbl Row) failed along the limits of disturban…"
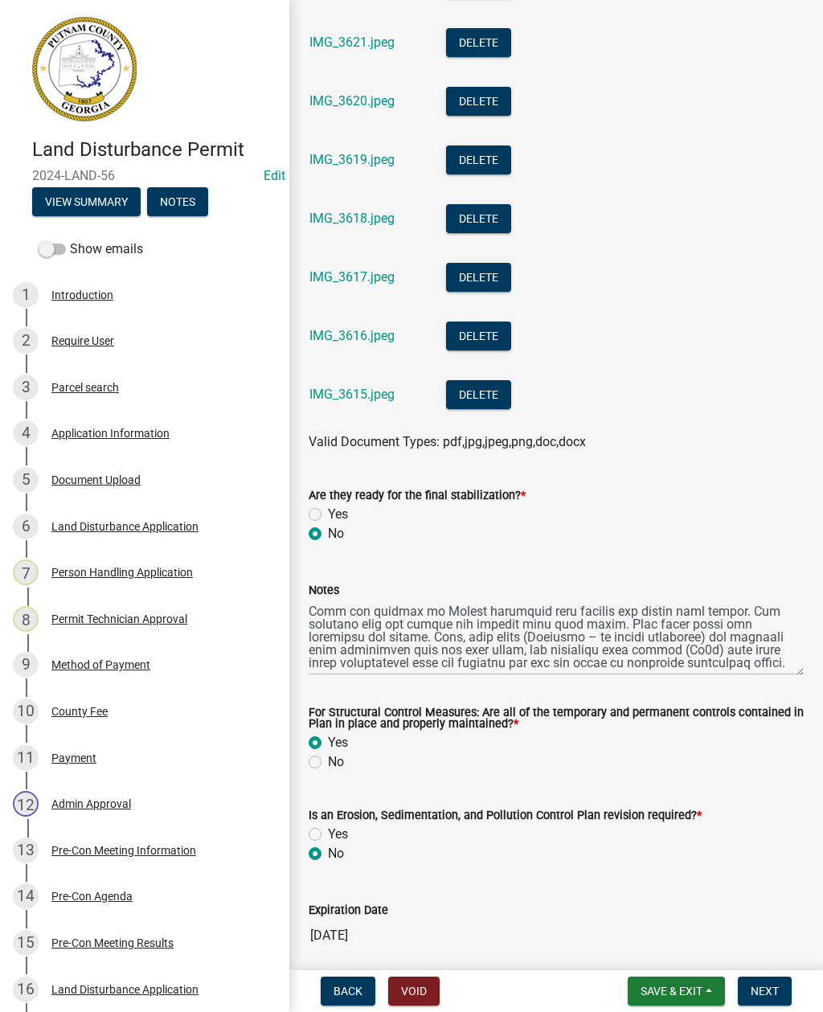
scroll to position [244, 0]
click at [359, 634] on textarea "Notes" at bounding box center [556, 638] width 495 height 76
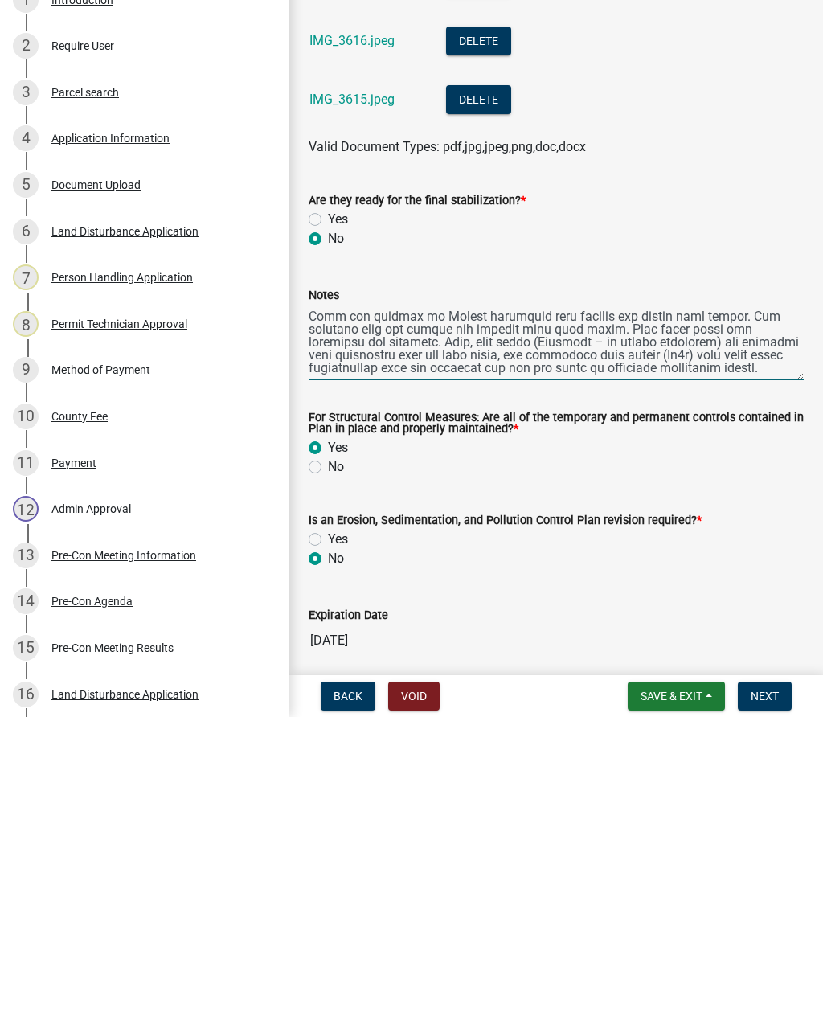
click at [799, 600] on textarea "Notes" at bounding box center [556, 638] width 495 height 76
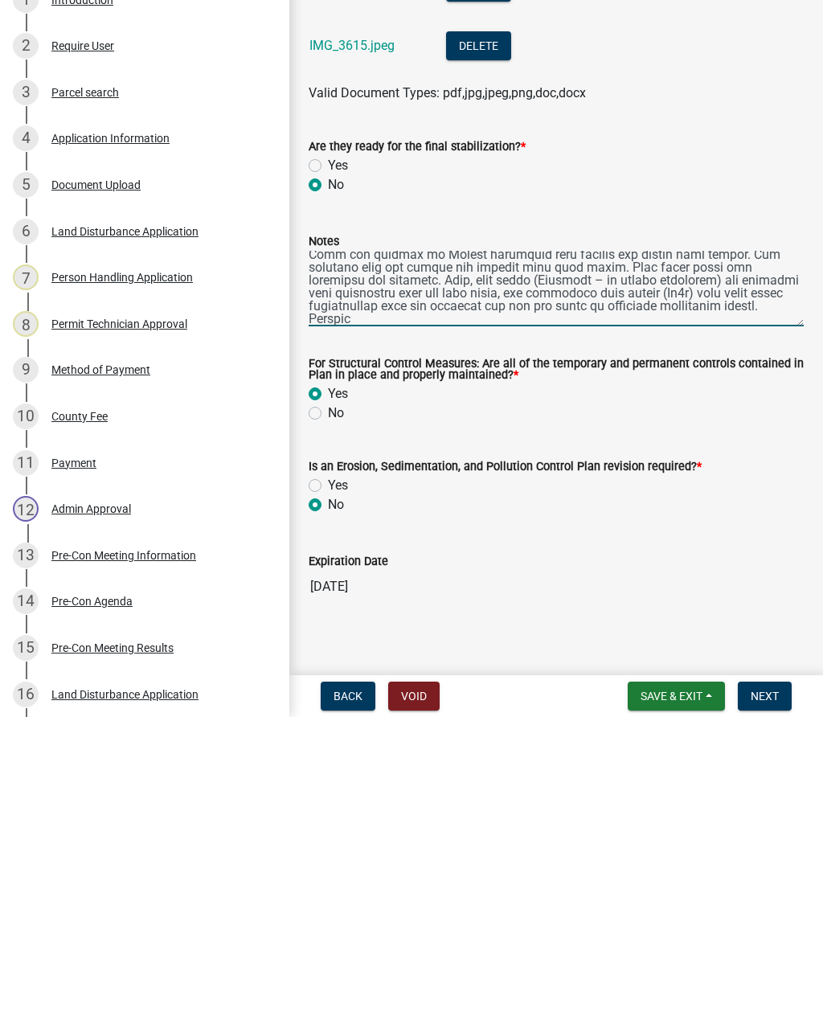
scroll to position [253, 0]
click at [419, 546] on textarea "Notes" at bounding box center [556, 584] width 495 height 76
click at [651, 546] on textarea "Notes" at bounding box center [556, 584] width 495 height 76
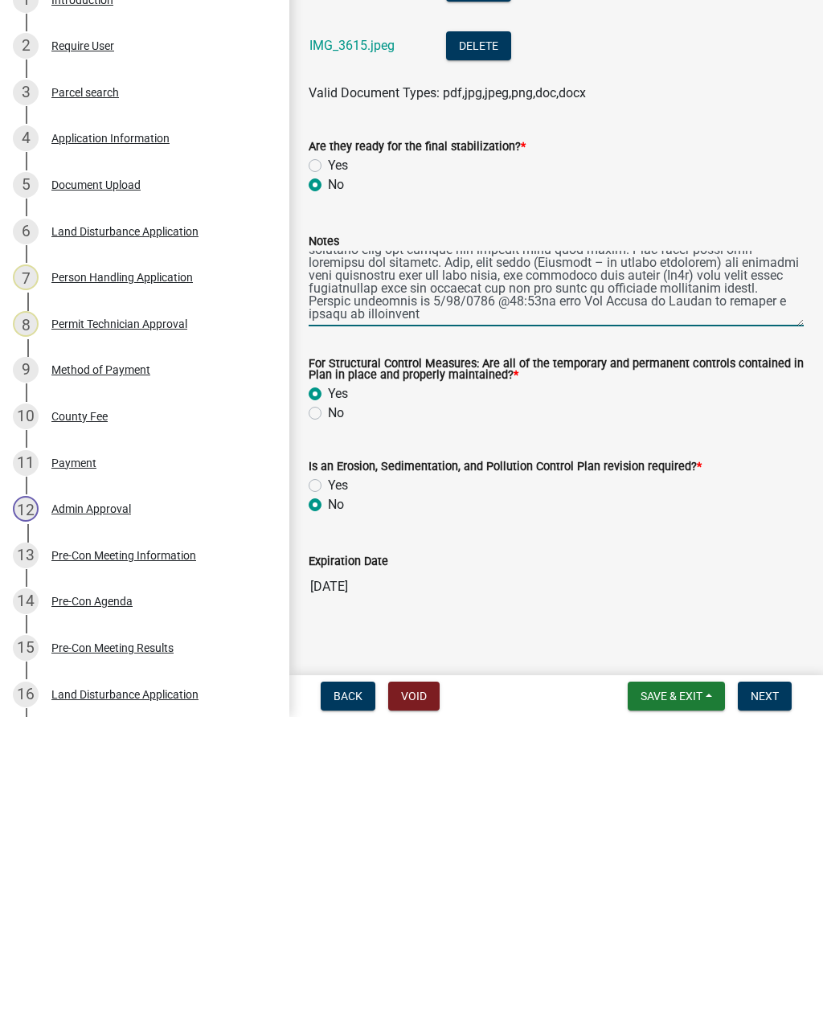
click at [460, 546] on textarea "Notes" at bounding box center [556, 584] width 495 height 76
type textarea "Lore ipsumdolor sitametco. Adip elitsed doeiu Temp Inci Utlab etd ma aliquaen a…"
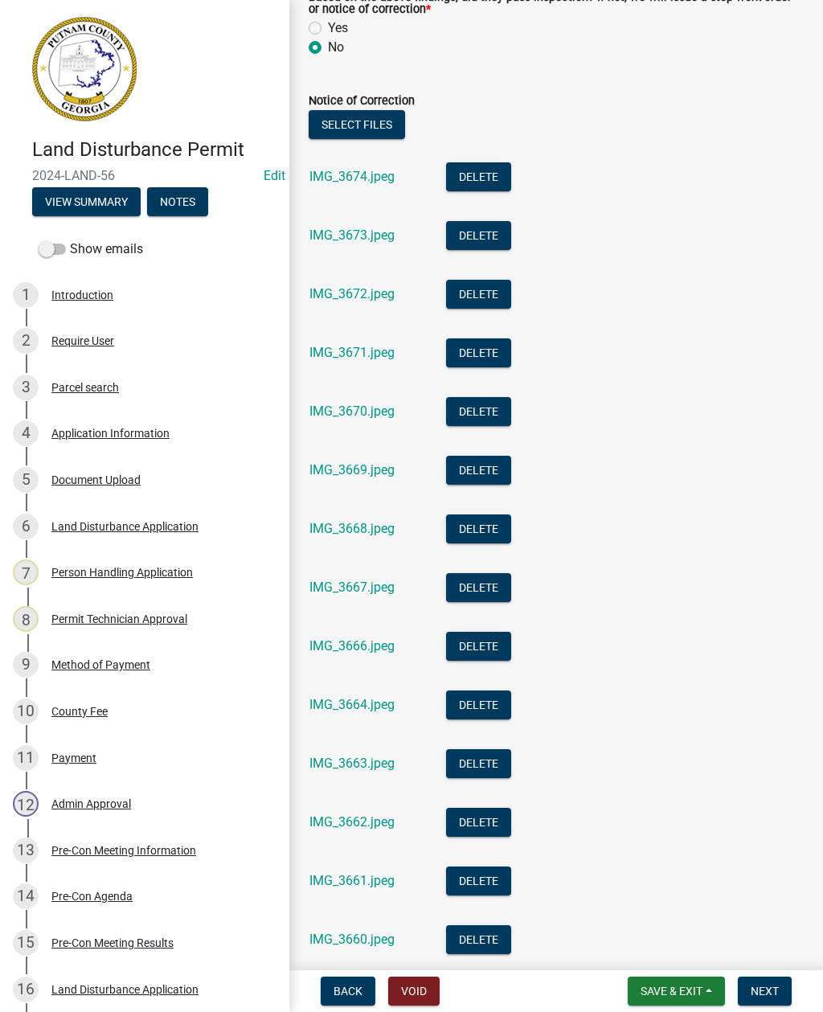
scroll to position [725, 0]
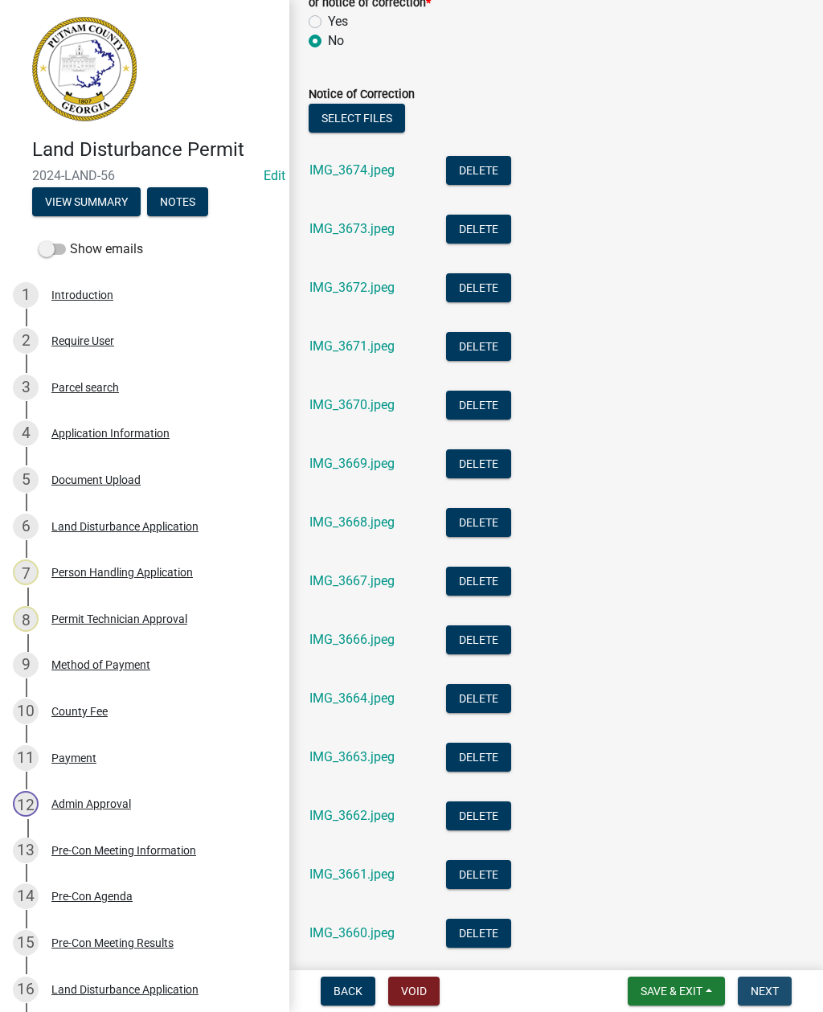
click at [770, 988] on span "Next" at bounding box center [765, 991] width 28 height 13
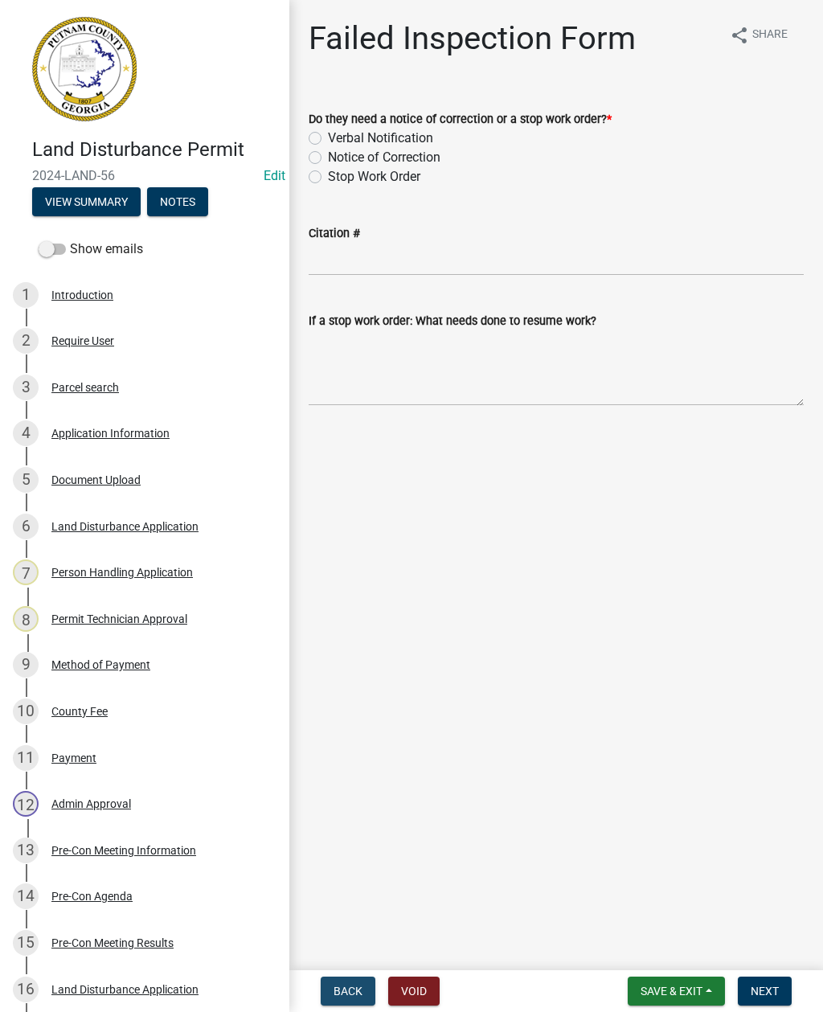
click at [338, 986] on span "Back" at bounding box center [348, 991] width 29 height 13
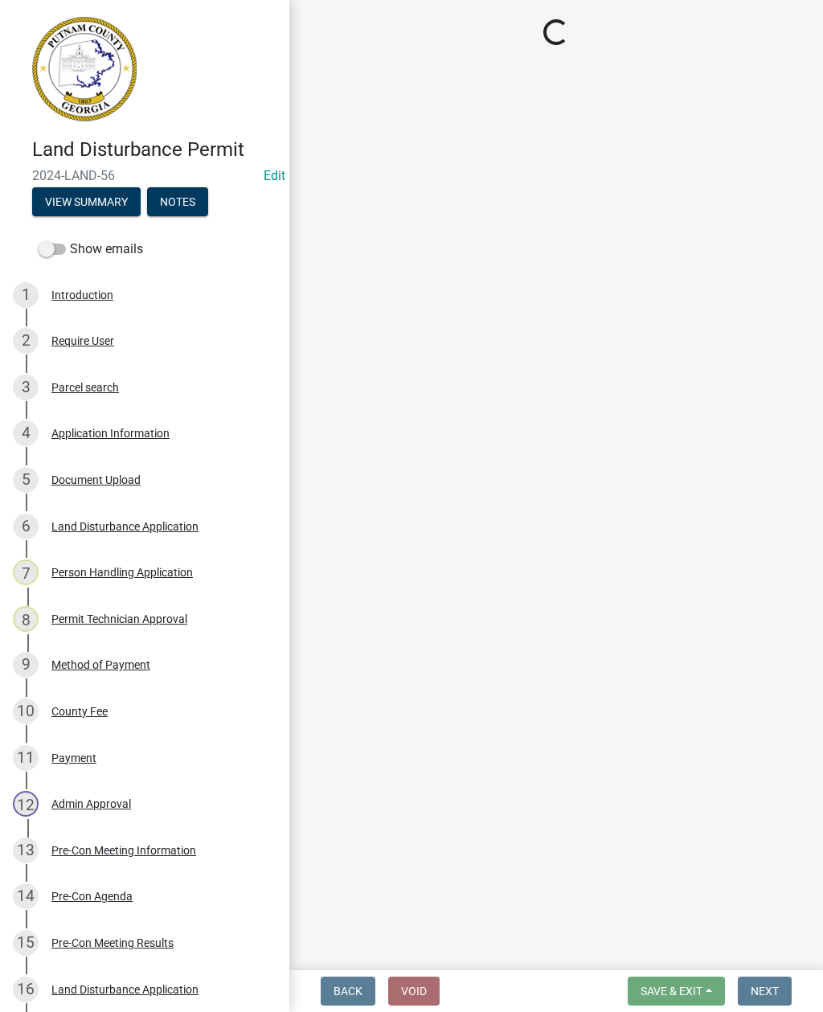
select select "93c72d9c-4ccd-4a4f-9c87-9d2cfc81a2e2"
select select "af3c6edf-34d7-49be-824e-99d5d0a3954f"
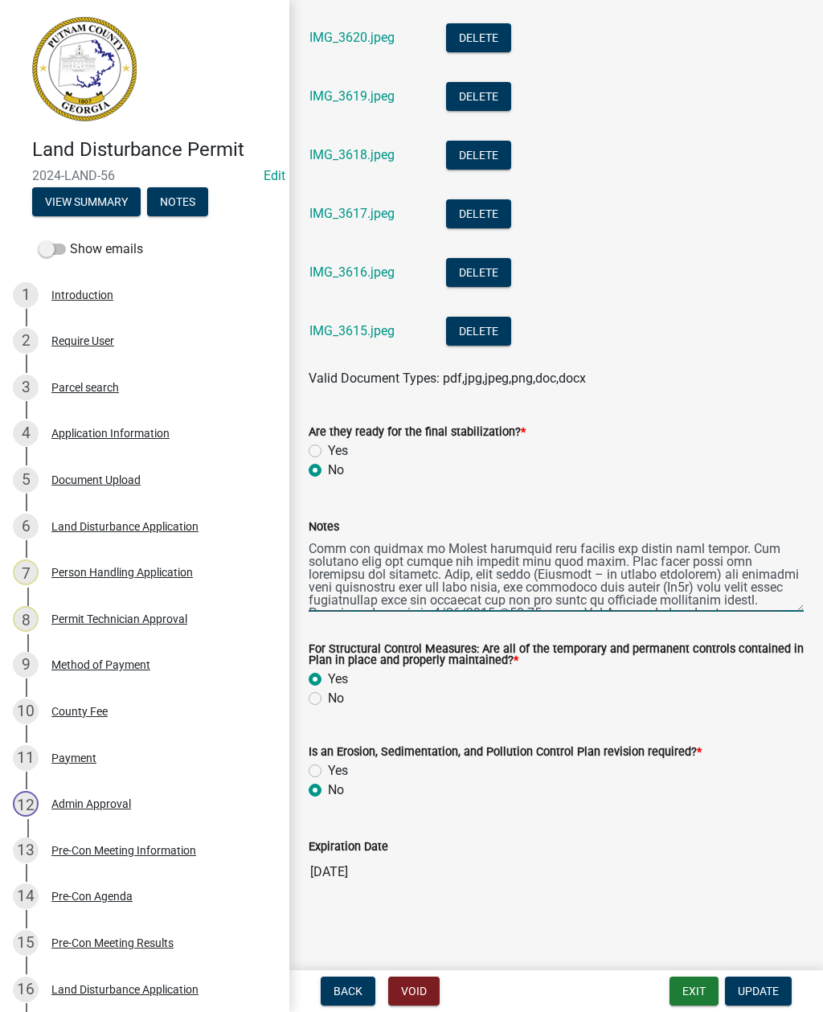
scroll to position [270, 0]
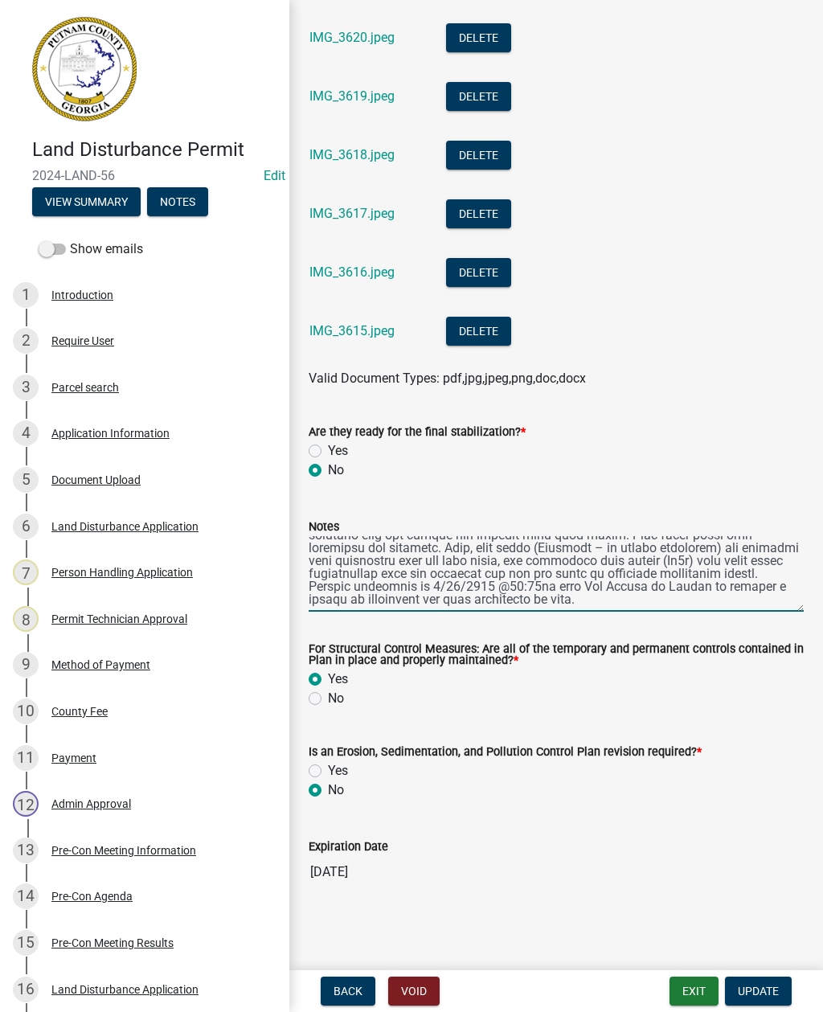
click at [562, 836] on div "Expiration Date [DATE]" at bounding box center [556, 852] width 495 height 74
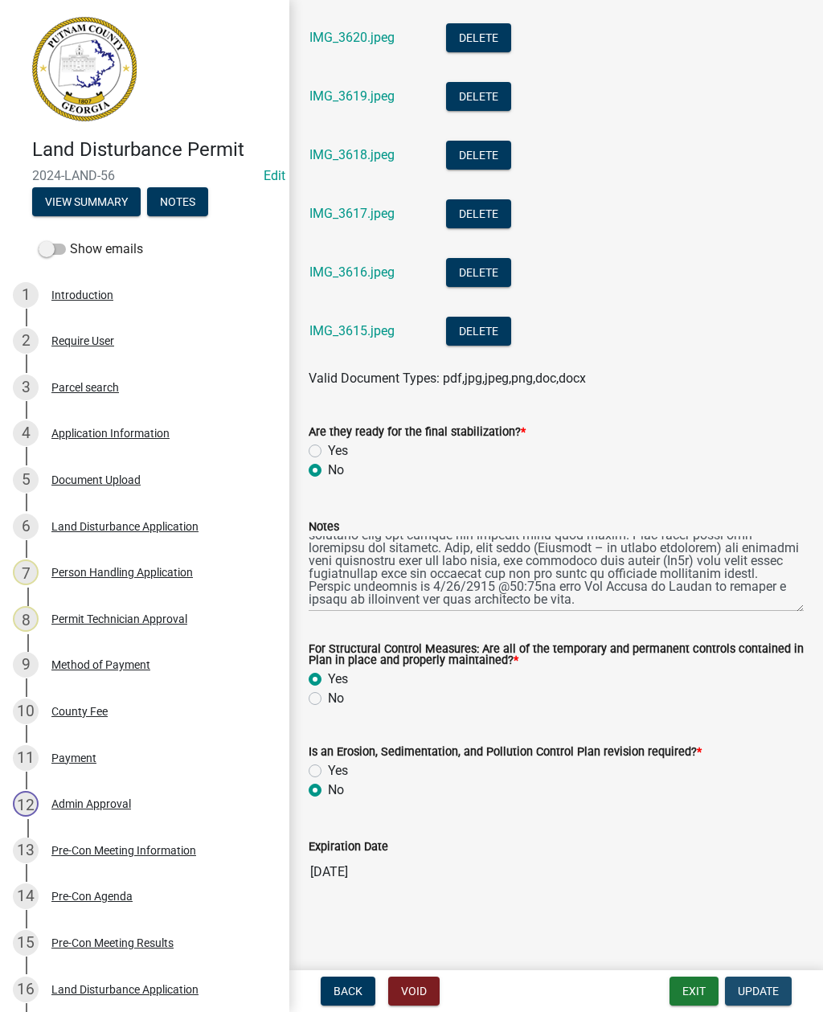
click at [769, 990] on span "Update" at bounding box center [758, 991] width 41 height 13
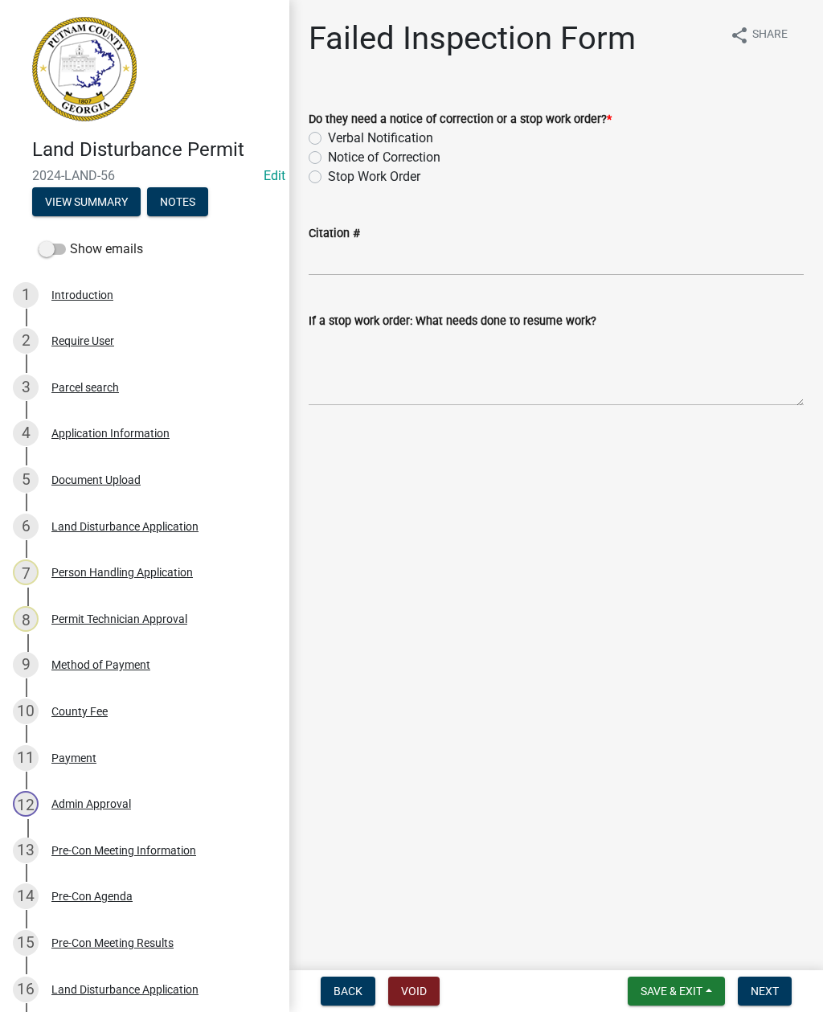
click at [328, 138] on label "Verbal Notification" at bounding box center [380, 138] width 105 height 19
click at [328, 138] on input "Verbal Notification" at bounding box center [333, 134] width 10 height 10
radio input "true"
click at [376, 262] on input "Citation #" at bounding box center [556, 259] width 495 height 33
type input "M"
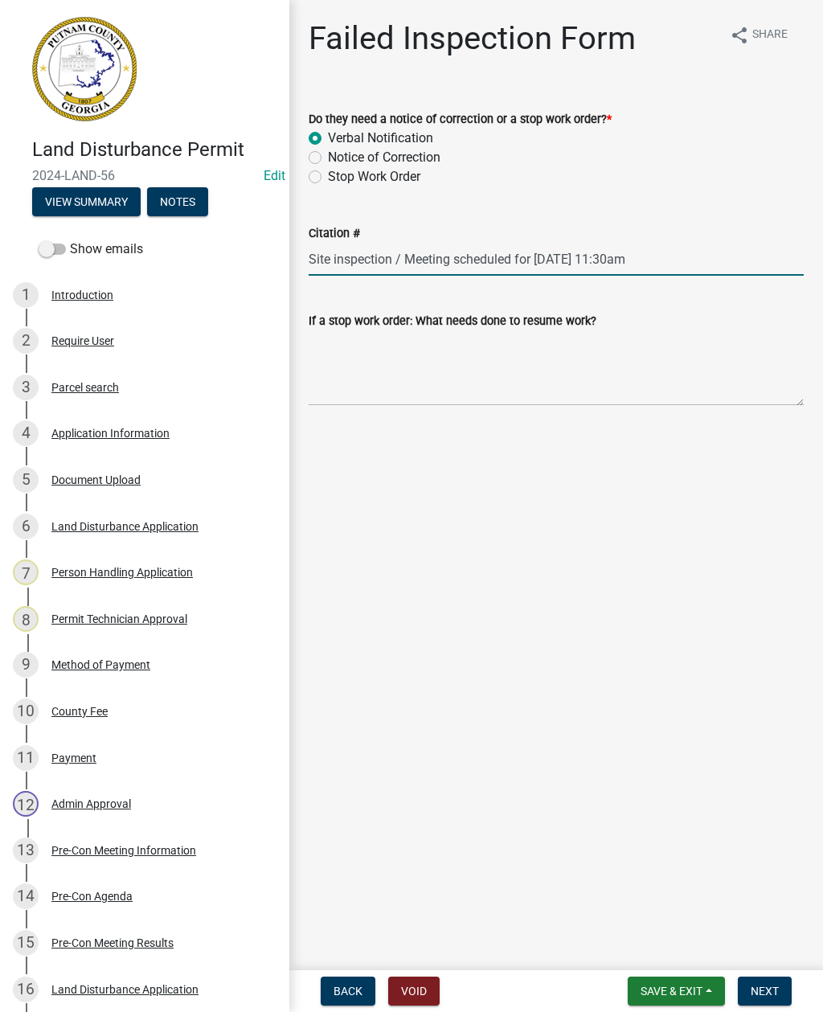
type input "Site inspection / Meeting scheduled for [DATE] 11:30am"
click at [356, 385] on textarea "If a stop work order: What needs done to resume work?" at bounding box center [556, 369] width 495 height 76
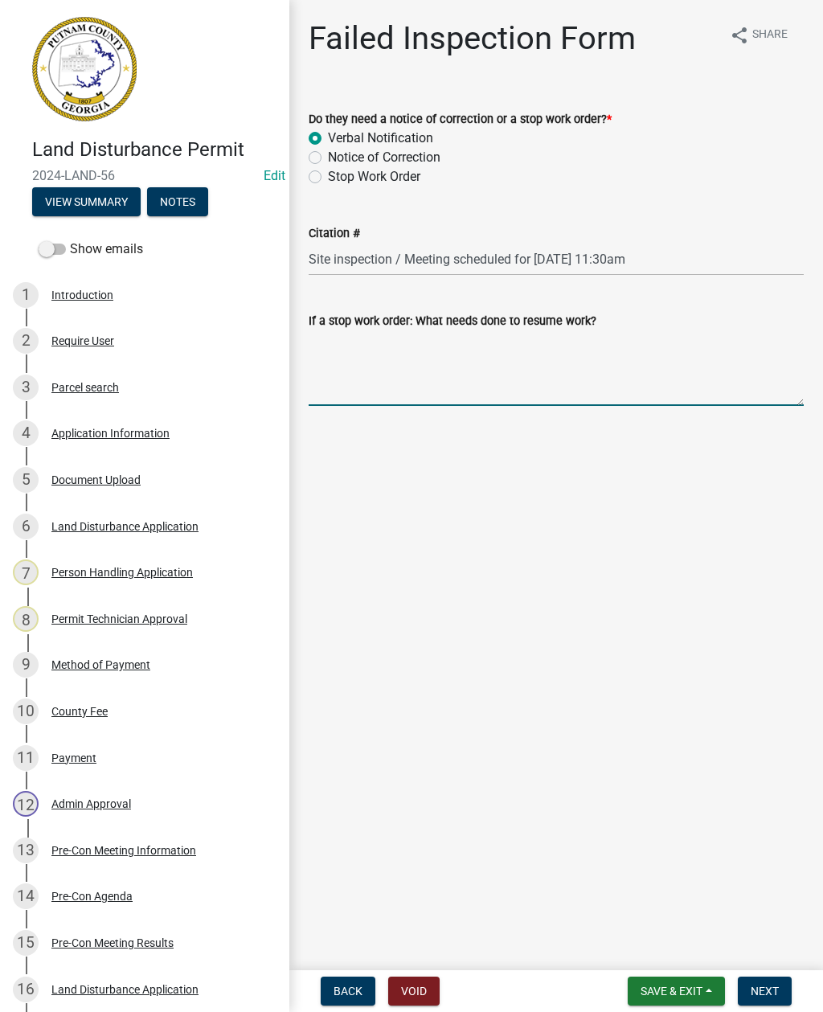
paste textarea "Lore ipsumdolor sitametco. Adip elitsed doeiu Temp Inci Utlab etd ma aliquaen a…"
type textarea "Lore ipsumdolor sitametco. Adip elitsed doeiu Temp Inci Utlab etd ma aliquaen a…"
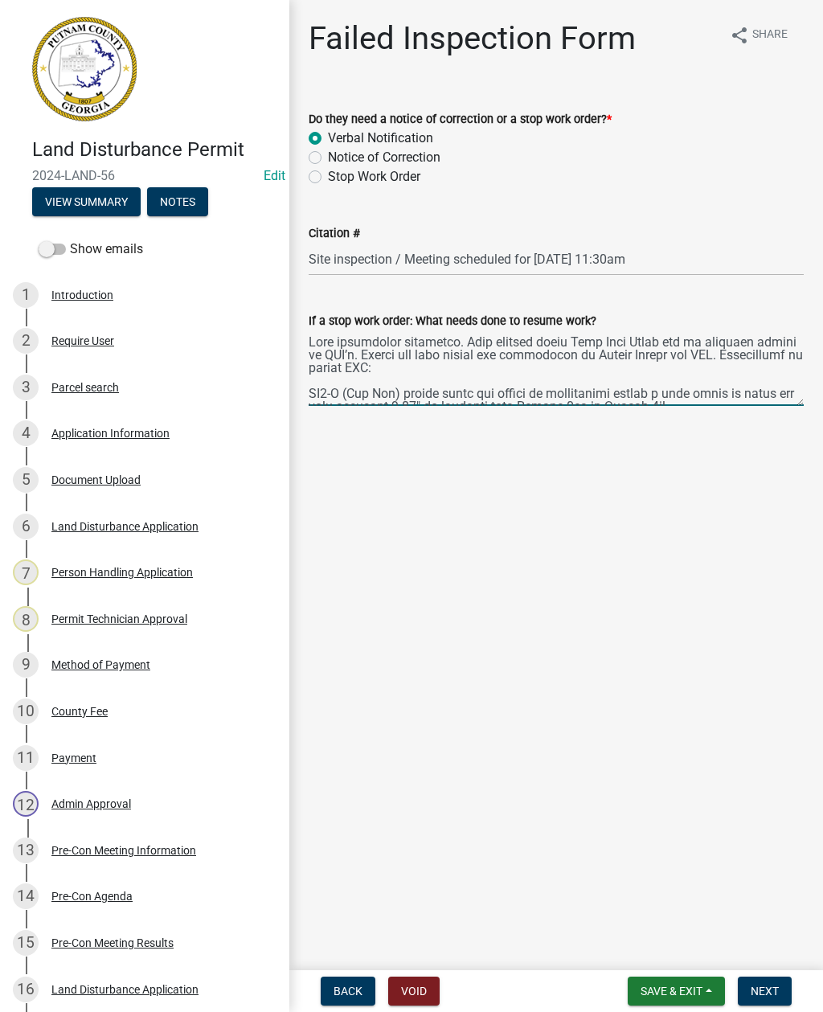
scroll to position [270, 0]
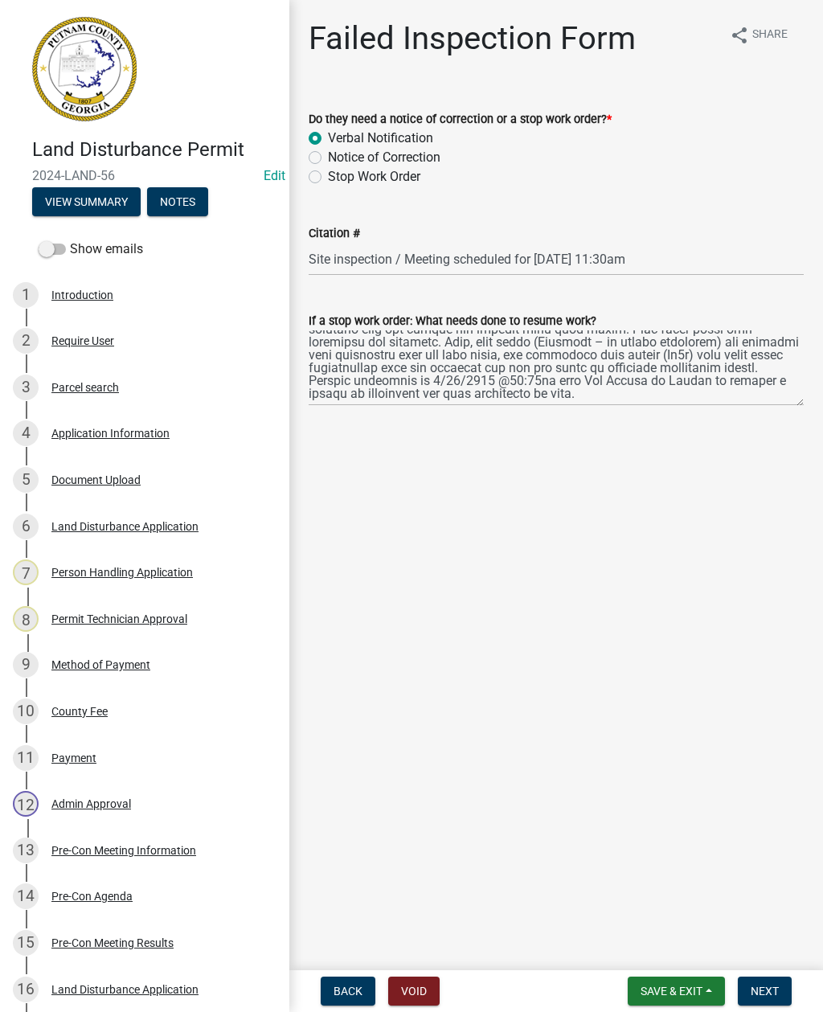
click at [778, 989] on span "Next" at bounding box center [765, 991] width 28 height 13
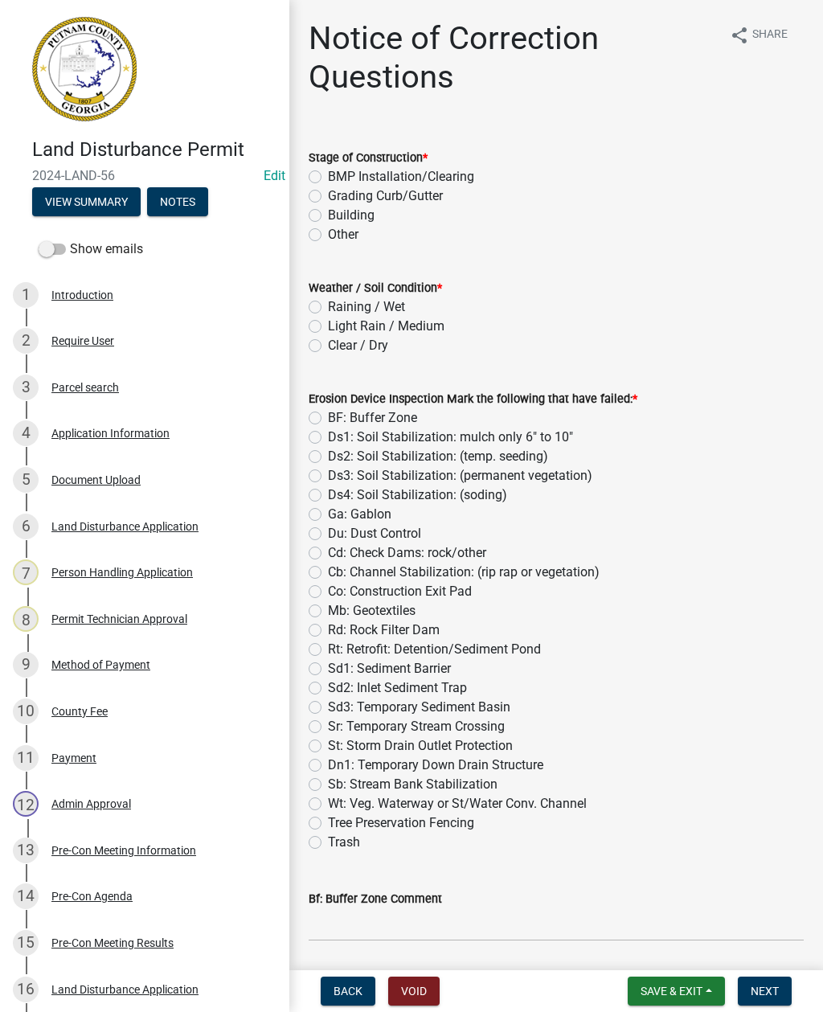
click at [328, 194] on label "Grading Curb/Gutter" at bounding box center [385, 196] width 115 height 19
click at [328, 194] on input "Grading Curb/Gutter" at bounding box center [333, 192] width 10 height 10
radio input "true"
click at [328, 327] on label "Light Rain / Medium" at bounding box center [386, 326] width 117 height 19
click at [328, 327] on input "Light Rain / Medium" at bounding box center [333, 322] width 10 height 10
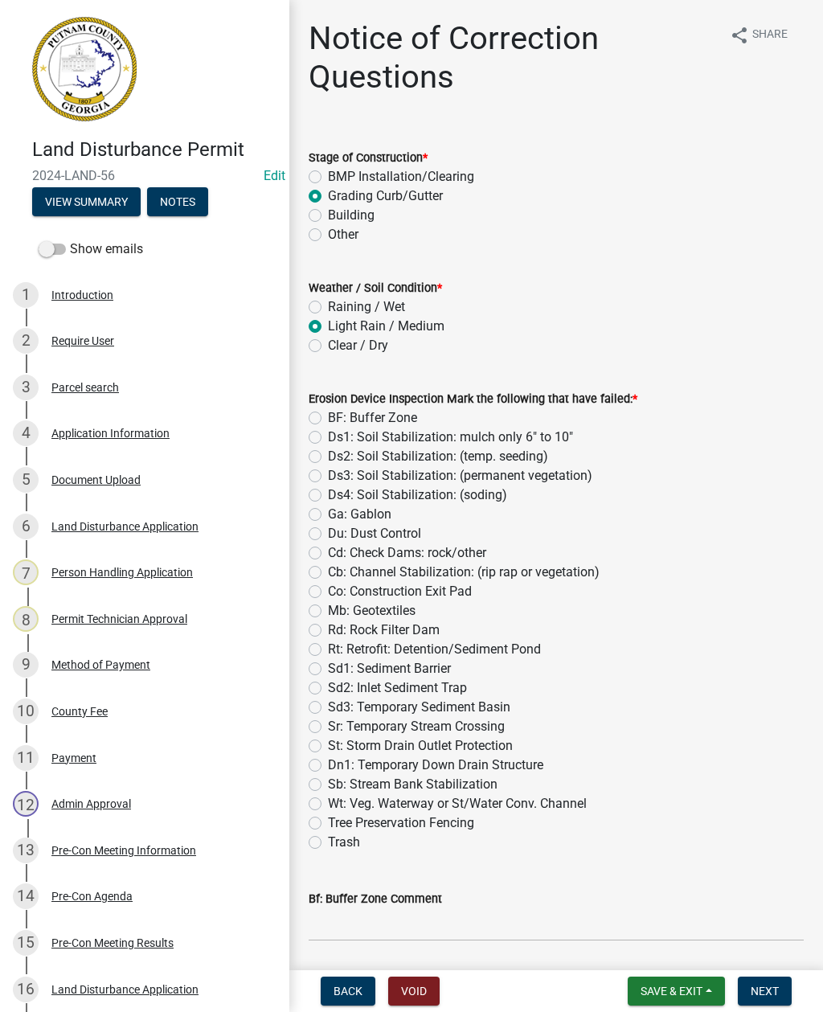
radio input "true"
click at [328, 663] on label "Sd1: Sediment Barrier" at bounding box center [389, 668] width 123 height 19
click at [328, 663] on input "Sd1: Sediment Barrier" at bounding box center [333, 664] width 10 height 10
radio input "true"
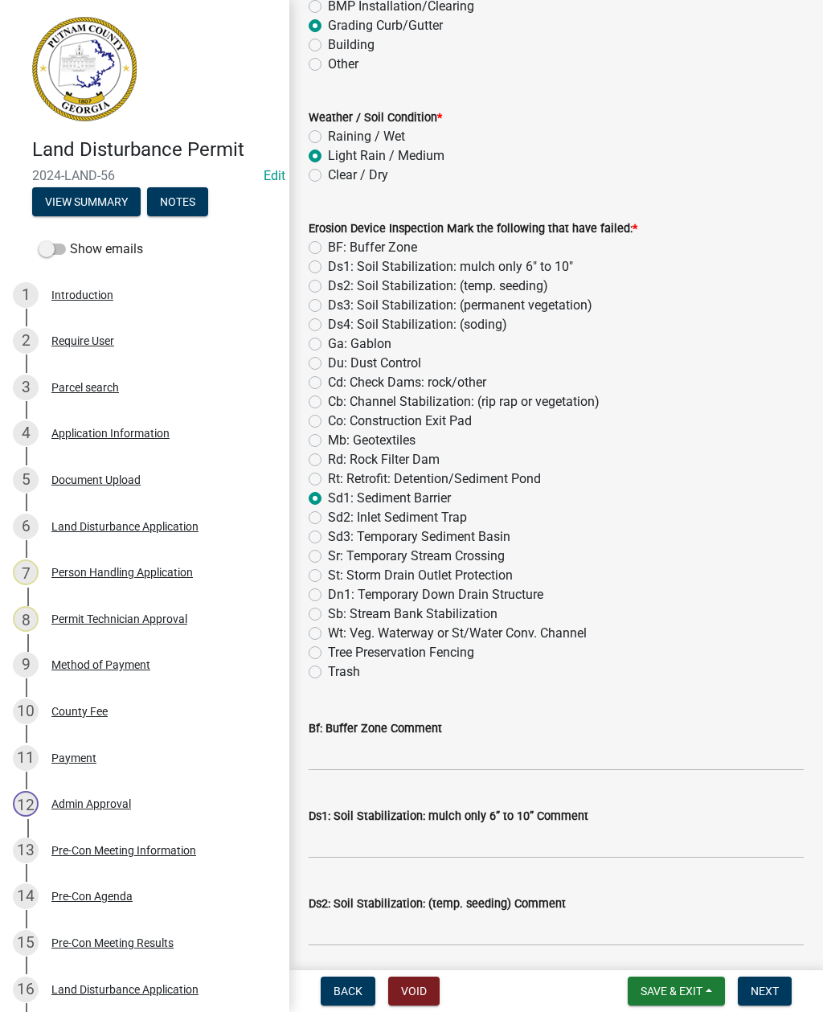
scroll to position [173, 0]
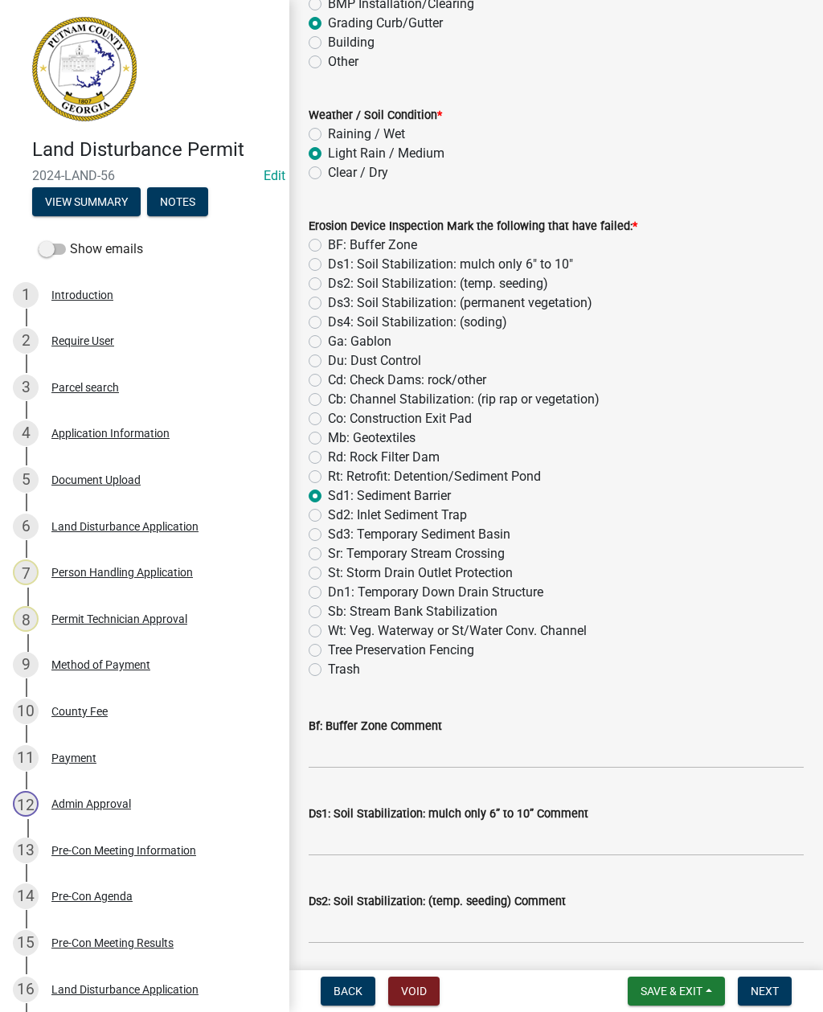
click at [308, 618] on div "Erosion Device Inspection Mark the following that have failed: * BF: Buffer Zon…" at bounding box center [556, 438] width 519 height 482
click at [328, 610] on label "Sb: Stream Bank Stabilization" at bounding box center [413, 611] width 170 height 19
click at [328, 610] on input "Sb: Stream Bank Stabilization" at bounding box center [333, 607] width 10 height 10
radio input "true"
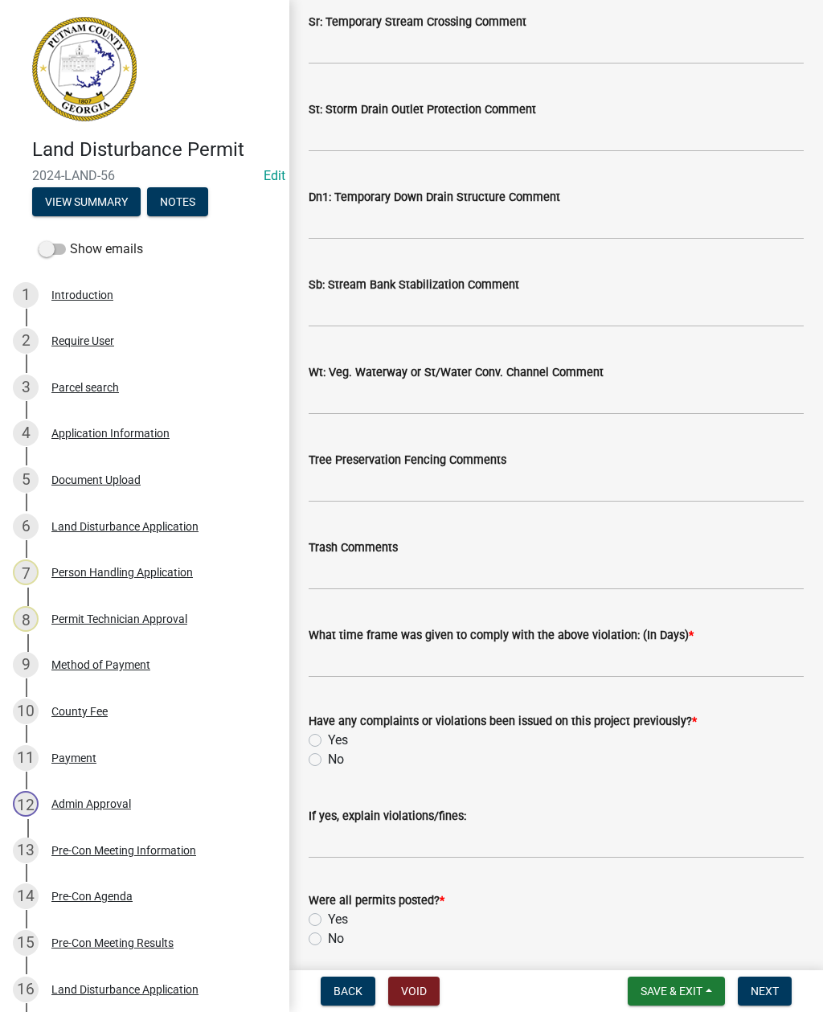
scroll to position [2278, 0]
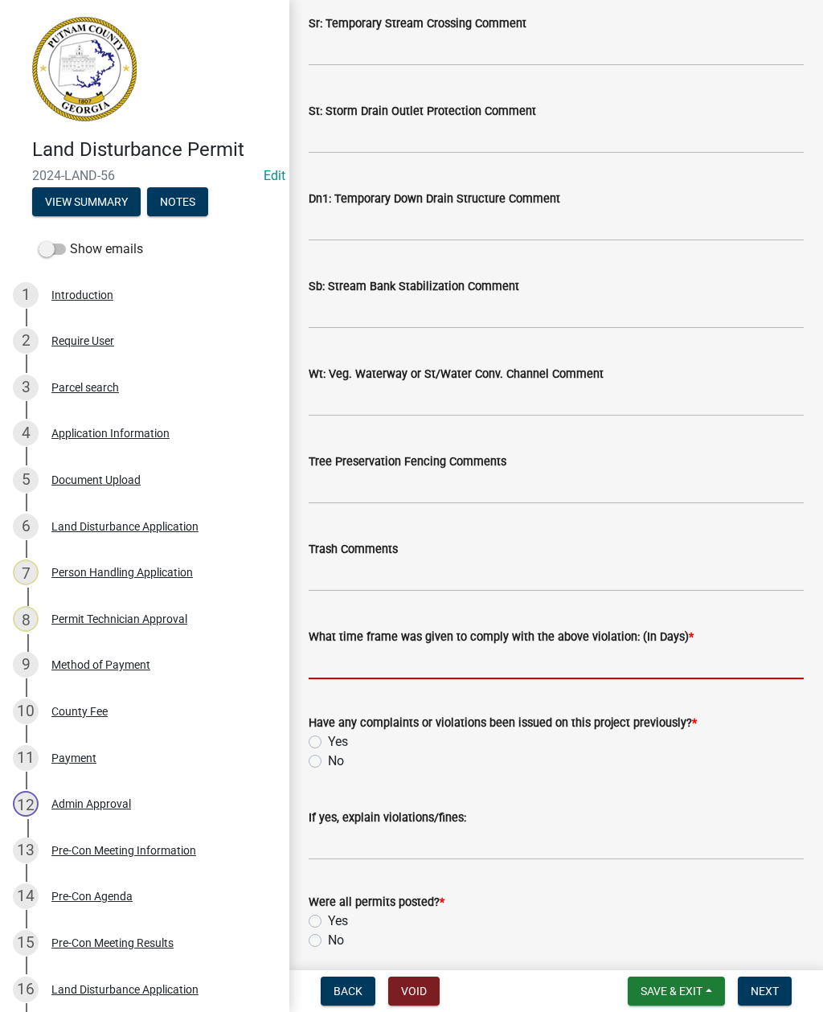
click at [356, 656] on input "text" at bounding box center [556, 663] width 495 height 33
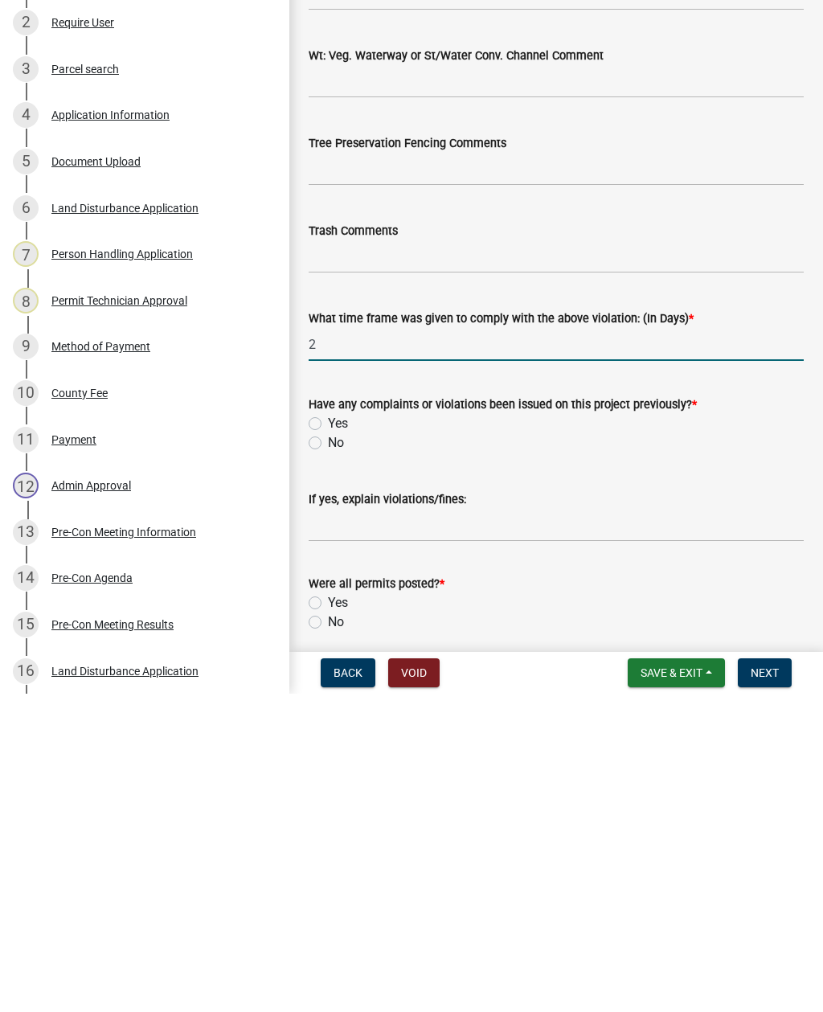
type input "2"
click at [328, 733] on label "Yes" at bounding box center [338, 742] width 20 height 19
click at [328, 733] on input "Yes" at bounding box center [333, 738] width 10 height 10
radio input "true"
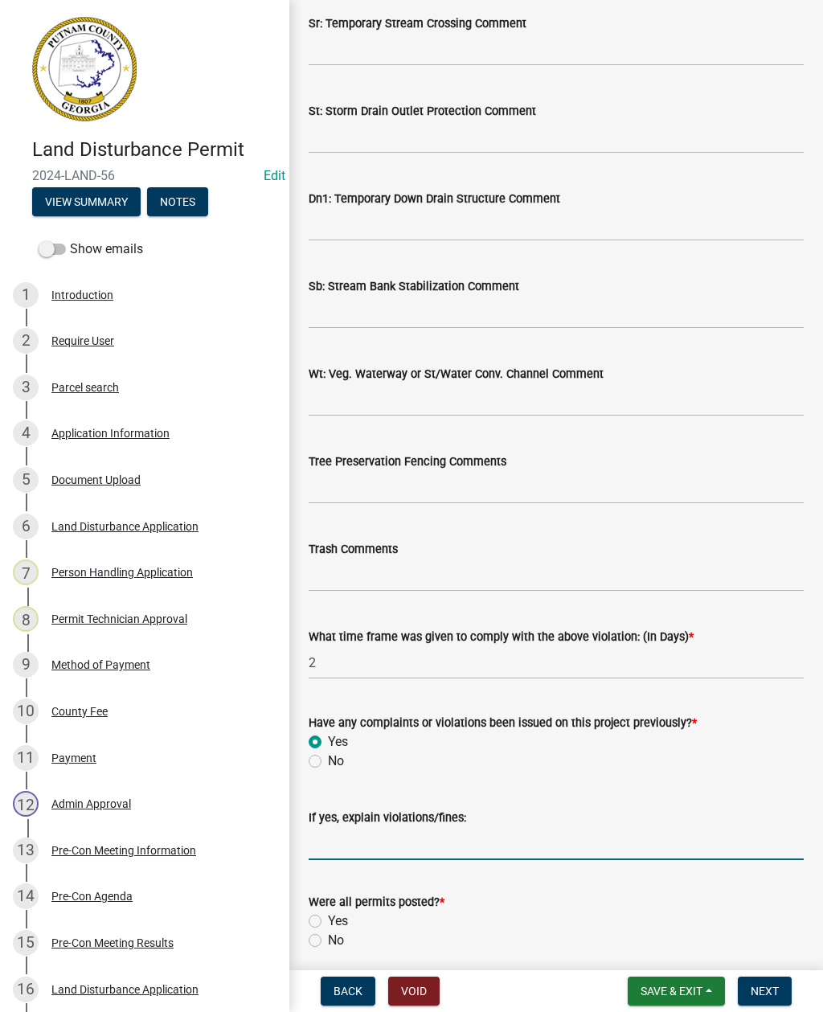
click at [413, 834] on input "If yes, explain violations/fines:" at bounding box center [556, 843] width 495 height 33
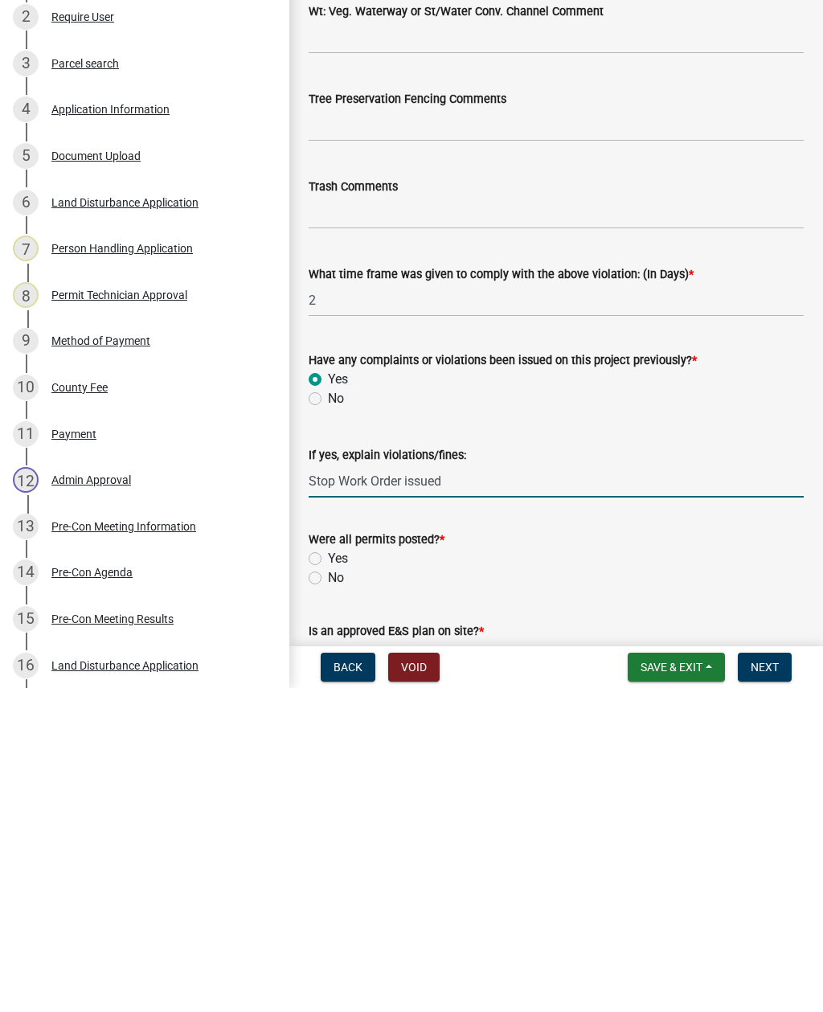
scroll to position [2321, 0]
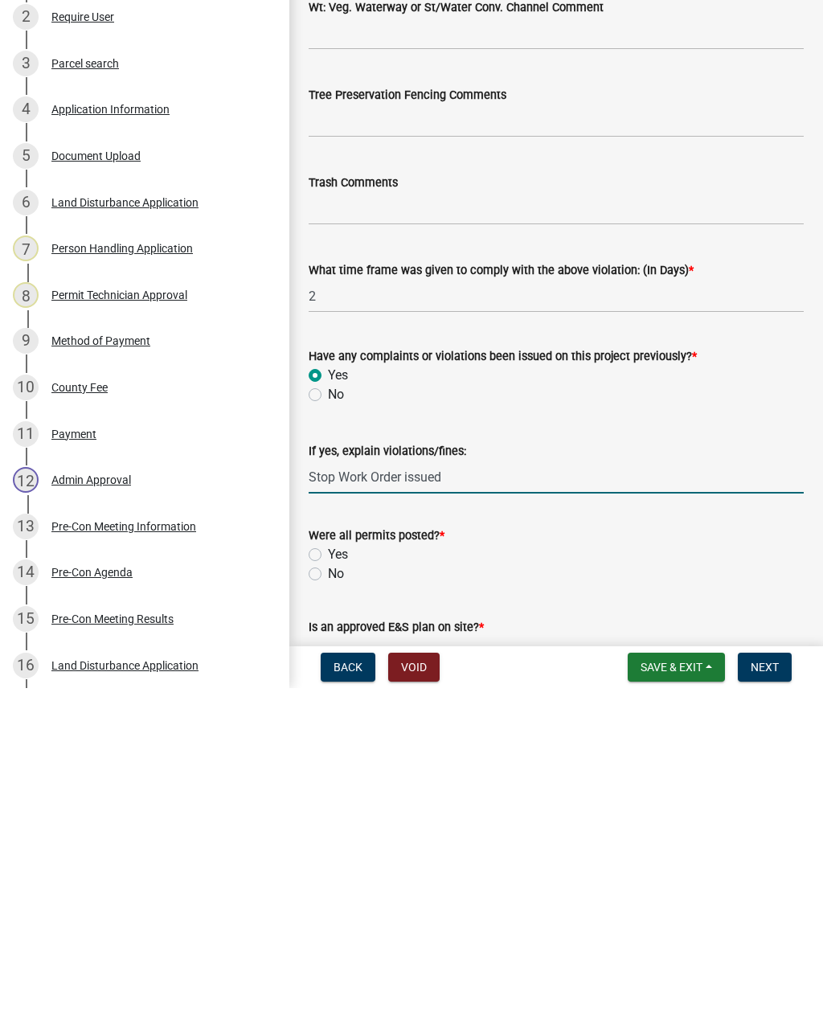
type input "Stop Work Order issued"
click at [328, 869] on label "Yes" at bounding box center [338, 878] width 20 height 19
click at [328, 869] on input "Yes" at bounding box center [333, 874] width 10 height 10
radio input "true"
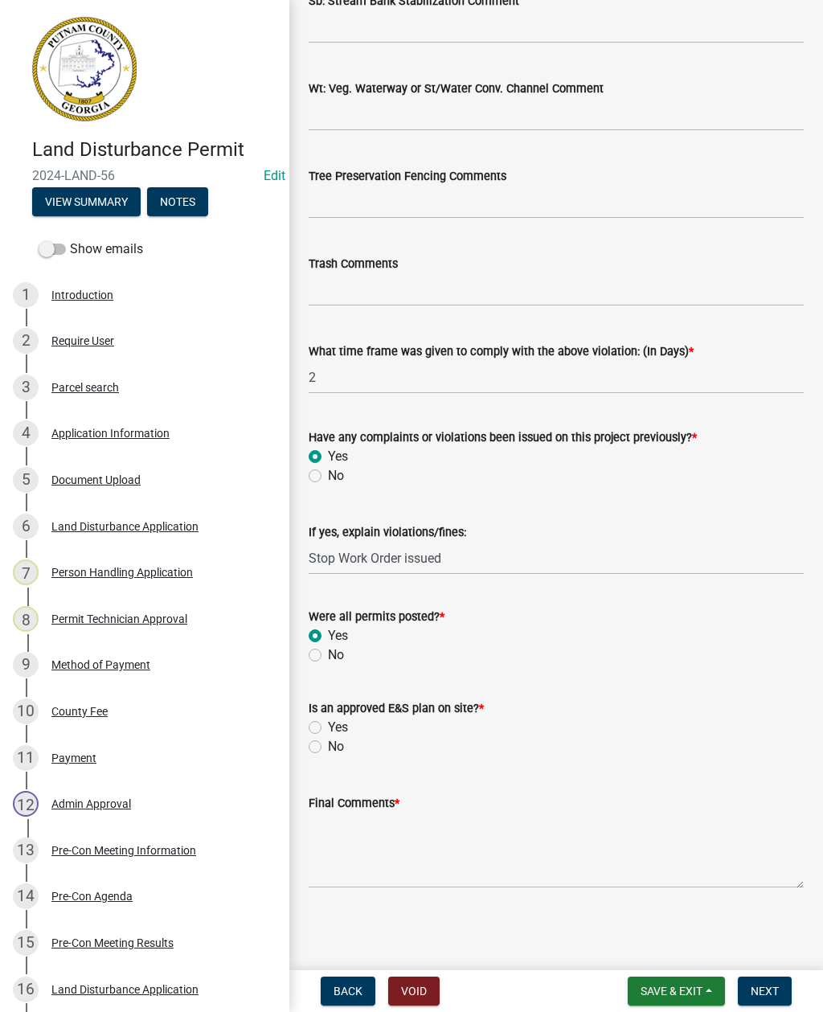
scroll to position [2564, 0]
click at [328, 725] on label "Yes" at bounding box center [338, 727] width 20 height 19
click at [328, 725] on input "Yes" at bounding box center [333, 723] width 10 height 10
radio input "true"
click at [358, 848] on textarea "Final Comments *" at bounding box center [556, 851] width 495 height 76
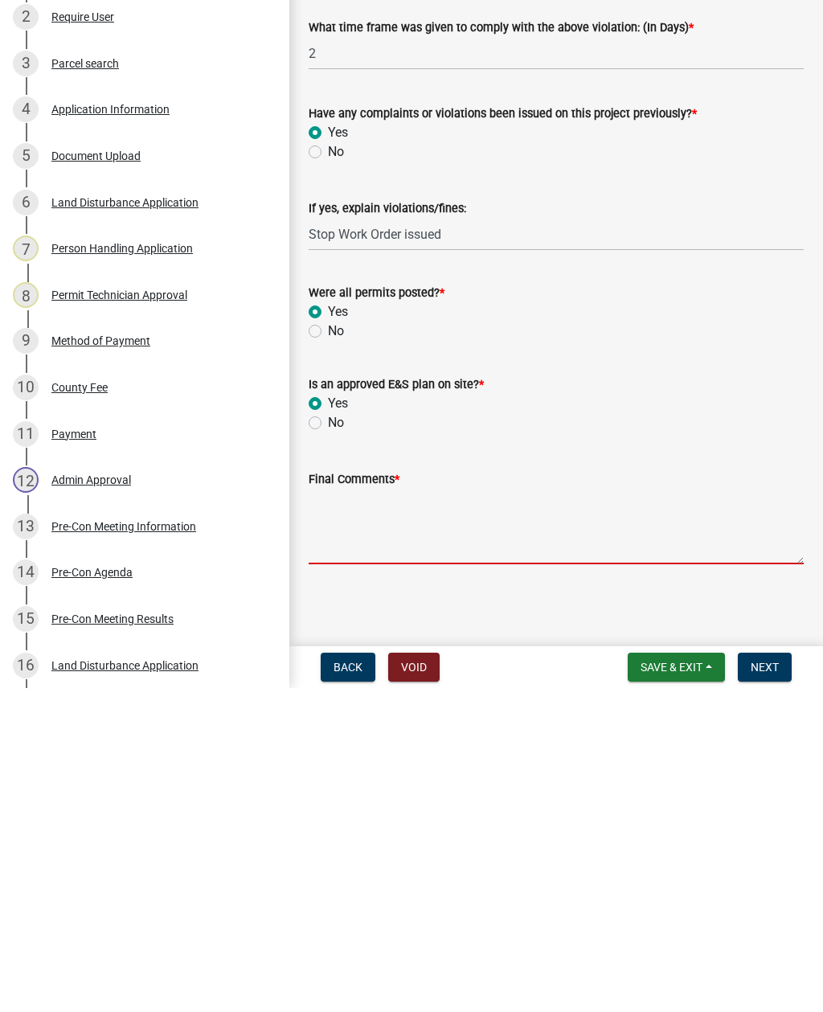
paste textarea "Lore ipsumdolor sitametco. Adip elitsed doeiu Temp Inci Utlab etd ma aliquaen a…"
type textarea "Lore ipsumdolor sitametco. Adip elitsed doeiu Temp Inci Utlab etd ma aliquaen a…"
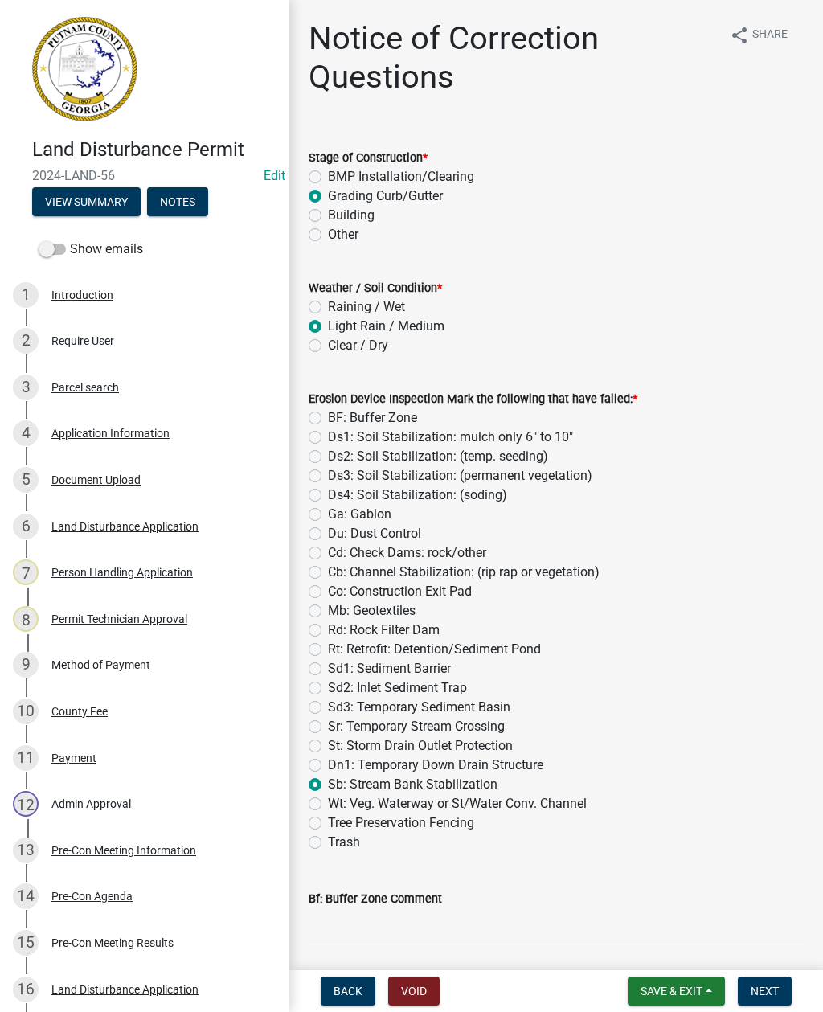
scroll to position [0, 0]
click at [778, 985] on span "Next" at bounding box center [765, 991] width 28 height 13
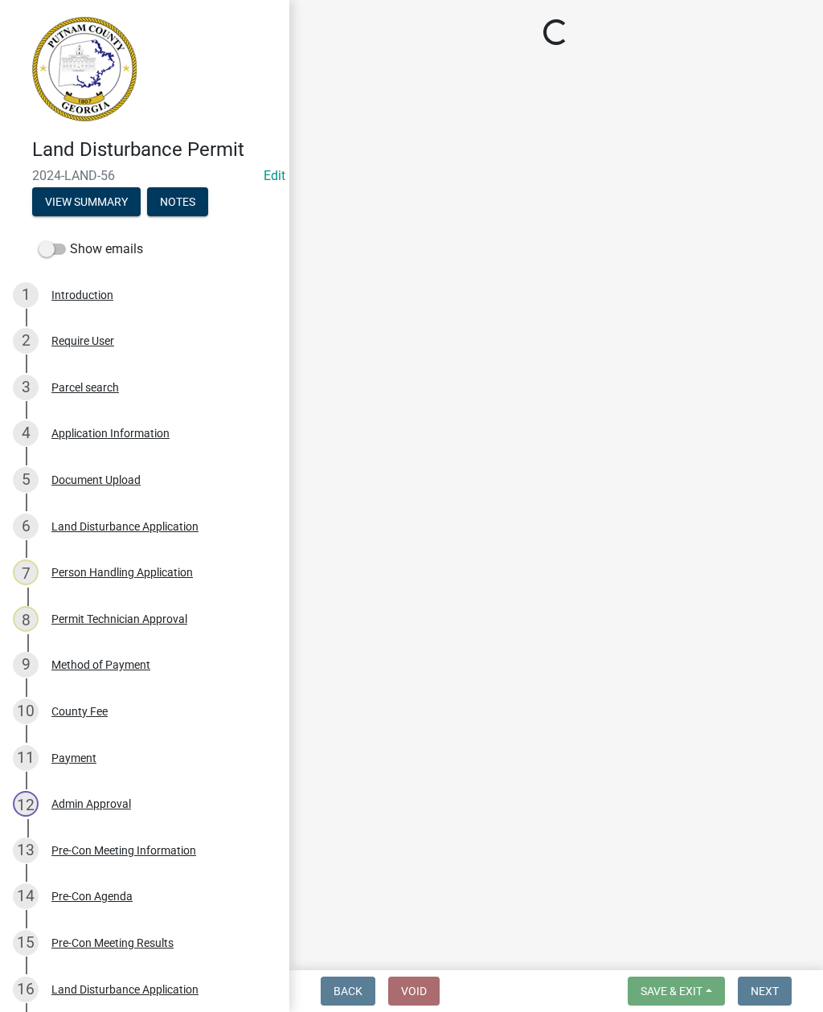
select select "af3c6edf-34d7-49be-824e-99d5d0a3954f"
